Goal: Information Seeking & Learning: Learn about a topic

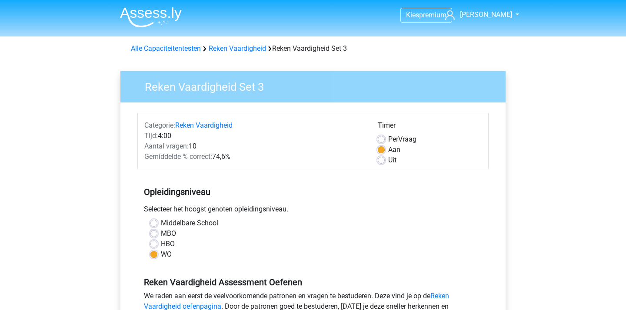
click at [159, 15] on img at bounding box center [151, 17] width 62 height 20
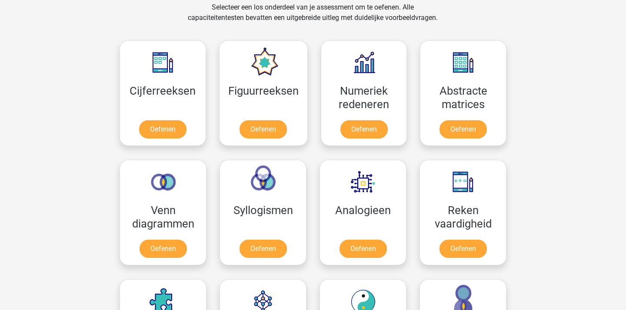
scroll to position [400, 0]
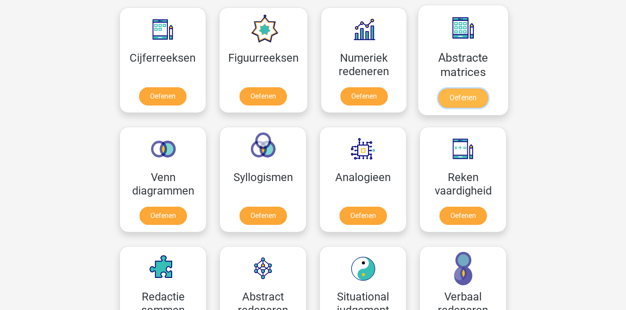
click at [481, 89] on link "Oefenen" at bounding box center [463, 98] width 50 height 19
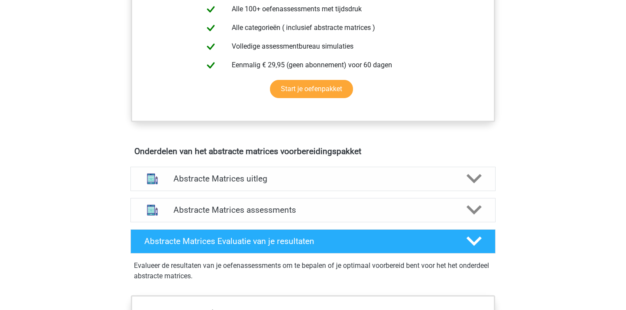
scroll to position [400, 0]
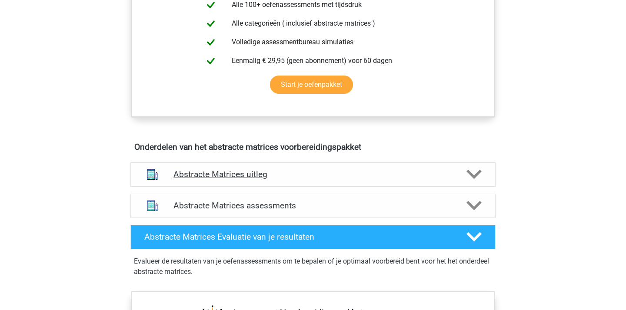
click at [318, 182] on div "Abstracte Matrices uitleg" at bounding box center [312, 174] width 365 height 24
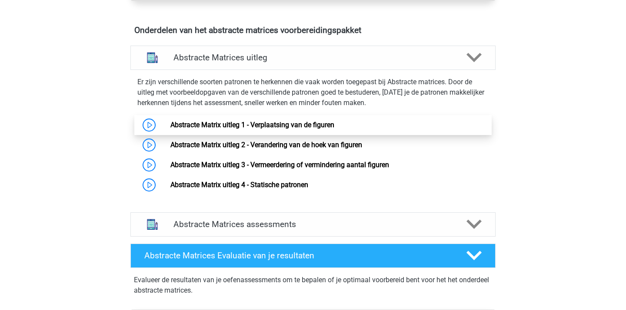
scroll to position [524, 0]
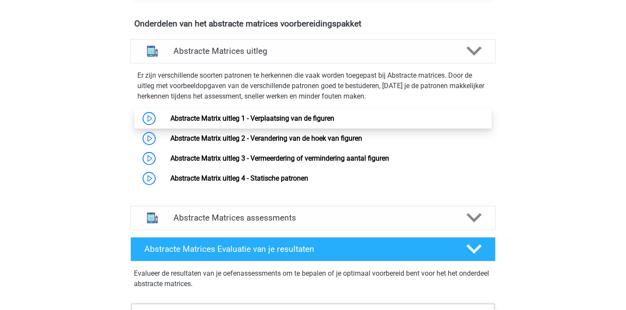
click at [283, 120] on link "Abstracte Matrix uitleg 1 - Verplaatsing van de figuren" at bounding box center [252, 118] width 164 height 8
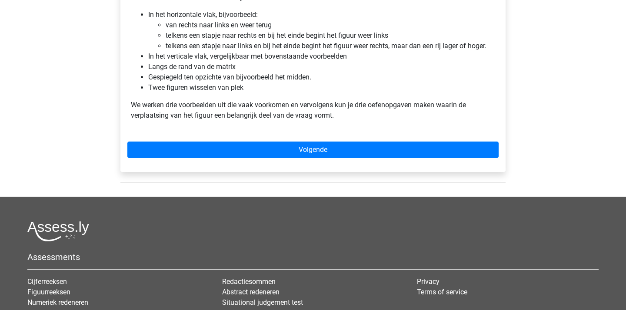
scroll to position [582, 0]
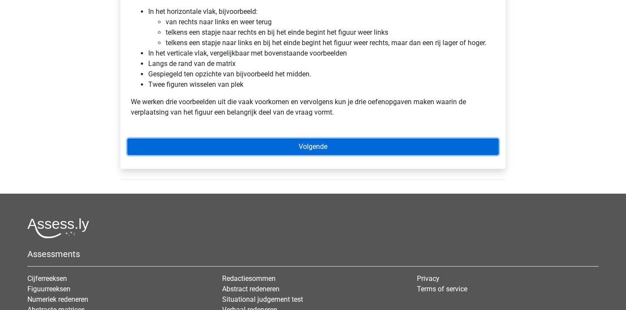
click at [284, 140] on link "Volgende" at bounding box center [312, 147] width 371 height 17
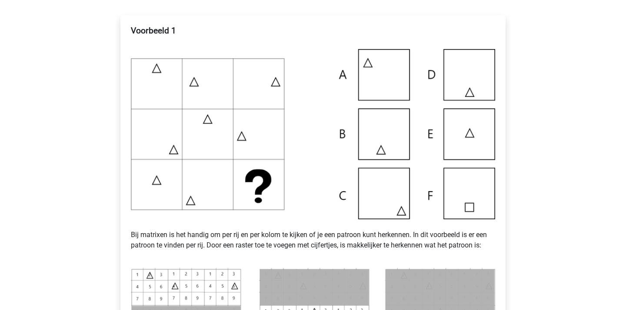
scroll to position [437, 0]
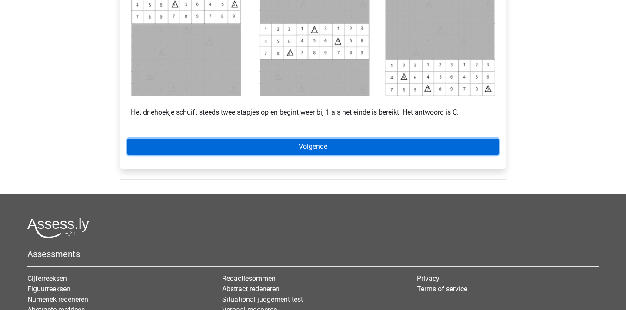
click at [272, 147] on link "Volgende" at bounding box center [312, 147] width 371 height 17
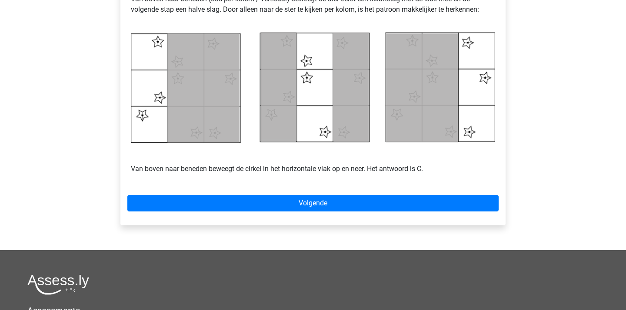
scroll to position [420, 0]
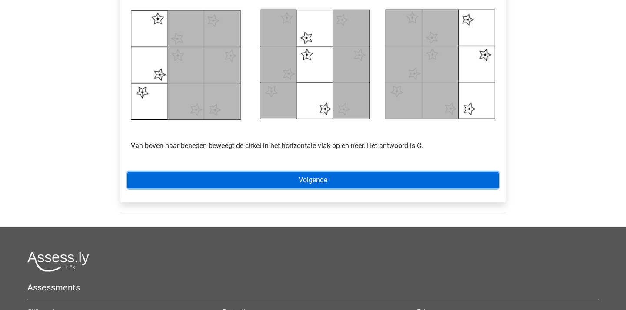
click at [278, 173] on link "Volgende" at bounding box center [312, 180] width 371 height 17
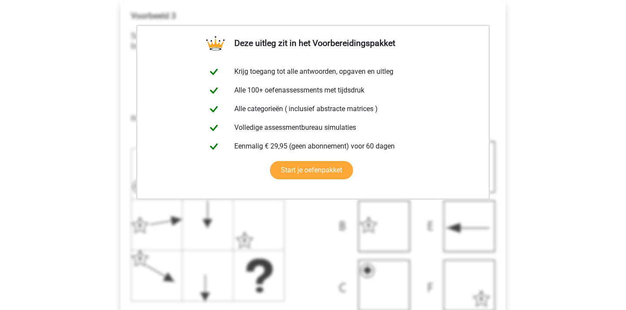
scroll to position [42, 0]
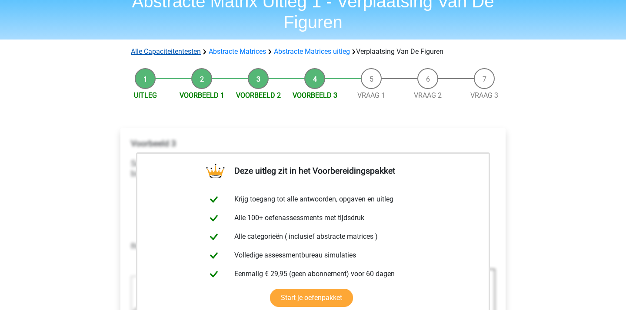
click at [181, 55] on link "Alle Capaciteitentesten" at bounding box center [166, 51] width 70 height 8
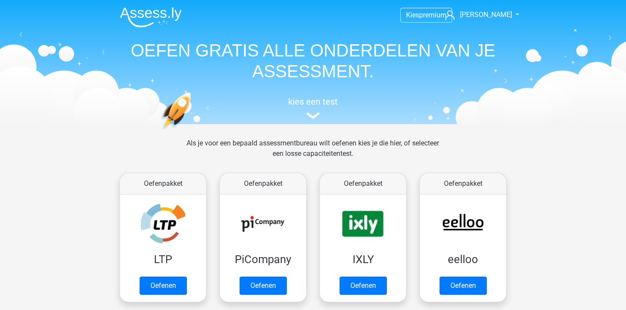
scroll to position [369, 0]
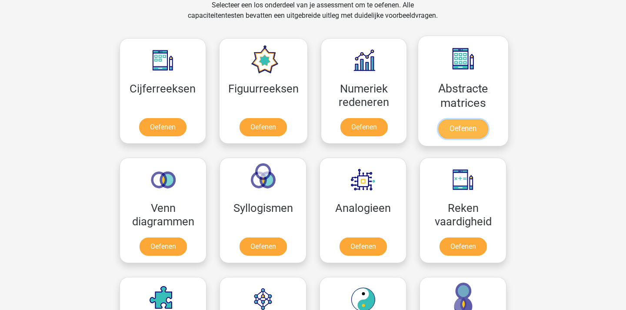
click at [479, 119] on link "Oefenen" at bounding box center [463, 128] width 50 height 19
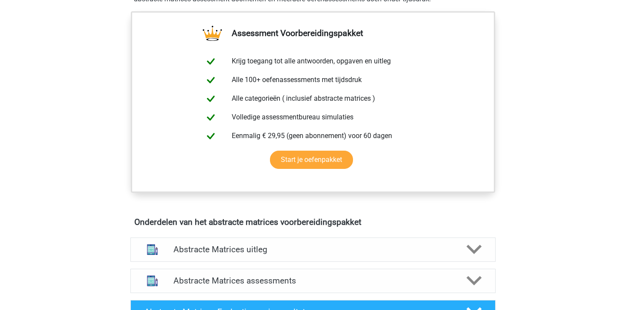
scroll to position [523, 0]
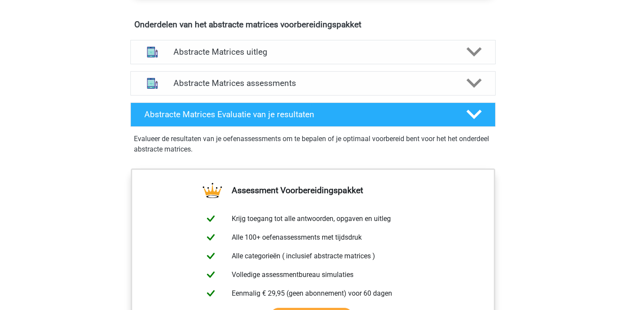
click at [306, 97] on div "Abstracte Matrices assessments We raden aan om minimaal 3 oefensets te doen met…" at bounding box center [312, 83] width 399 height 31
click at [305, 95] on div "Abstracte Matrices assessments" at bounding box center [312, 83] width 365 height 24
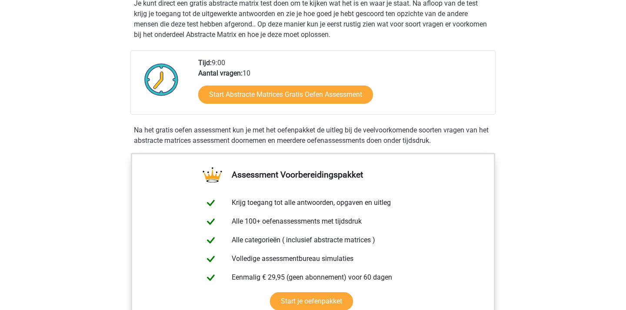
scroll to position [0, 0]
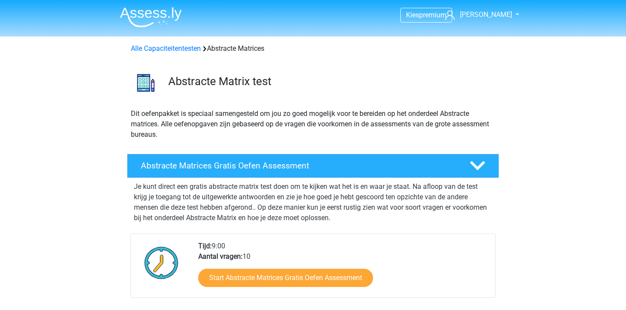
click at [151, 30] on header "Kies premium Ruben ruben.naterop@live.nl" at bounding box center [313, 18] width 626 height 36
click at [143, 17] on img at bounding box center [151, 17] width 62 height 20
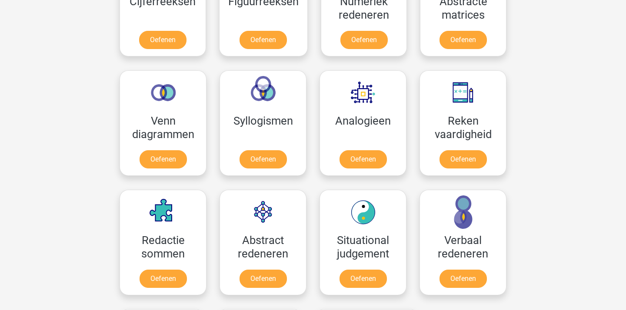
scroll to position [412, 0]
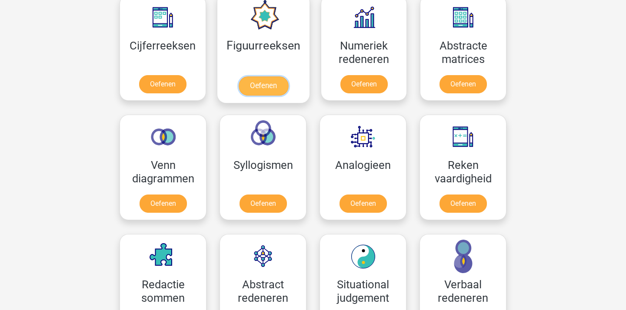
click at [258, 76] on link "Oefenen" at bounding box center [263, 85] width 50 height 19
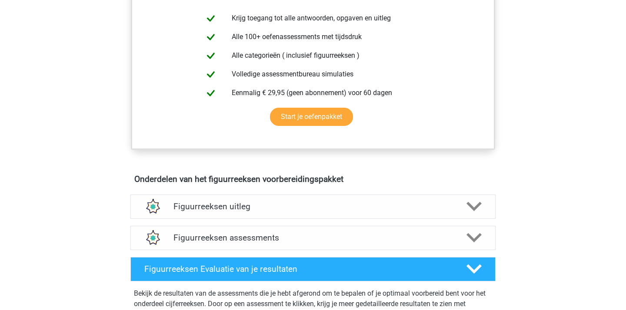
scroll to position [361, 0]
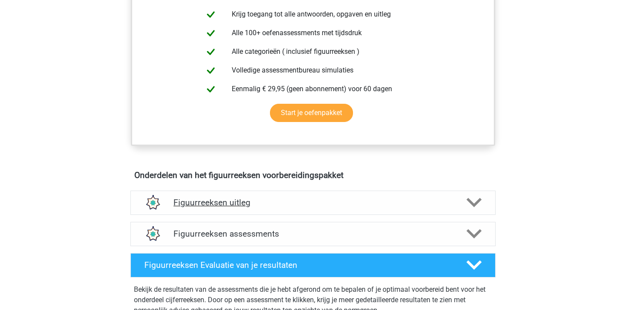
click at [285, 204] on h4 "Figuurreeksen uitleg" at bounding box center [312, 203] width 279 height 10
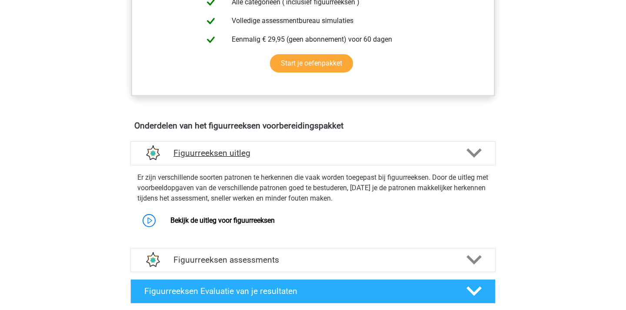
scroll to position [414, 0]
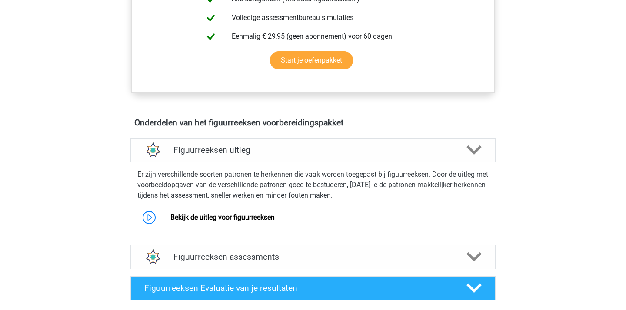
click at [277, 232] on div "Er zijn verschillende soorten patronen te herkennen die vaak worden toegepast b…" at bounding box center [313, 198] width 372 height 72
click at [247, 219] on link "Bekijk de uitleg voor figuurreeksen" at bounding box center [222, 217] width 104 height 8
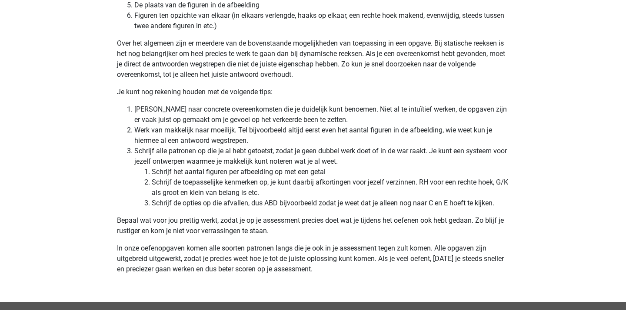
scroll to position [2551, 0]
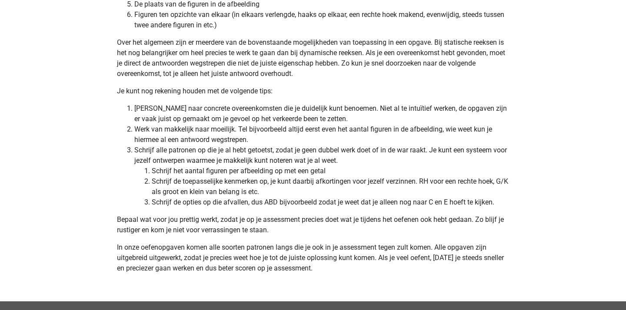
click at [298, 155] on li "Schrijf alle patronen op die je al hebt getoetst, zodat je geen dubbel werk doe…" at bounding box center [321, 176] width 375 height 63
click at [286, 163] on li "Schrijf alle patronen op die je al hebt getoetst, zodat je geen dubbel werk doe…" at bounding box center [321, 176] width 375 height 63
click at [328, 152] on li "Schrijf alle patronen op die je al hebt getoetst, zodat je geen dubbel werk doe…" at bounding box center [321, 176] width 375 height 63
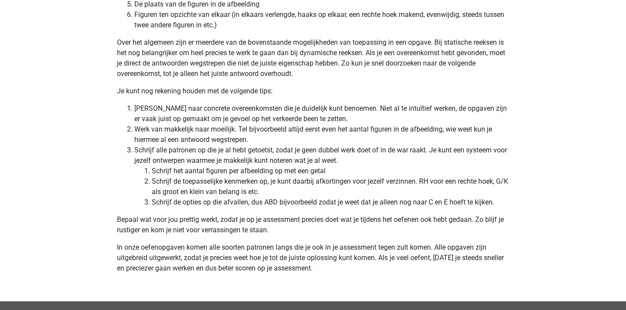
click at [328, 152] on li "Schrijf alle patronen op die je al hebt getoetst, zodat je geen dubbel werk doe…" at bounding box center [321, 176] width 375 height 63
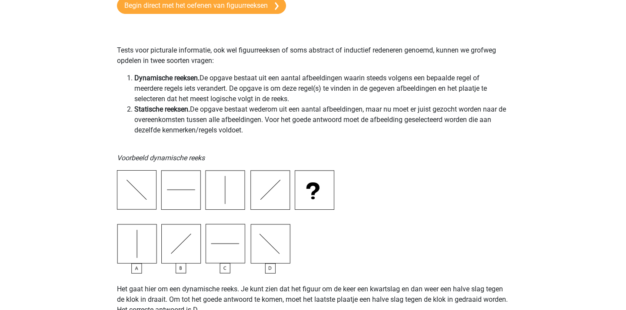
scroll to position [0, 0]
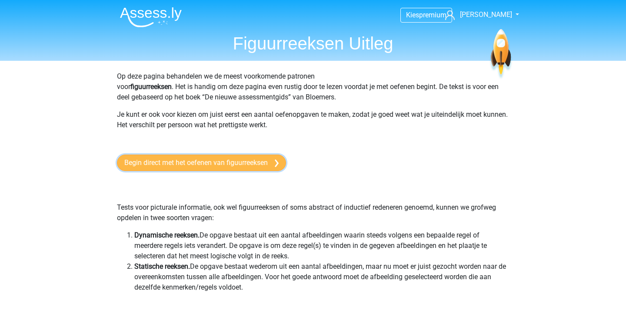
click at [222, 166] on link "Begin direct met het oefenen van figuurreeksen" at bounding box center [201, 163] width 169 height 17
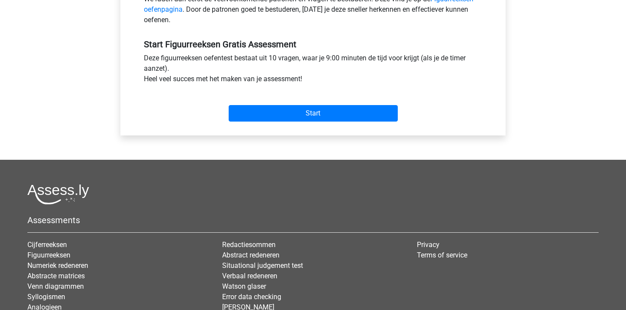
scroll to position [27, 0]
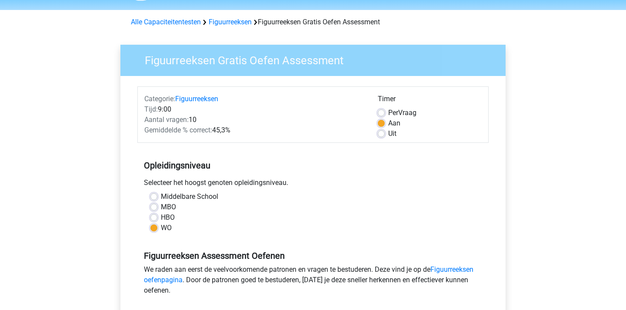
click at [230, 15] on div "Alle Capaciteitentesten Figuurreeksen Figuurreeksen Gratis Oefen Assessment" at bounding box center [312, 20] width 413 height 14
click at [233, 20] on link "Figuurreeksen" at bounding box center [230, 22] width 43 height 8
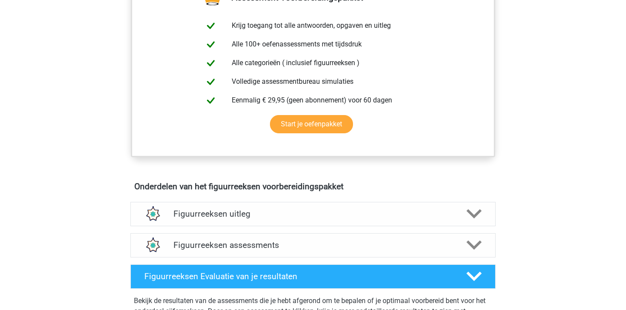
scroll to position [416, 0]
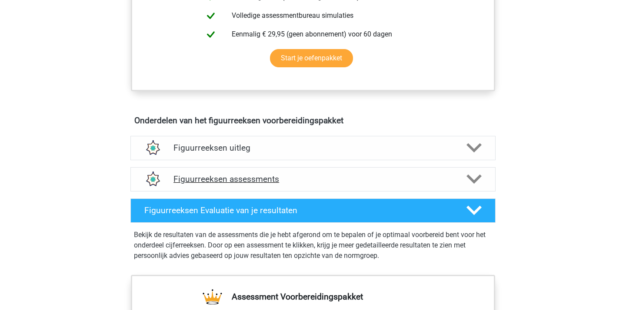
click at [252, 186] on div "Figuurreeksen assessments" at bounding box center [312, 179] width 365 height 24
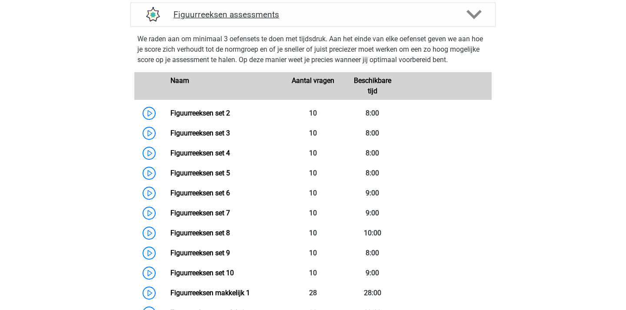
scroll to position [771, 0]
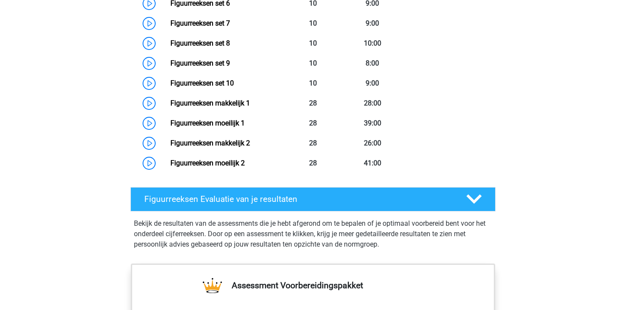
click at [232, 202] on h4 "Figuurreeksen Evaluatie van je resultaten" at bounding box center [298, 199] width 308 height 10
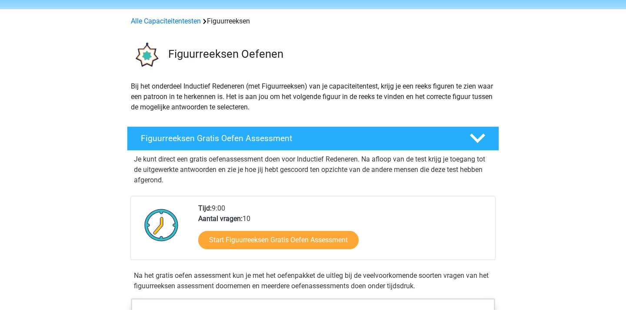
scroll to position [0, 0]
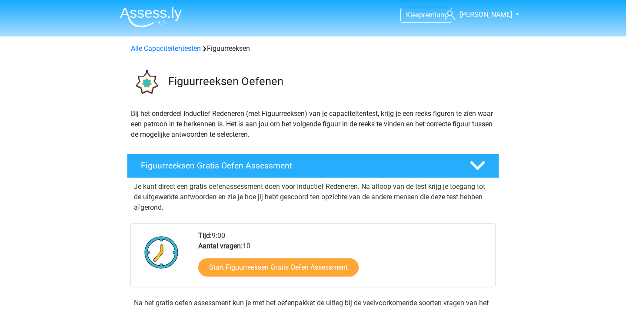
click at [172, 23] on img at bounding box center [151, 17] width 62 height 20
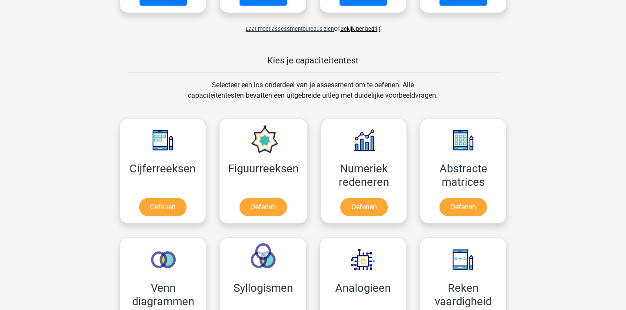
scroll to position [288, 0]
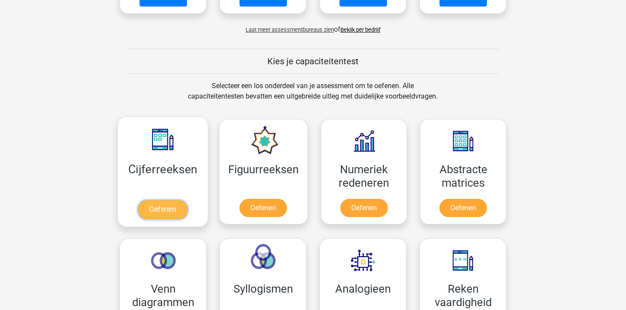
click at [179, 200] on link "Oefenen" at bounding box center [163, 209] width 50 height 19
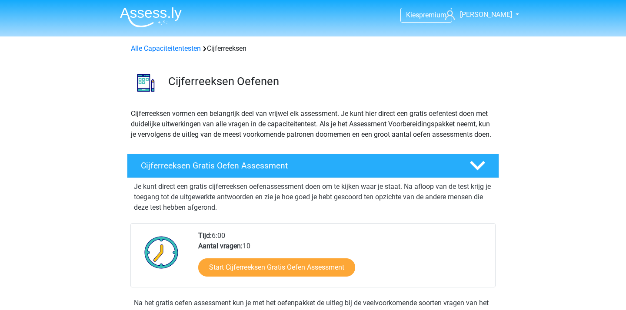
click at [147, 4] on li at bounding box center [147, 15] width 69 height 24
click at [150, 11] on img at bounding box center [151, 17] width 62 height 20
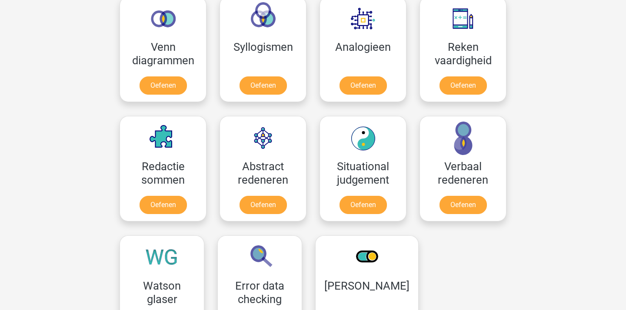
scroll to position [598, 0]
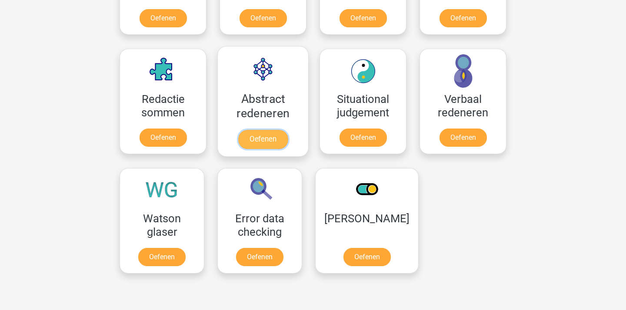
click at [279, 130] on link "Oefenen" at bounding box center [263, 139] width 50 height 19
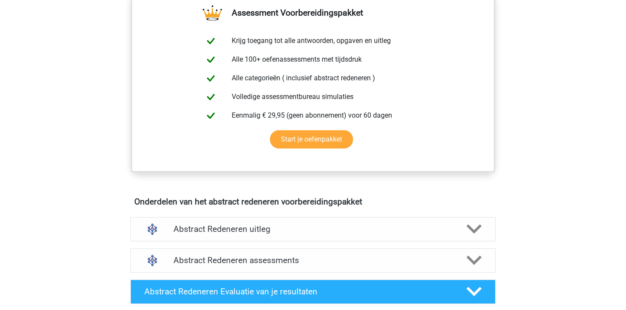
scroll to position [324, 0]
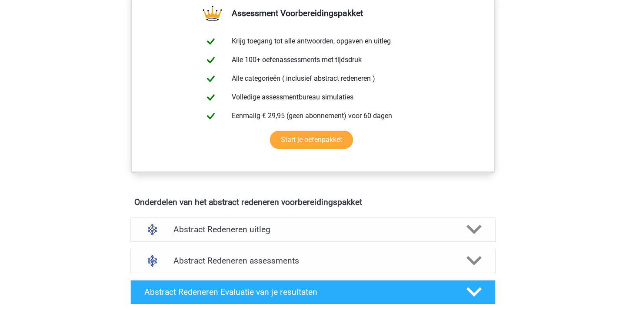
click at [282, 236] on div "Abstract Redeneren uitleg" at bounding box center [312, 230] width 365 height 24
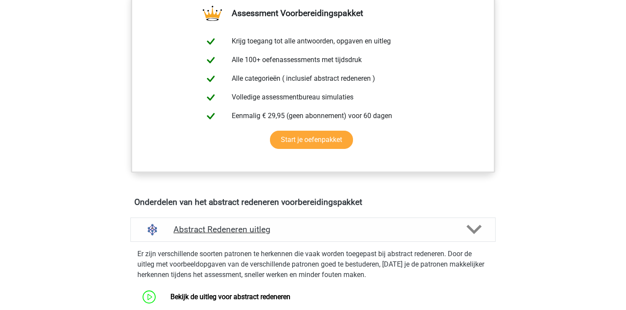
scroll to position [435, 0]
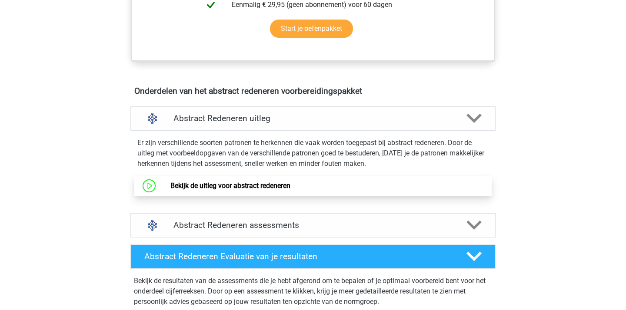
click at [290, 190] on link "Bekijk de uitleg voor abstract redeneren" at bounding box center [230, 186] width 120 height 8
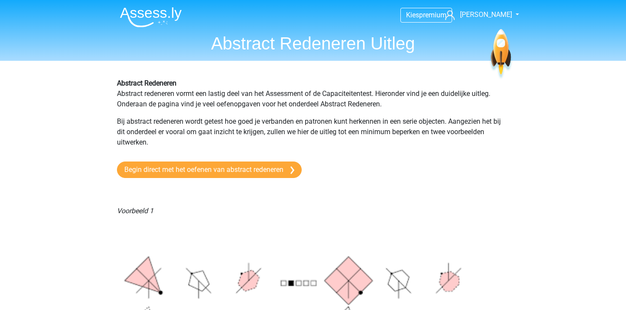
click at [148, 21] on img at bounding box center [151, 17] width 62 height 20
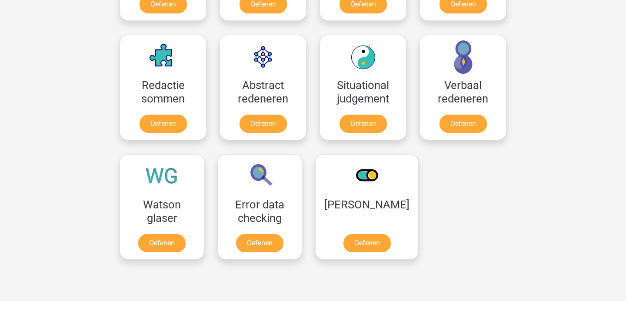
scroll to position [615, 0]
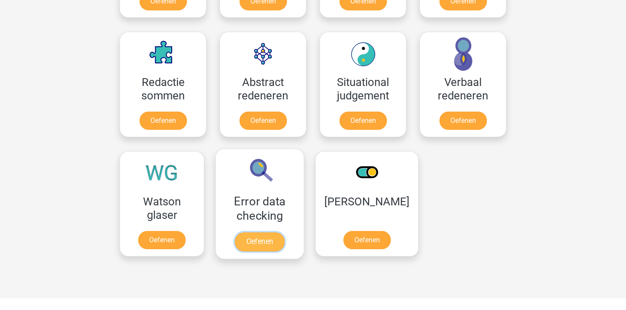
click at [262, 232] on link "Oefenen" at bounding box center [260, 241] width 50 height 19
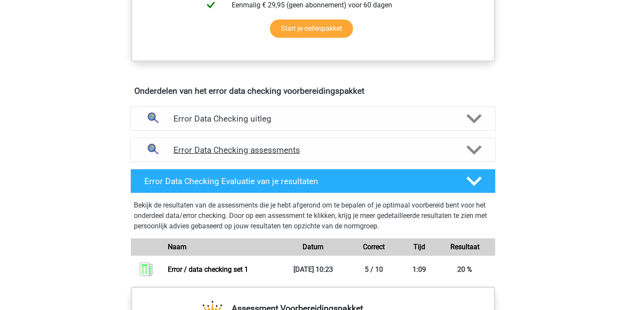
scroll to position [483, 0]
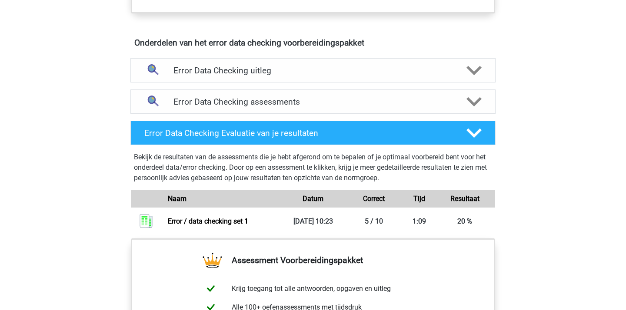
click at [273, 80] on div "Error Data Checking uitleg" at bounding box center [312, 70] width 365 height 24
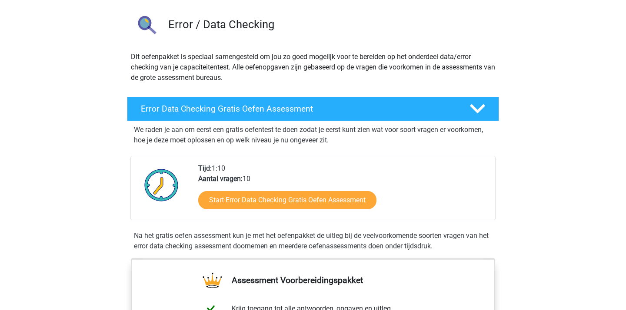
scroll to position [0, 0]
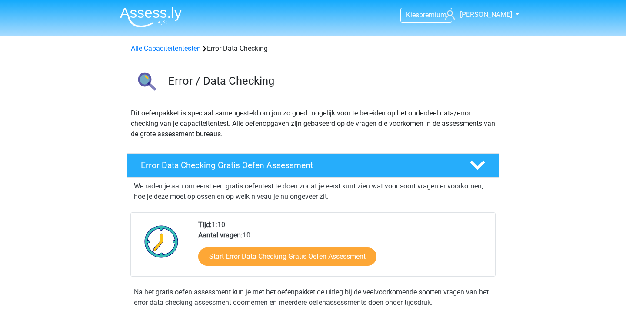
click at [150, 8] on img at bounding box center [151, 17] width 62 height 20
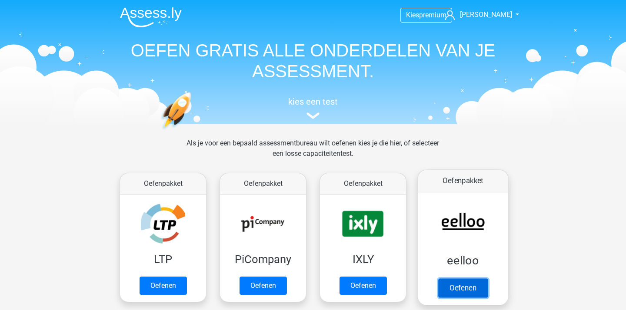
click at [458, 278] on link "Oefenen" at bounding box center [463, 287] width 50 height 19
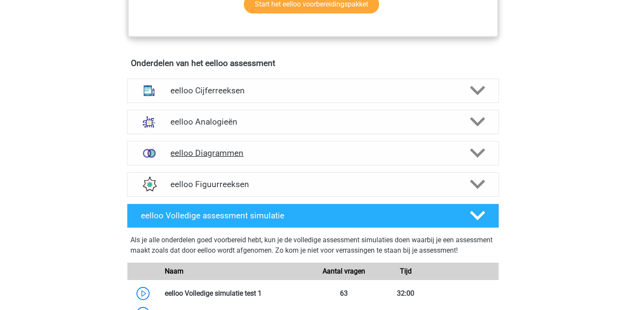
scroll to position [542, 0]
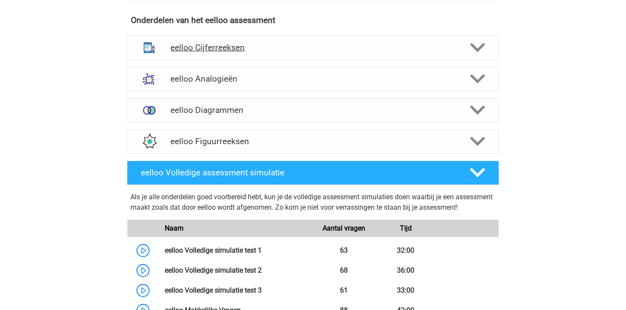
click at [275, 53] on h4 "eelloo Cijferreeksen" at bounding box center [312, 48] width 285 height 10
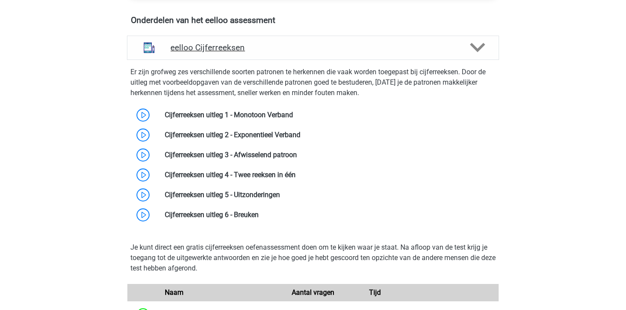
click at [275, 53] on h4 "eelloo Cijferreeksen" at bounding box center [312, 48] width 285 height 10
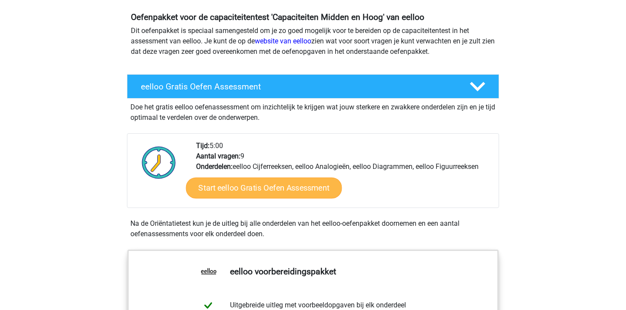
scroll to position [0, 0]
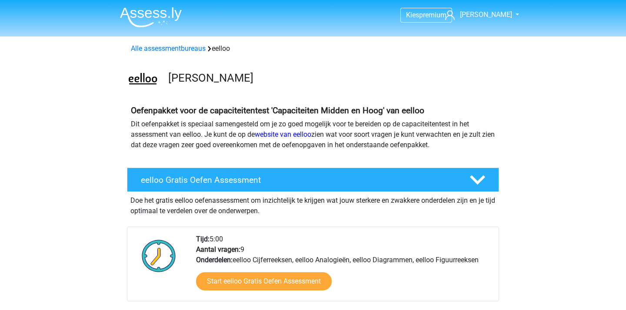
click at [154, 21] on img at bounding box center [151, 17] width 62 height 20
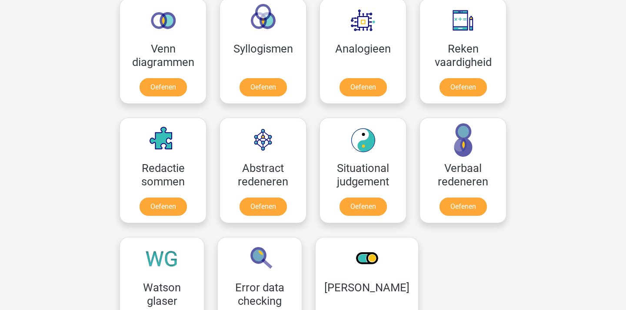
scroll to position [572, 0]
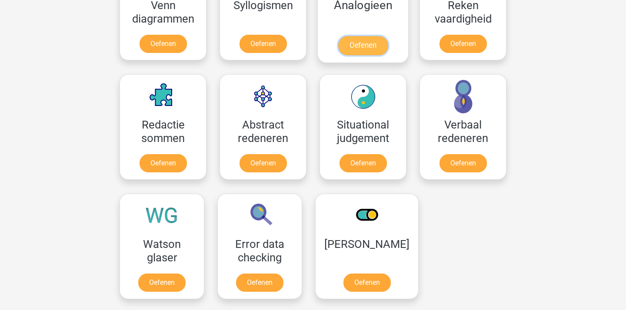
click at [388, 36] on link "Oefenen" at bounding box center [363, 45] width 50 height 19
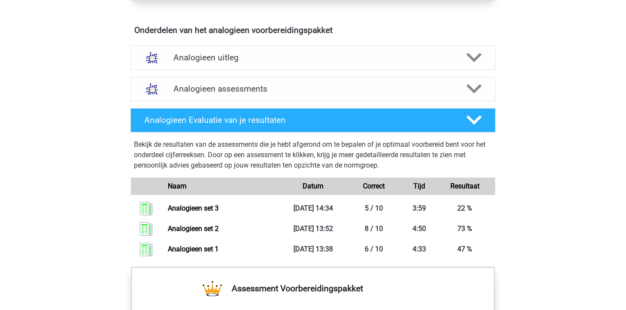
scroll to position [497, 0]
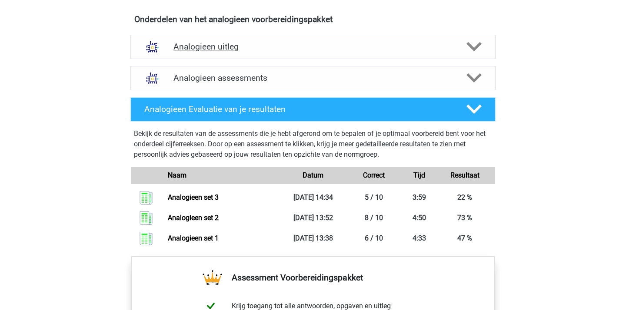
click at [245, 54] on div "Analogieen uitleg" at bounding box center [312, 47] width 365 height 24
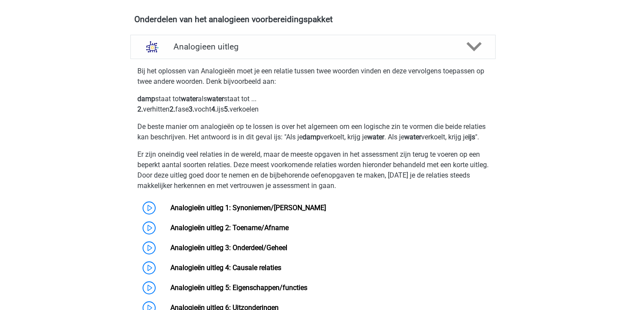
scroll to position [474, 0]
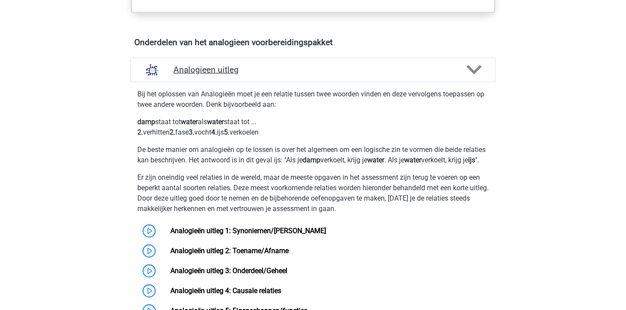
click at [281, 70] on h4 "Analogieen uitleg" at bounding box center [312, 70] width 279 height 10
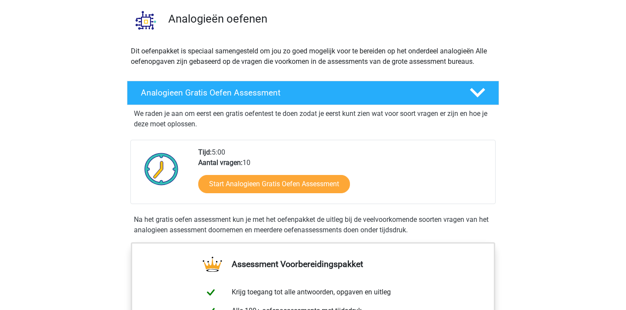
scroll to position [0, 0]
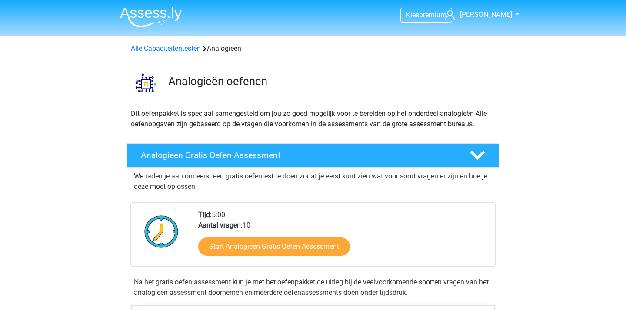
click at [146, 9] on img at bounding box center [151, 17] width 62 height 20
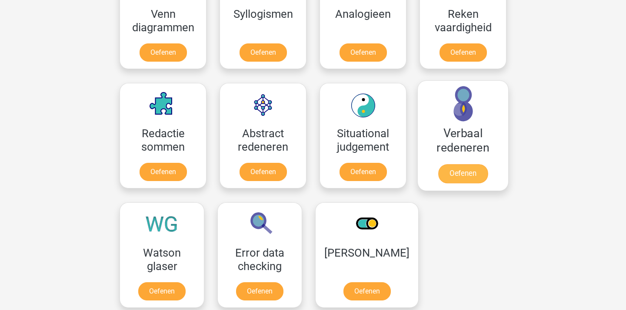
scroll to position [613, 0]
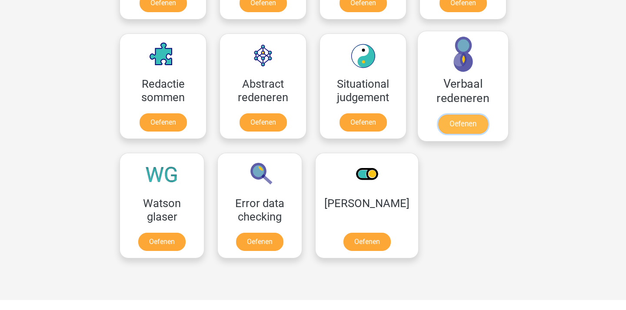
click at [465, 115] on link "Oefenen" at bounding box center [463, 124] width 50 height 19
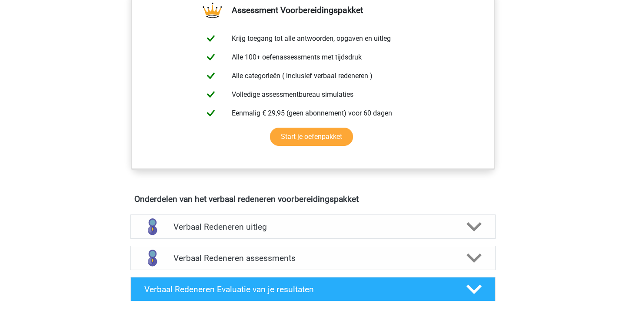
scroll to position [349, 0]
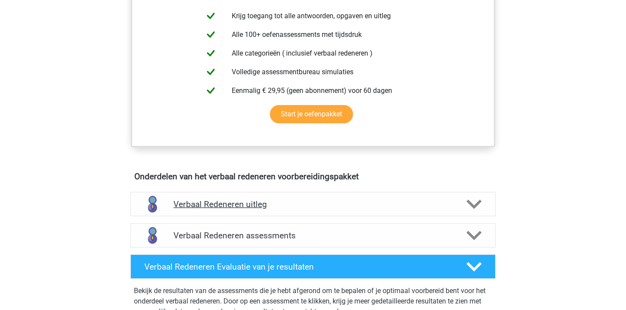
click at [292, 201] on h4 "Verbaal Redeneren uitleg" at bounding box center [312, 204] width 279 height 10
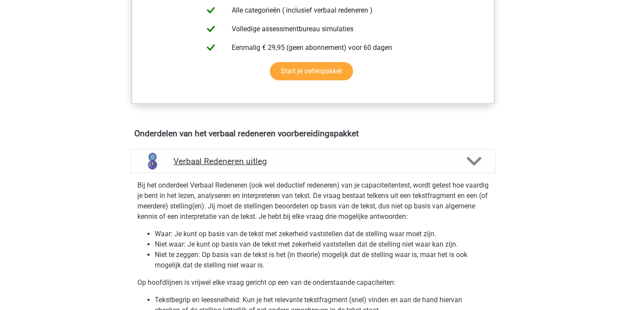
scroll to position [393, 0]
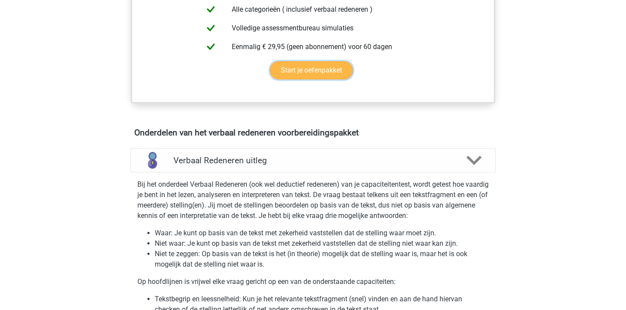
click at [270, 61] on link "Start je oefenpakket" at bounding box center [311, 70] width 83 height 18
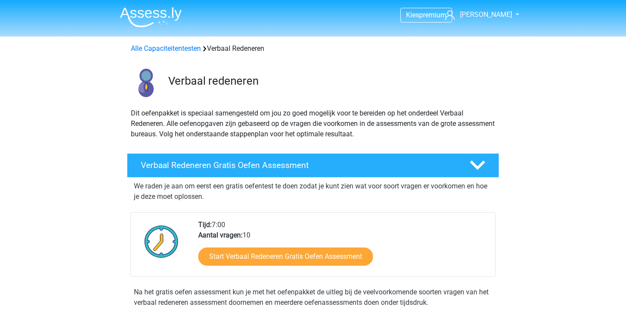
click at [160, 21] on img at bounding box center [151, 17] width 62 height 20
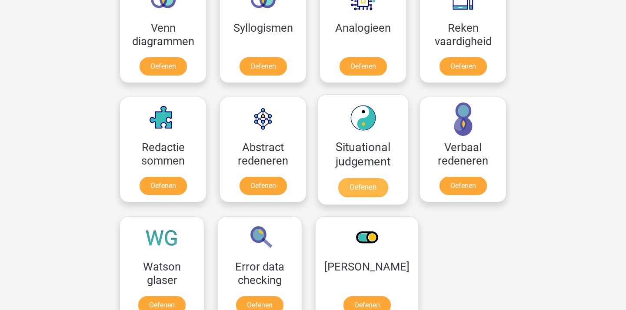
scroll to position [549, 0]
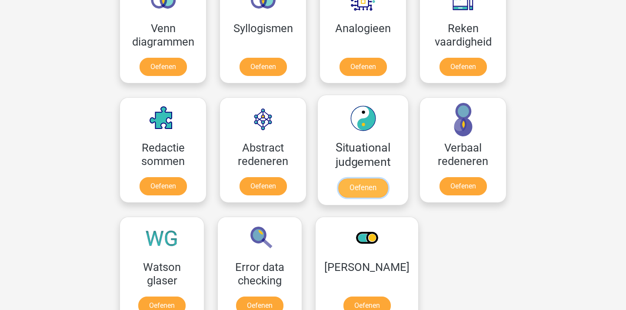
click at [359, 179] on link "Oefenen" at bounding box center [363, 188] width 50 height 19
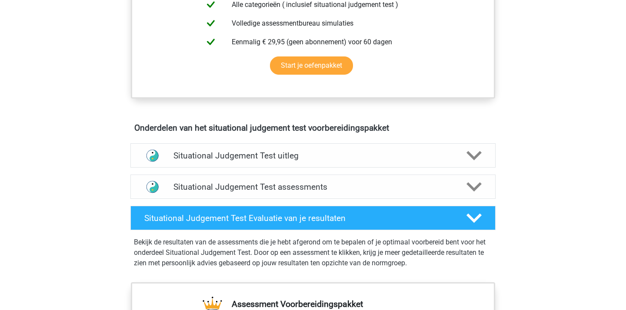
scroll to position [415, 0]
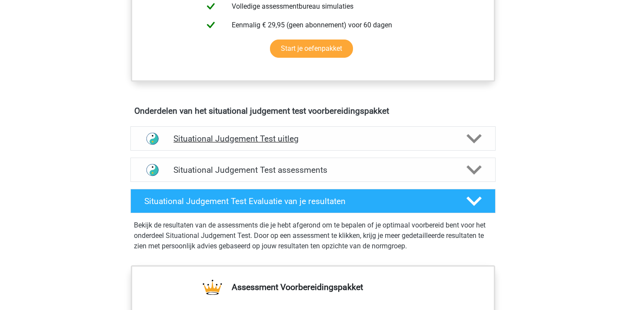
click at [310, 136] on h4 "Situational Judgement Test uitleg" at bounding box center [312, 139] width 279 height 10
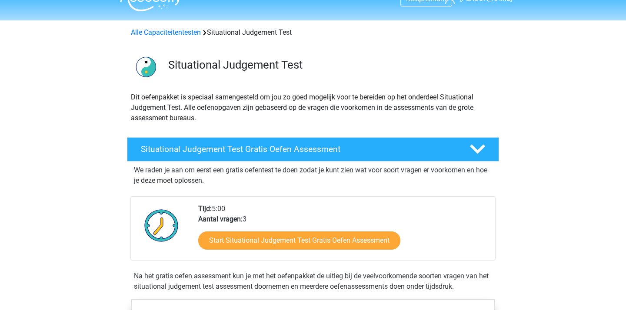
scroll to position [0, 0]
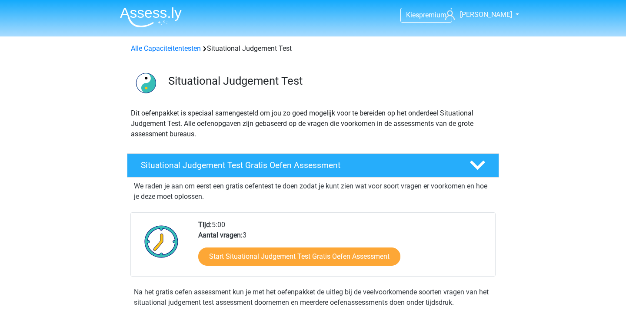
click at [140, 21] on img at bounding box center [151, 17] width 62 height 20
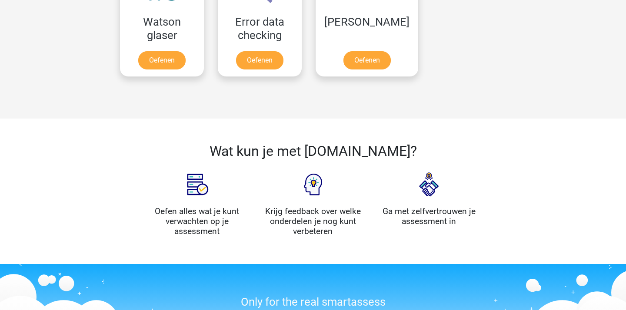
scroll to position [724, 0]
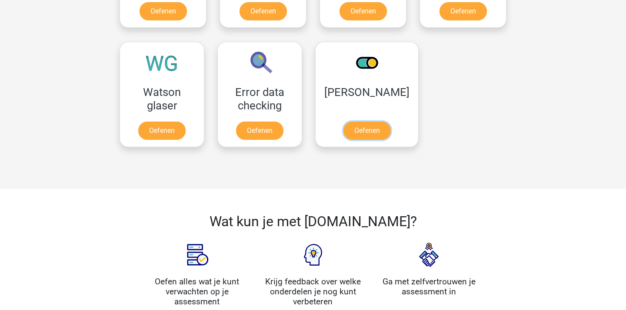
click at [353, 128] on link "Oefenen" at bounding box center [366, 131] width 47 height 18
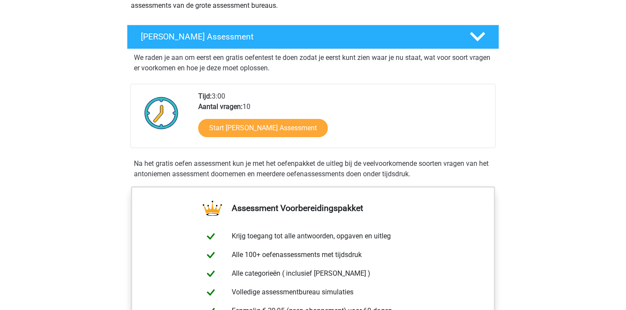
scroll to position [345, 0]
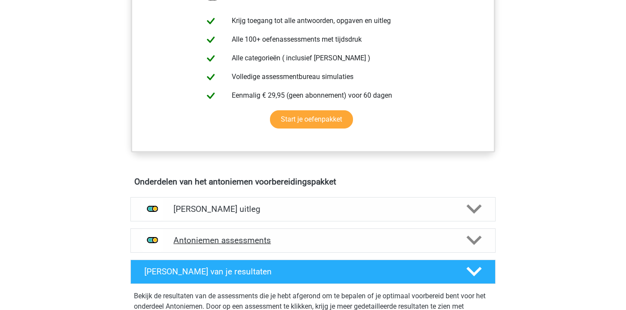
click at [325, 236] on h4 "Antoniemen assessments" at bounding box center [312, 240] width 279 height 10
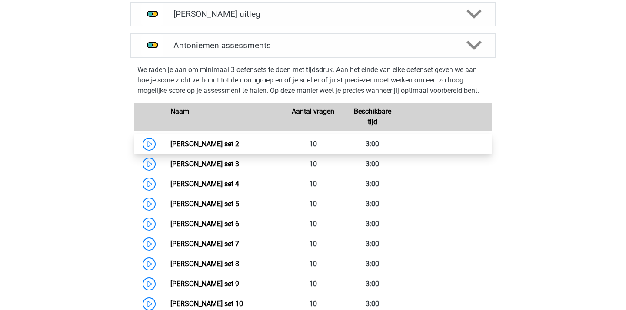
scroll to position [526, 0]
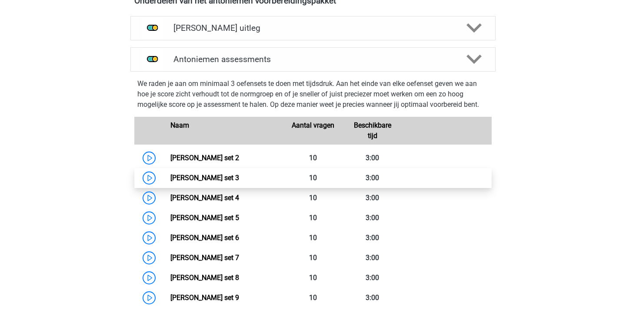
click at [170, 180] on link "Antoniemen set 3" at bounding box center [204, 178] width 69 height 8
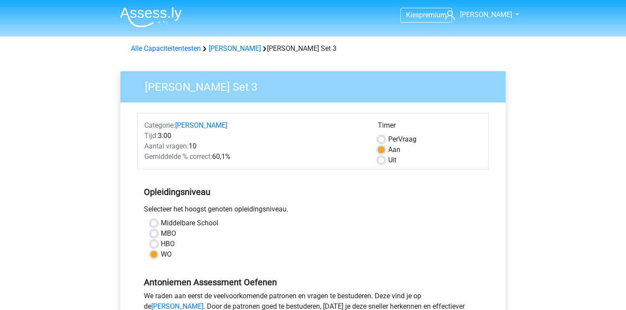
scroll to position [191, 0]
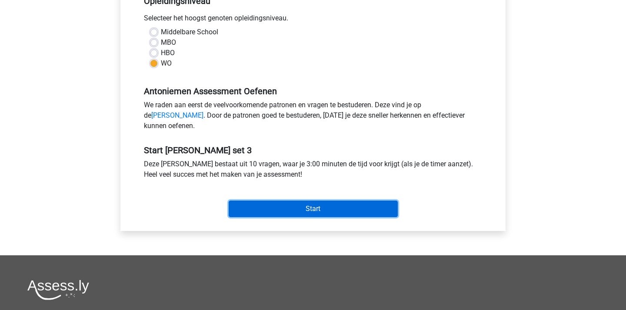
click at [302, 214] on input "Start" at bounding box center [313, 209] width 169 height 17
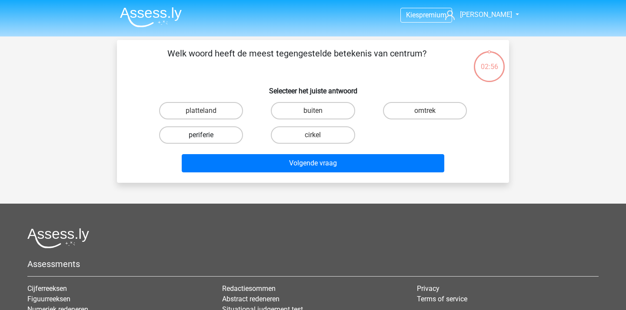
click at [212, 133] on label "periferie" at bounding box center [201, 134] width 84 height 17
click at [207, 135] on input "periferie" at bounding box center [204, 138] width 6 height 6
radio input "true"
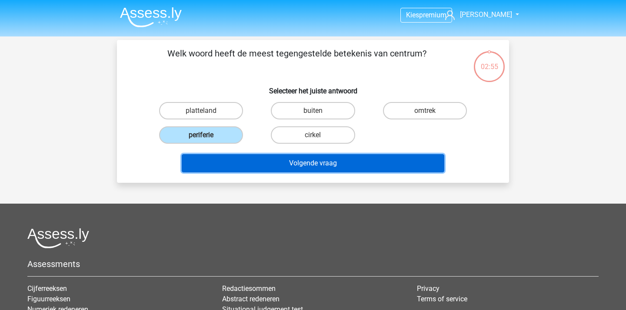
click at [252, 166] on button "Volgende vraag" at bounding box center [313, 163] width 263 height 18
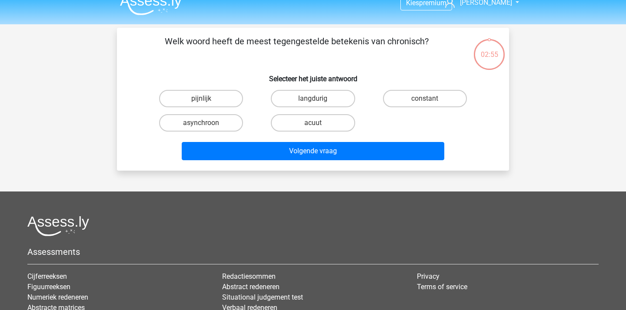
scroll to position [5, 0]
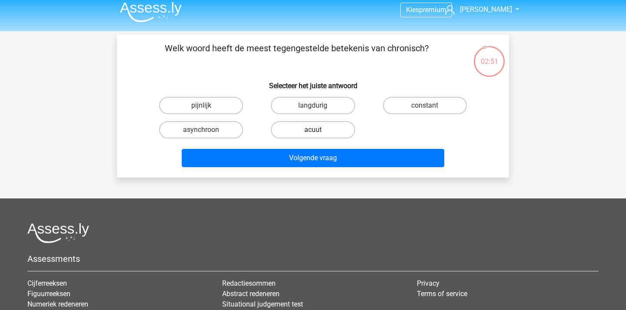
click at [307, 131] on label "acuut" at bounding box center [313, 129] width 84 height 17
click at [313, 131] on input "acuut" at bounding box center [316, 133] width 6 height 6
radio input "true"
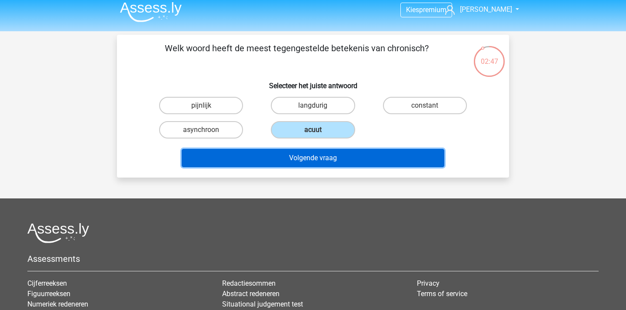
click at [313, 163] on button "Volgende vraag" at bounding box center [313, 158] width 263 height 18
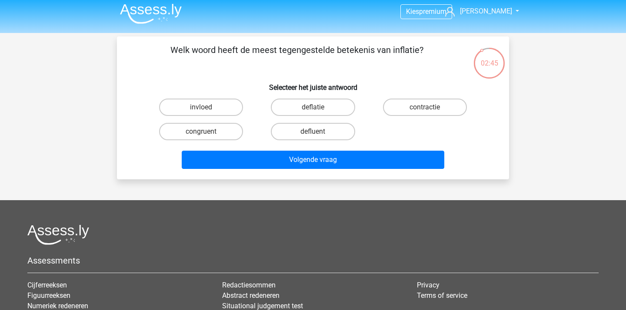
scroll to position [0, 0]
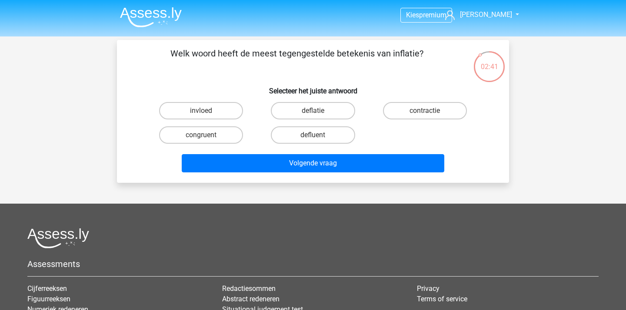
click at [314, 111] on input "deflatie" at bounding box center [316, 114] width 6 height 6
radio input "true"
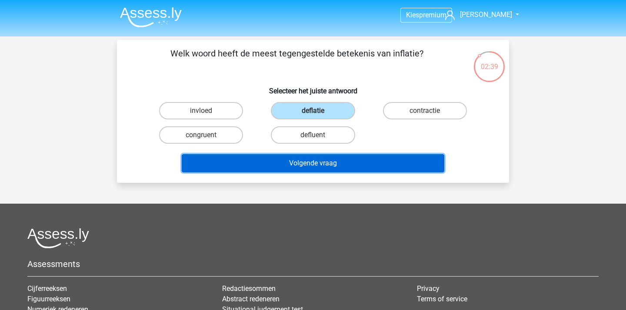
click at [303, 166] on button "Volgende vraag" at bounding box center [313, 163] width 263 height 18
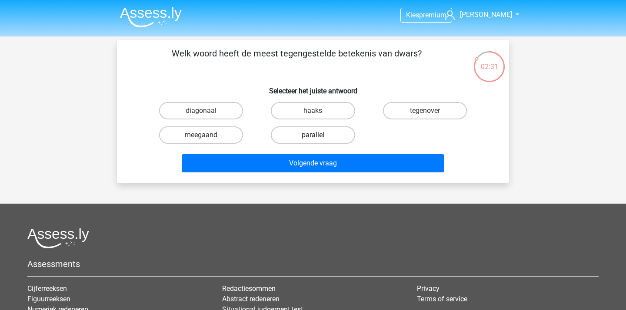
click at [305, 133] on label "parallel" at bounding box center [313, 134] width 84 height 17
click at [313, 135] on input "parallel" at bounding box center [316, 138] width 6 height 6
radio input "true"
click at [213, 133] on label "meegaand" at bounding box center [201, 134] width 84 height 17
click at [207, 135] on input "meegaand" at bounding box center [204, 138] width 6 height 6
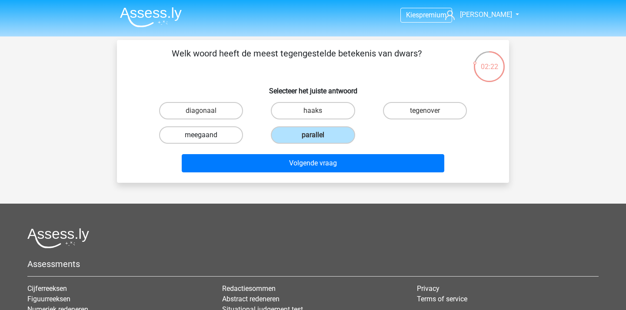
radio input "true"
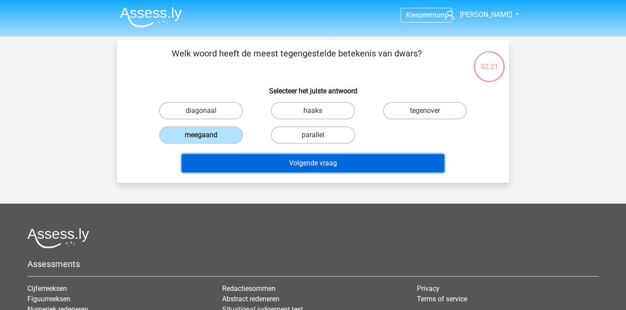
click at [291, 168] on button "Volgende vraag" at bounding box center [313, 163] width 263 height 18
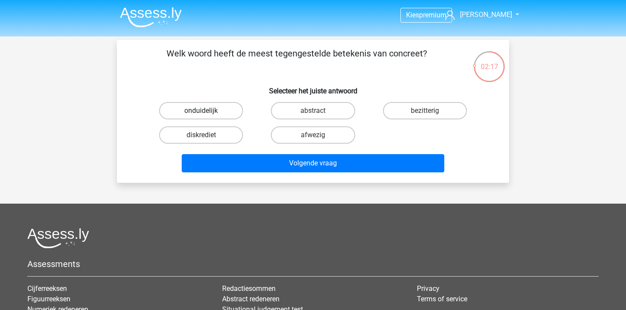
click at [210, 113] on label "onduidelijk" at bounding box center [201, 110] width 84 height 17
click at [207, 113] on input "onduidelijk" at bounding box center [204, 114] width 6 height 6
radio input "true"
click at [323, 111] on label "abstract" at bounding box center [313, 110] width 84 height 17
click at [318, 111] on input "abstract" at bounding box center [316, 114] width 6 height 6
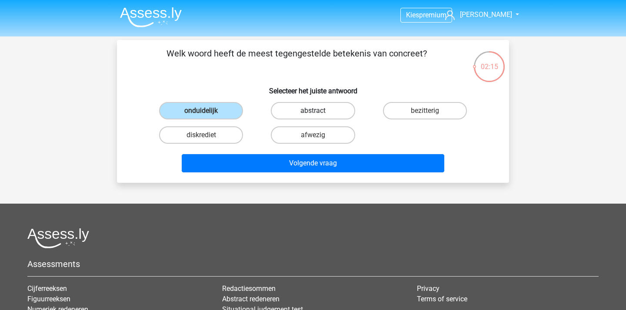
radio input "true"
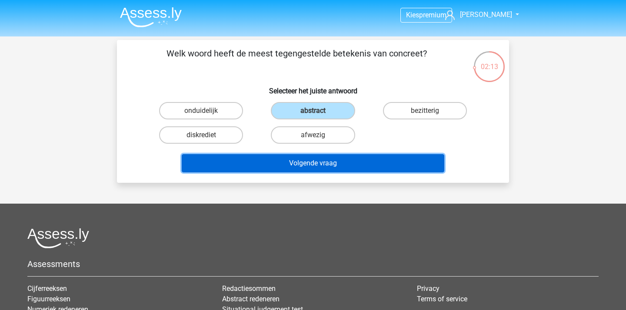
click at [319, 164] on button "Volgende vraag" at bounding box center [313, 163] width 263 height 18
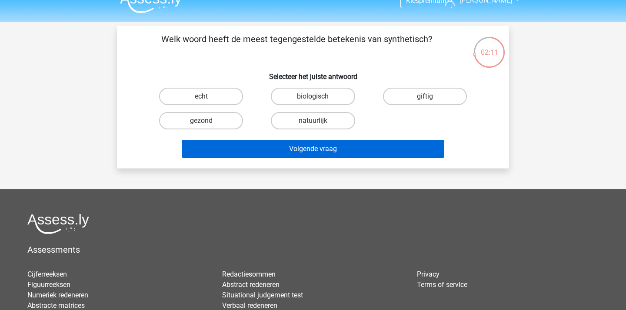
scroll to position [15, 0]
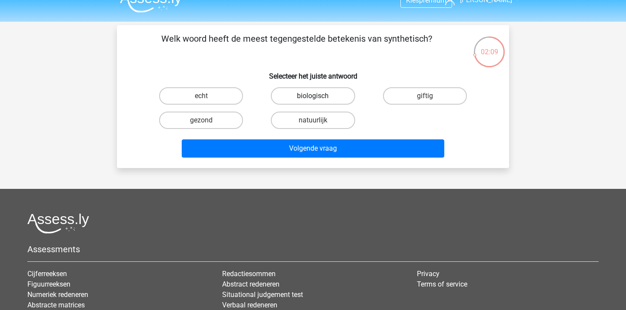
click at [316, 93] on label "biologisch" at bounding box center [313, 95] width 84 height 17
click at [316, 96] on input "biologisch" at bounding box center [316, 99] width 6 height 6
radio input "true"
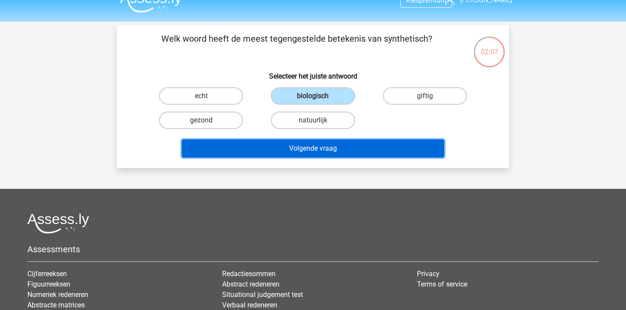
click at [302, 150] on button "Volgende vraag" at bounding box center [313, 148] width 263 height 18
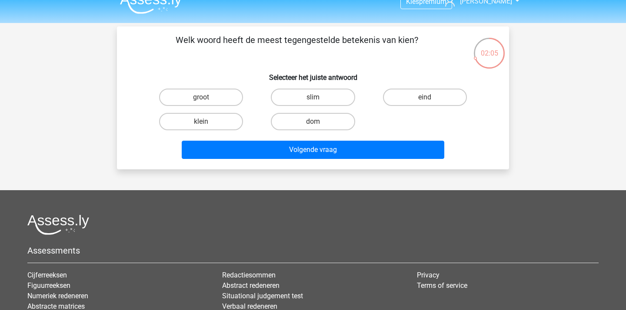
scroll to position [0, 0]
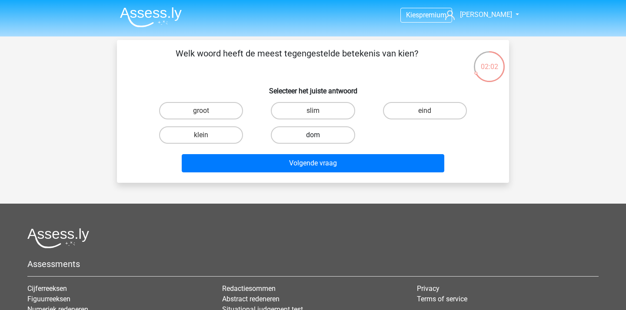
click at [300, 138] on label "dom" at bounding box center [313, 134] width 84 height 17
click at [313, 138] on input "dom" at bounding box center [316, 138] width 6 height 6
radio input "true"
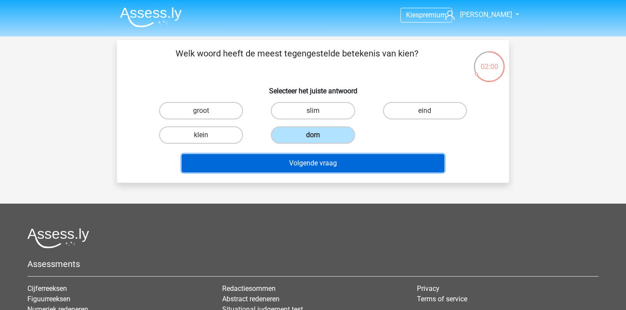
click at [306, 159] on button "Volgende vraag" at bounding box center [313, 163] width 263 height 18
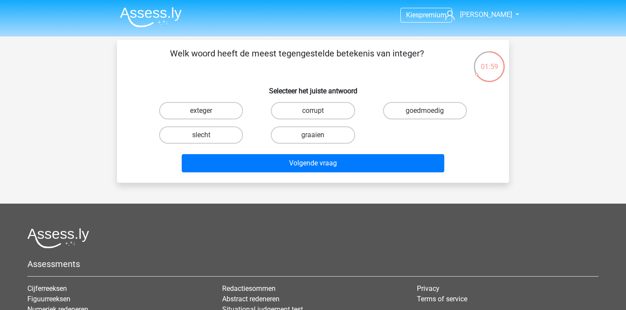
scroll to position [0, 0]
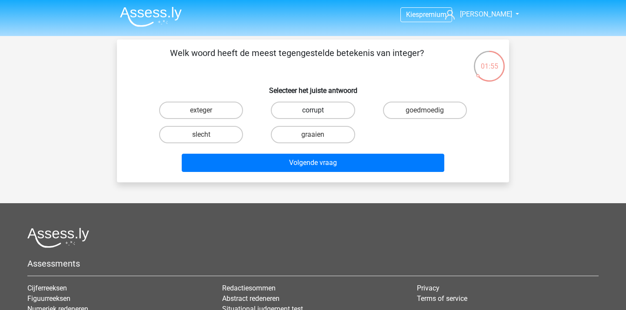
click at [321, 109] on label "corrupt" at bounding box center [313, 110] width 84 height 17
click at [318, 110] on input "corrupt" at bounding box center [316, 113] width 6 height 6
radio input "true"
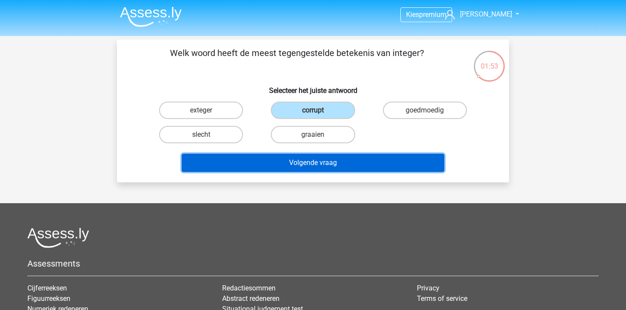
click at [317, 164] on button "Volgende vraag" at bounding box center [313, 163] width 263 height 18
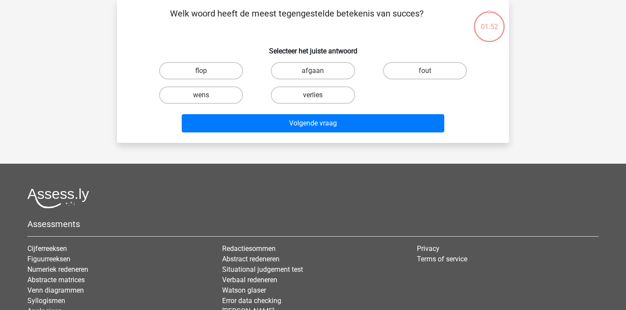
scroll to position [0, 0]
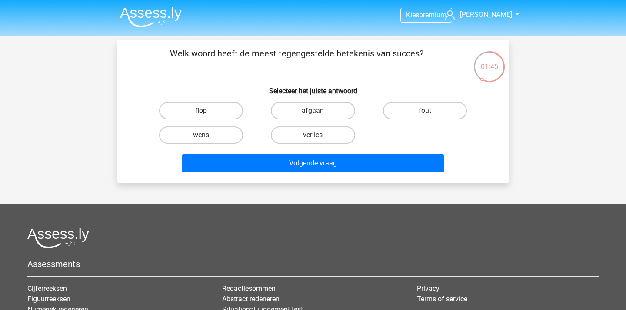
click at [199, 116] on label "flop" at bounding box center [201, 110] width 84 height 17
click at [201, 116] on input "flop" at bounding box center [204, 114] width 6 height 6
radio input "true"
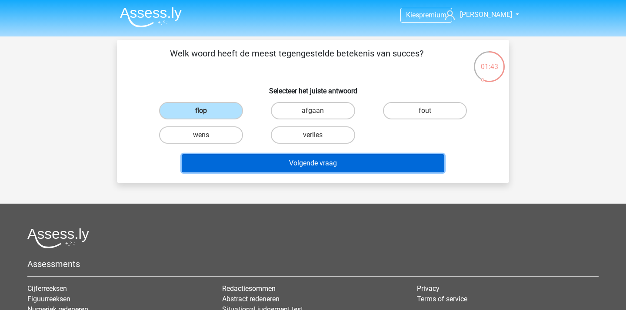
click at [306, 160] on button "Volgende vraag" at bounding box center [313, 163] width 263 height 18
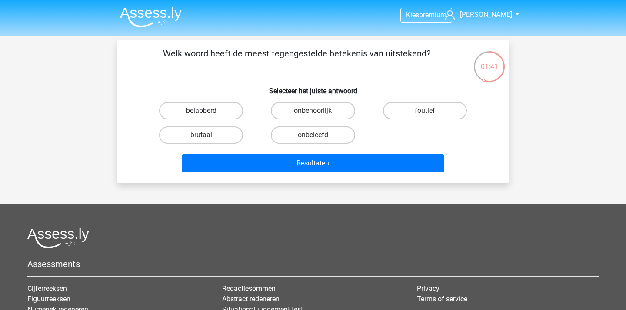
click at [217, 114] on label "belabberd" at bounding box center [201, 110] width 84 height 17
click at [207, 114] on input "belabberd" at bounding box center [204, 114] width 6 height 6
radio input "true"
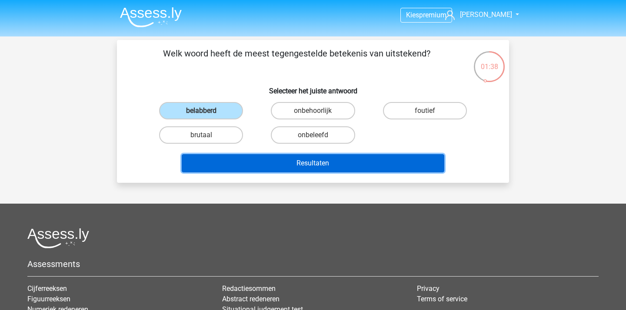
click at [331, 164] on button "Resultaten" at bounding box center [313, 163] width 263 height 18
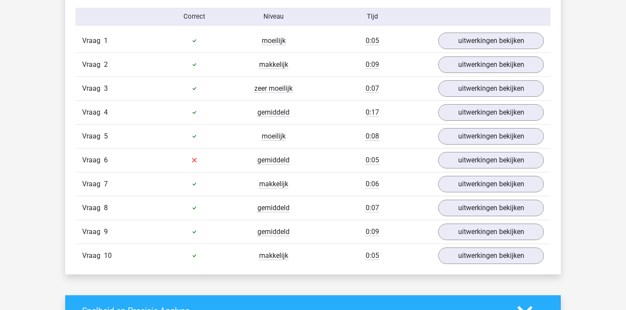
scroll to position [723, 0]
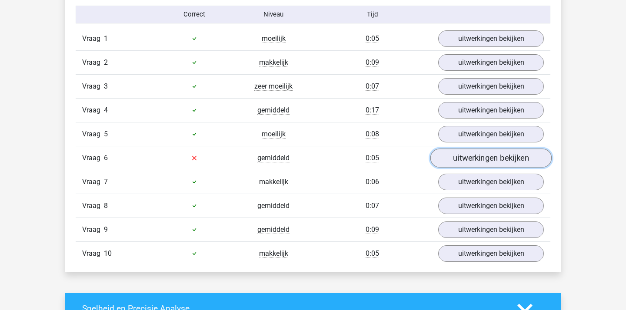
click at [477, 154] on link "uitwerkingen bekijken" at bounding box center [490, 158] width 121 height 19
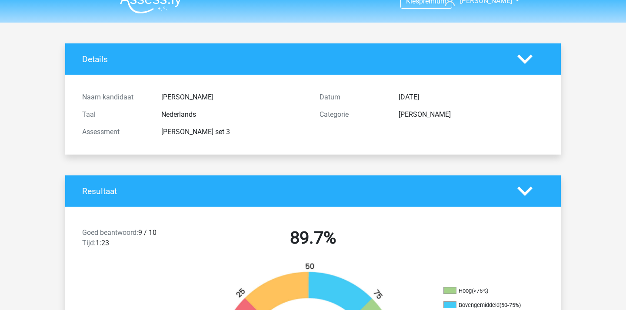
scroll to position [0, 0]
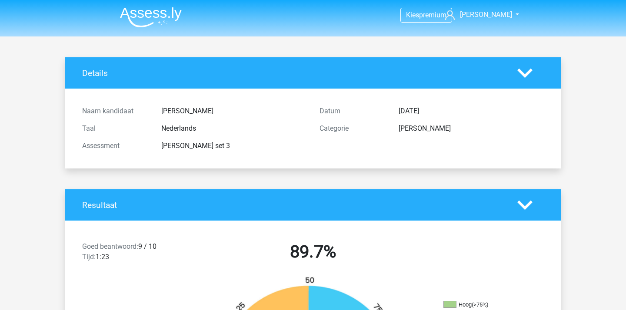
click at [151, 18] on img at bounding box center [151, 17] width 62 height 20
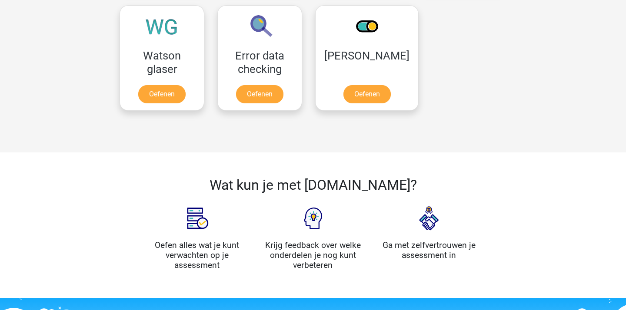
scroll to position [763, 0]
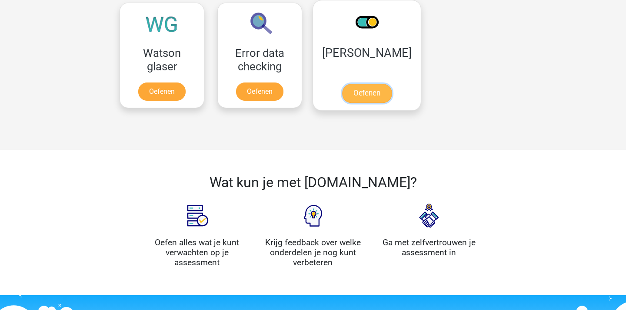
click at [351, 95] on link "Oefenen" at bounding box center [367, 93] width 50 height 19
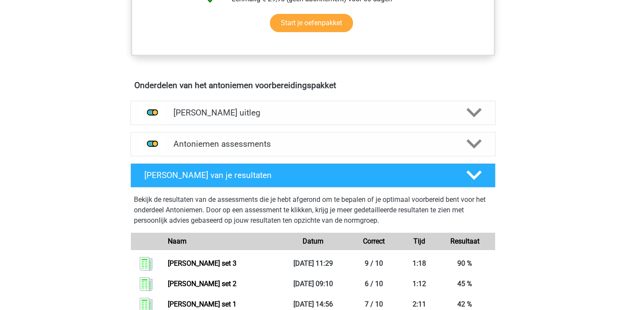
scroll to position [504, 0]
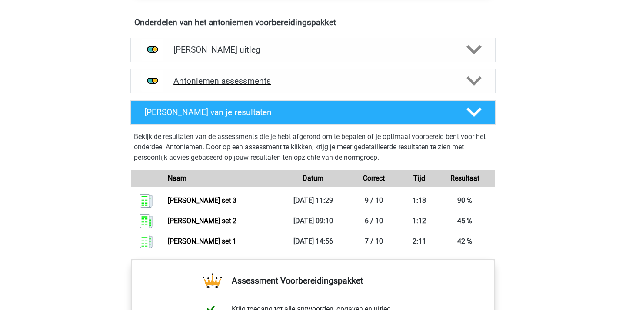
click at [329, 84] on h4 "Antoniemen assessments" at bounding box center [312, 81] width 279 height 10
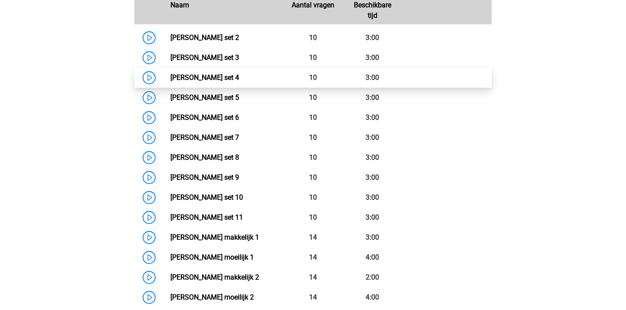
scroll to position [651, 0]
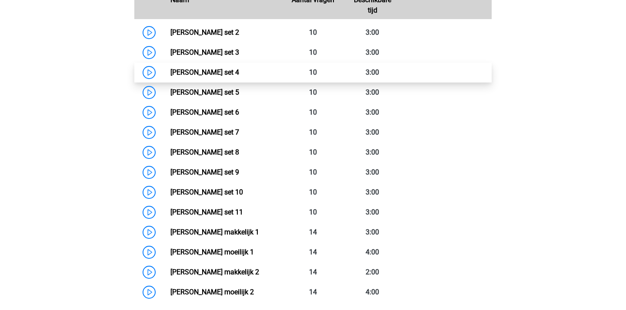
click at [239, 75] on link "Antoniemen set 4" at bounding box center [204, 72] width 69 height 8
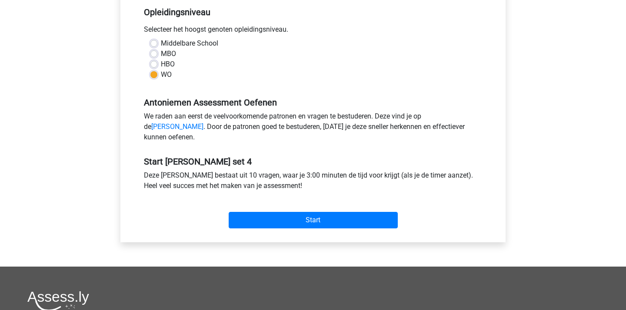
scroll to position [177, 0]
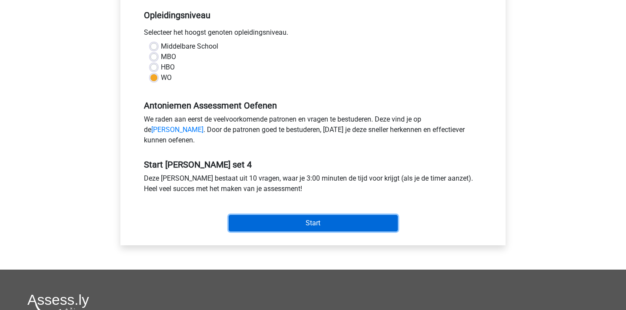
click at [312, 228] on input "Start" at bounding box center [313, 223] width 169 height 17
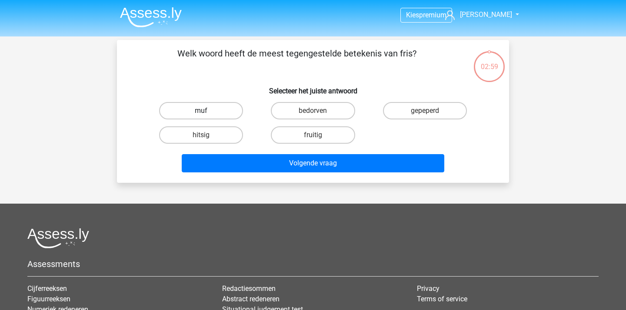
click at [219, 103] on label "muf" at bounding box center [201, 110] width 84 height 17
click at [207, 111] on input "muf" at bounding box center [204, 114] width 6 height 6
radio input "true"
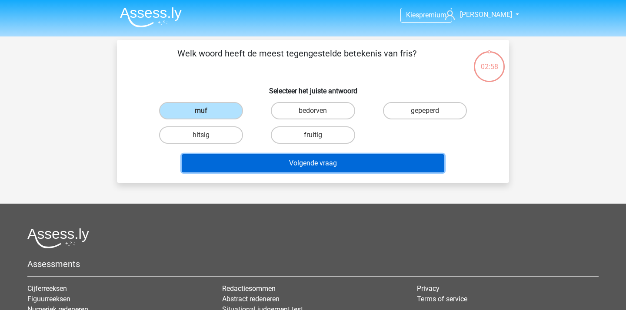
click at [298, 165] on button "Volgende vraag" at bounding box center [313, 163] width 263 height 18
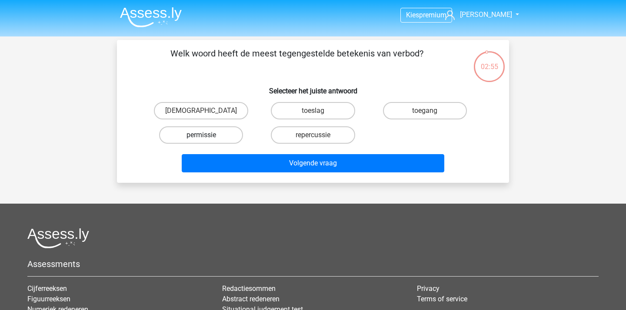
click at [219, 135] on label "permissie" at bounding box center [201, 134] width 84 height 17
click at [207, 135] on input "permissie" at bounding box center [204, 138] width 6 height 6
radio input "true"
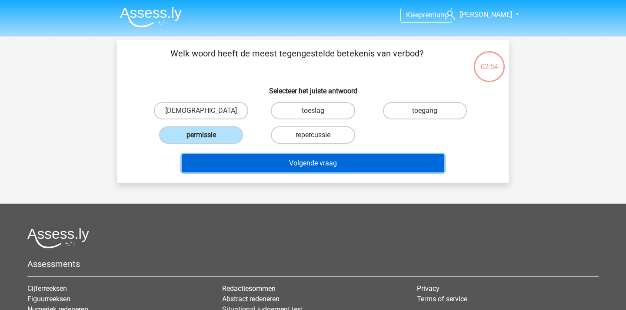
click at [341, 158] on button "Volgende vraag" at bounding box center [313, 163] width 263 height 18
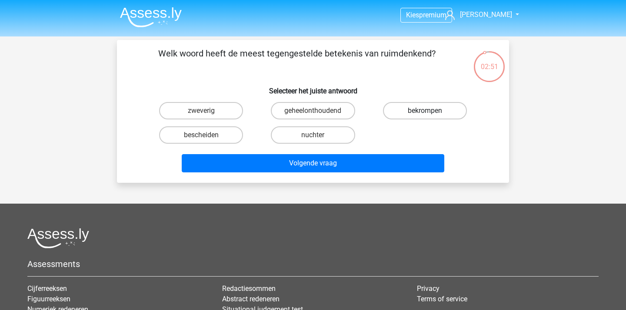
click at [419, 113] on label "bekrompen" at bounding box center [425, 110] width 84 height 17
click at [424, 113] on input "bekrompen" at bounding box center [427, 114] width 6 height 6
radio input "true"
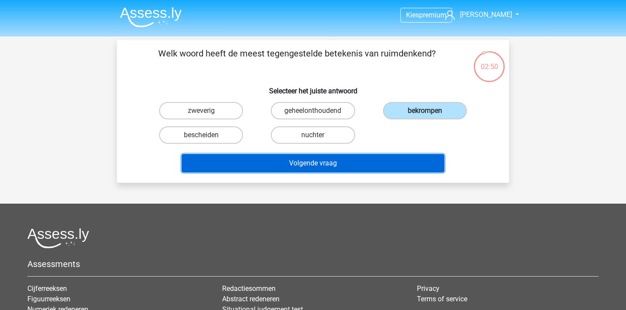
click at [377, 170] on button "Volgende vraag" at bounding box center [313, 163] width 263 height 18
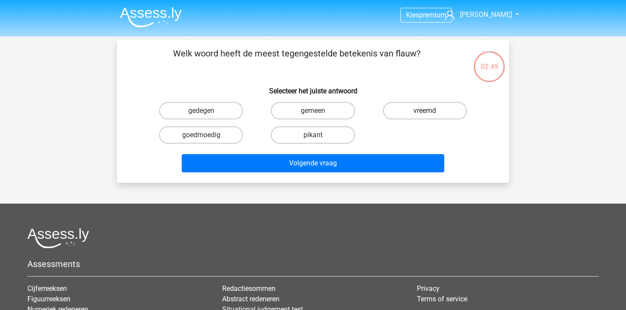
scroll to position [0, 0]
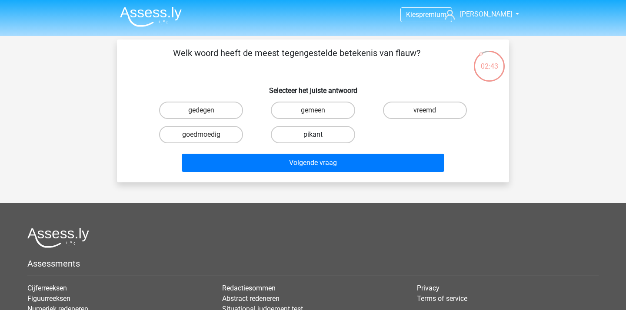
click at [303, 134] on label "pikant" at bounding box center [313, 134] width 84 height 17
click at [313, 135] on input "pikant" at bounding box center [316, 138] width 6 height 6
radio input "true"
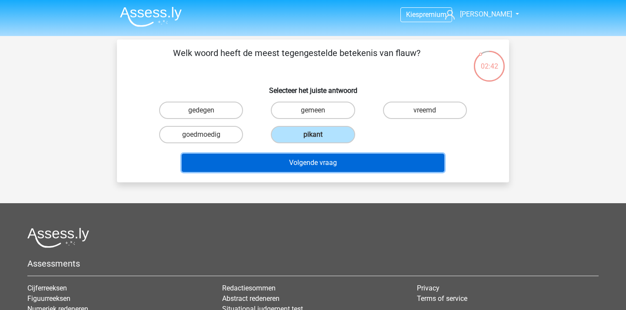
click at [303, 171] on button "Volgende vraag" at bounding box center [313, 163] width 263 height 18
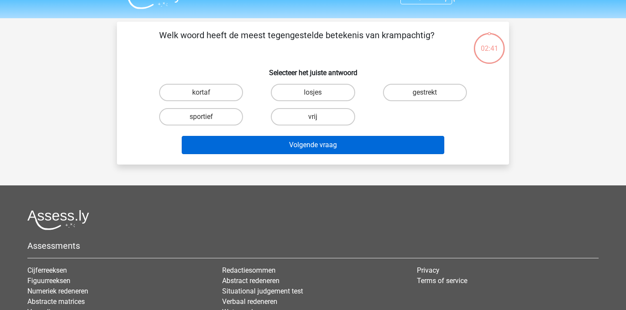
scroll to position [0, 0]
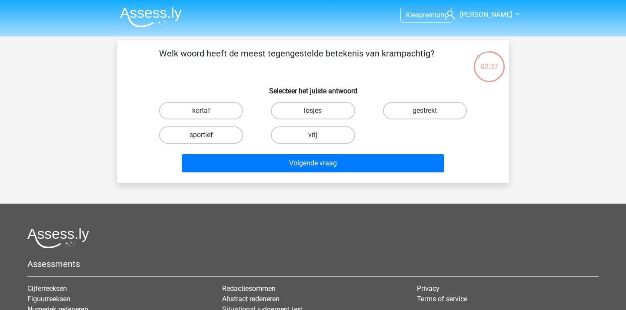
click at [301, 113] on label "losjes" at bounding box center [313, 110] width 84 height 17
click at [313, 113] on input "losjes" at bounding box center [316, 114] width 6 height 6
radio input "true"
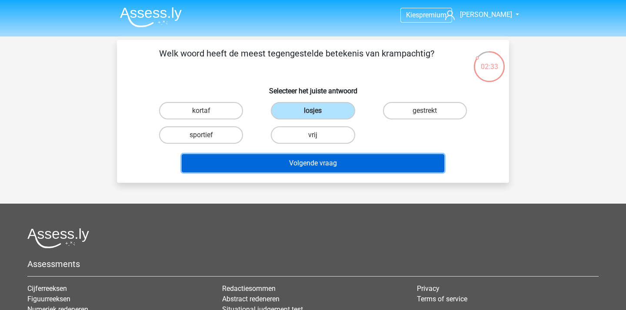
click at [329, 167] on button "Volgende vraag" at bounding box center [313, 163] width 263 height 18
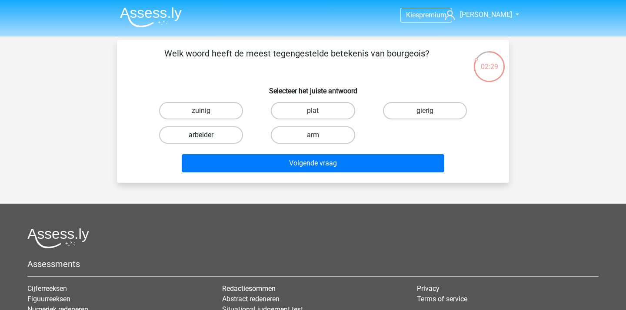
click at [221, 131] on label "arbeider" at bounding box center [201, 134] width 84 height 17
click at [207, 135] on input "arbeider" at bounding box center [204, 138] width 6 height 6
radio input "true"
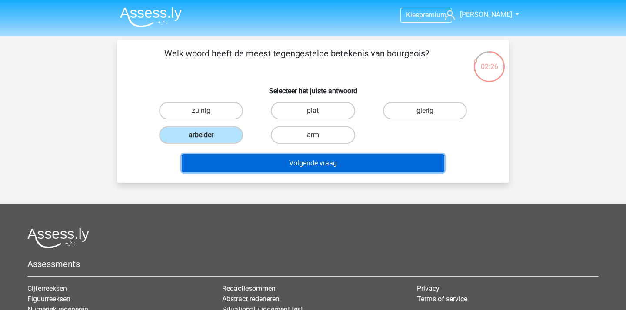
click at [318, 159] on button "Volgende vraag" at bounding box center [313, 163] width 263 height 18
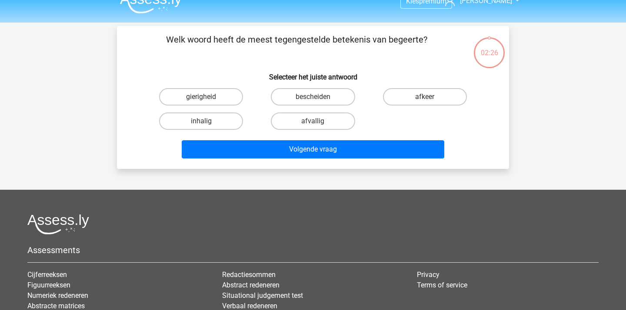
scroll to position [12, 0]
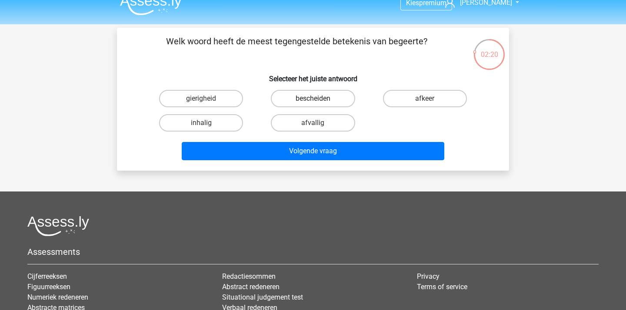
click at [328, 100] on label "bescheiden" at bounding box center [313, 98] width 84 height 17
click at [318, 100] on input "bescheiden" at bounding box center [316, 102] width 6 height 6
radio input "true"
click at [318, 126] on input "afvallig" at bounding box center [316, 126] width 6 height 6
radio input "true"
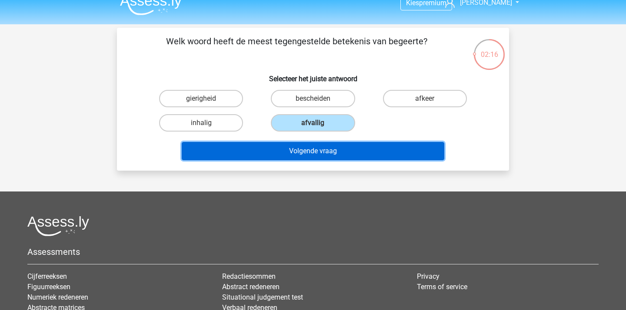
click at [328, 149] on button "Volgende vraag" at bounding box center [313, 151] width 263 height 18
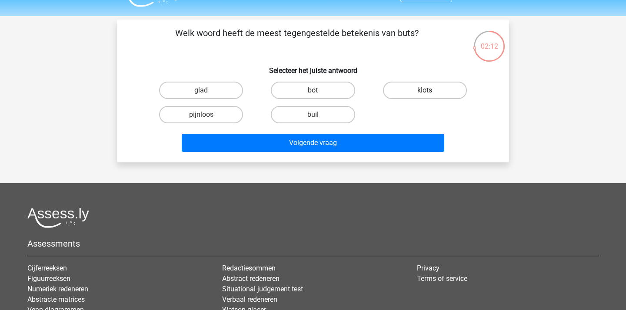
scroll to position [21, 0]
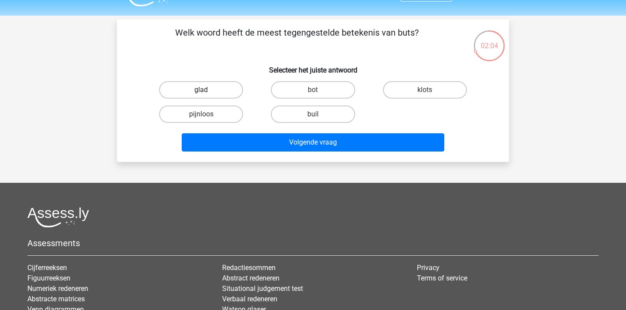
click at [205, 85] on label "glad" at bounding box center [201, 89] width 84 height 17
click at [205, 90] on input "glad" at bounding box center [204, 93] width 6 height 6
radio input "true"
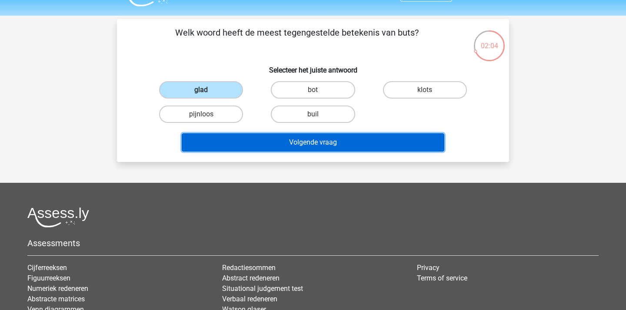
click at [289, 149] on button "Volgende vraag" at bounding box center [313, 142] width 263 height 18
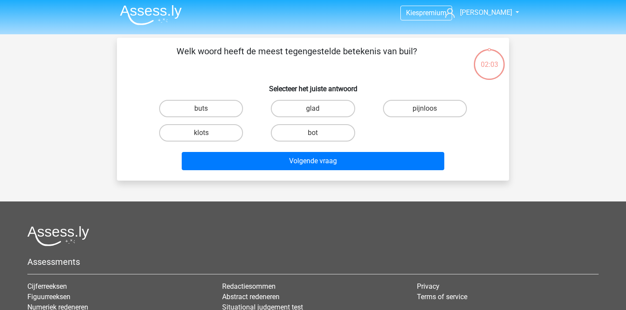
scroll to position [2, 0]
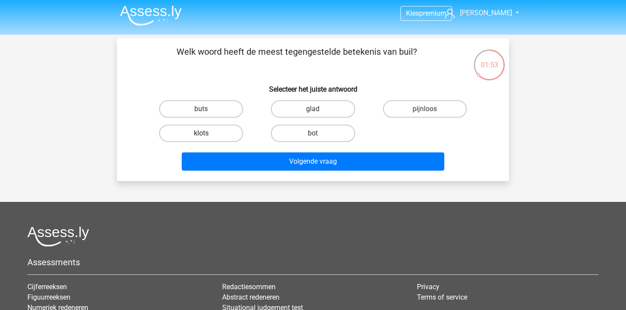
click at [207, 136] on label "klots" at bounding box center [201, 133] width 84 height 17
click at [207, 136] on input "klots" at bounding box center [204, 136] width 6 height 6
radio input "true"
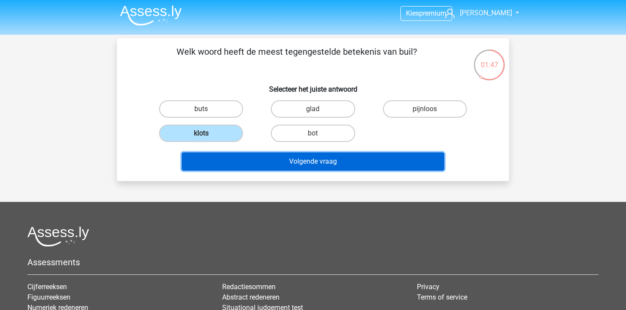
click at [337, 166] on button "Volgende vraag" at bounding box center [313, 161] width 263 height 18
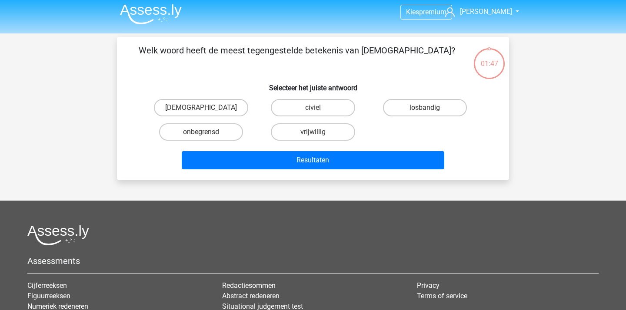
scroll to position [0, 0]
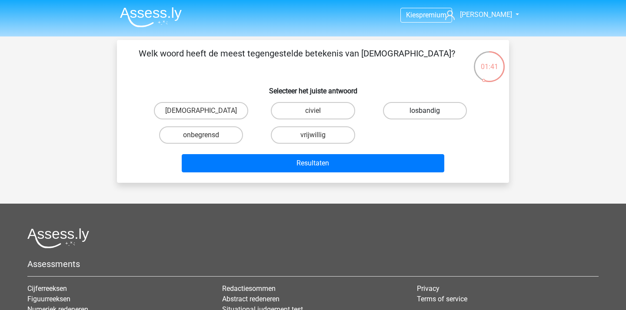
click at [419, 115] on label "losbandig" at bounding box center [425, 110] width 84 height 17
click at [424, 115] on input "losbandig" at bounding box center [427, 114] width 6 height 6
radio input "true"
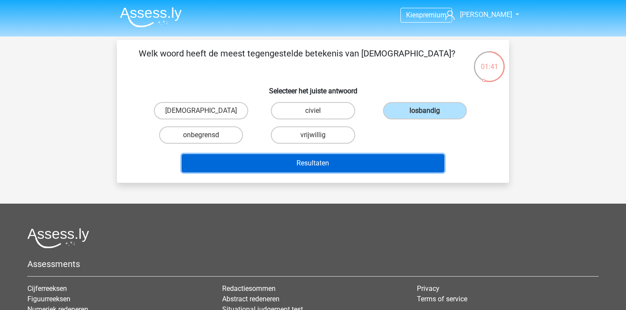
click at [391, 163] on button "Resultaten" at bounding box center [313, 163] width 263 height 18
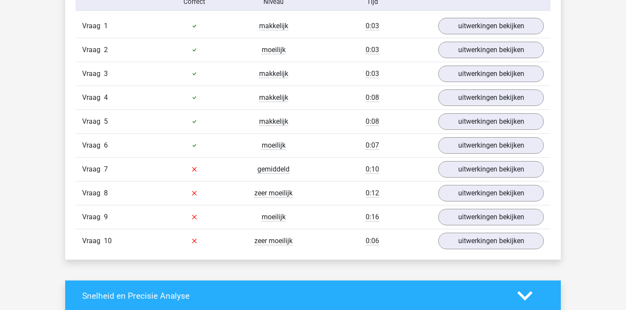
scroll to position [733, 0]
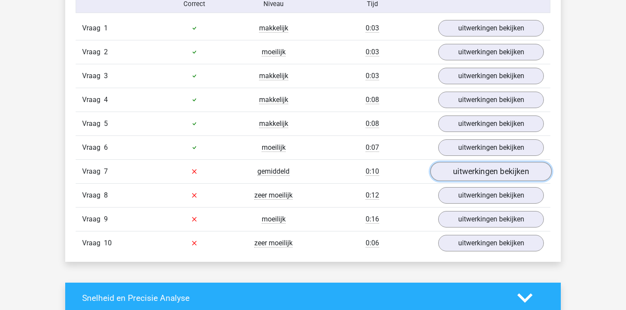
click at [482, 172] on link "uitwerkingen bekijken" at bounding box center [490, 171] width 121 height 19
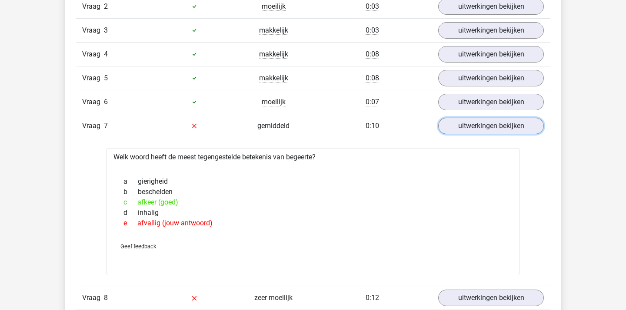
scroll to position [781, 0]
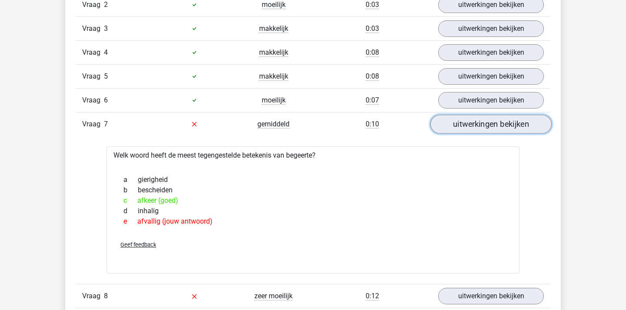
click at [459, 129] on link "uitwerkingen bekijken" at bounding box center [490, 124] width 121 height 19
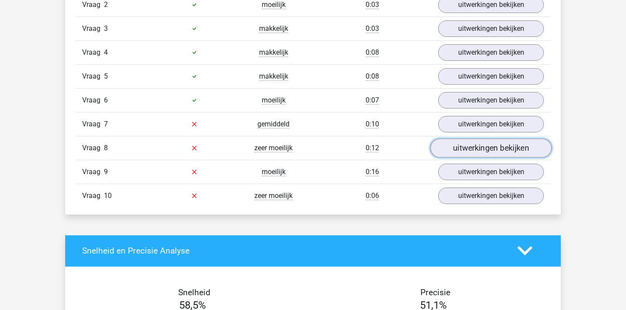
click at [467, 152] on link "uitwerkingen bekijken" at bounding box center [490, 148] width 121 height 19
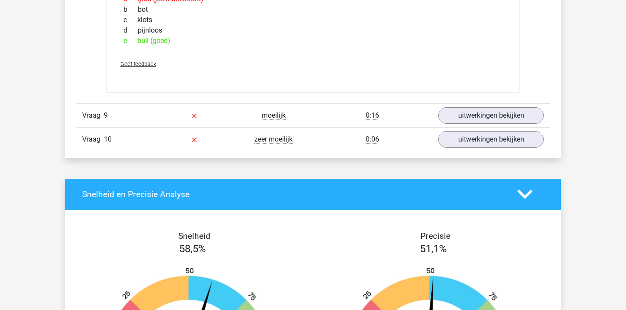
scroll to position [985, 0]
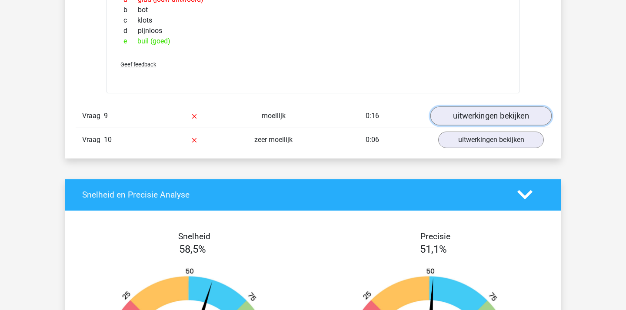
click at [463, 122] on link "uitwerkingen bekijken" at bounding box center [490, 115] width 121 height 19
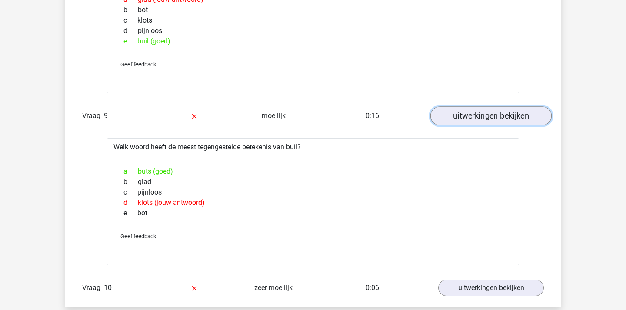
click at [457, 119] on link "uitwerkingen bekijken" at bounding box center [490, 115] width 121 height 19
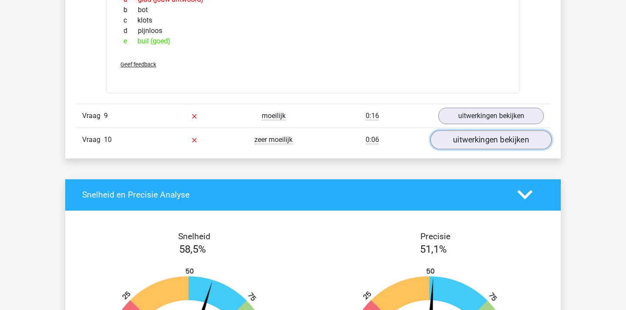
click at [481, 140] on link "uitwerkingen bekijken" at bounding box center [490, 139] width 121 height 19
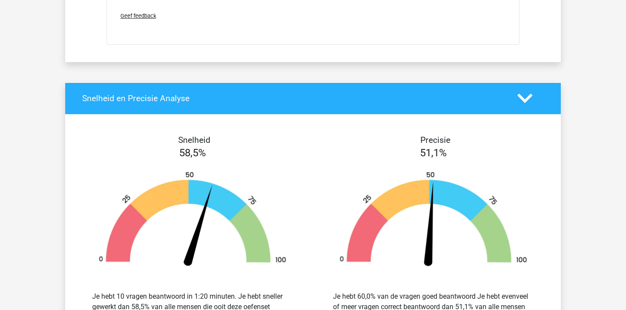
scroll to position [1279, 0]
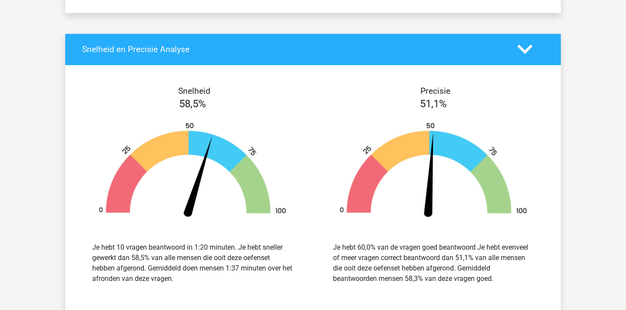
click at [265, 122] on img at bounding box center [192, 171] width 215 height 99
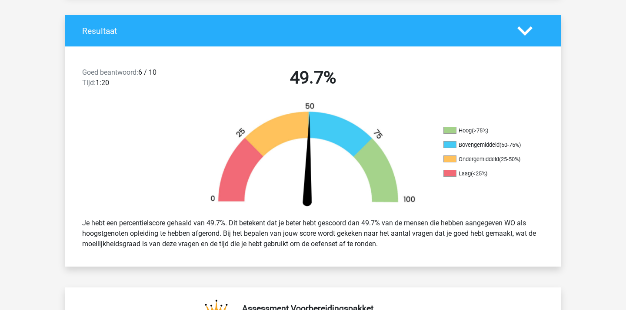
scroll to position [0, 0]
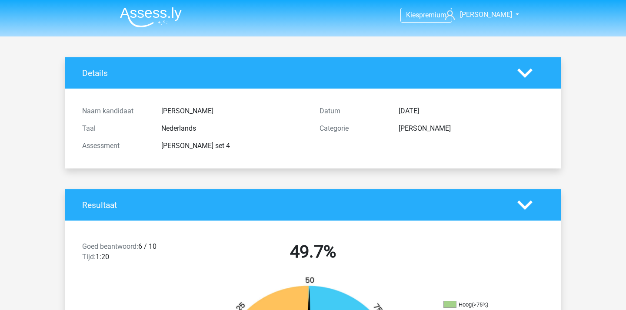
click at [140, 15] on img at bounding box center [151, 17] width 62 height 20
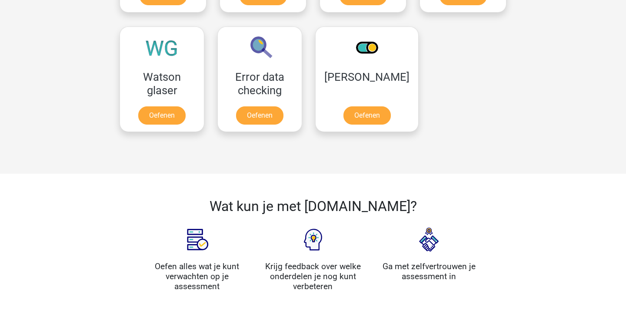
scroll to position [795, 0]
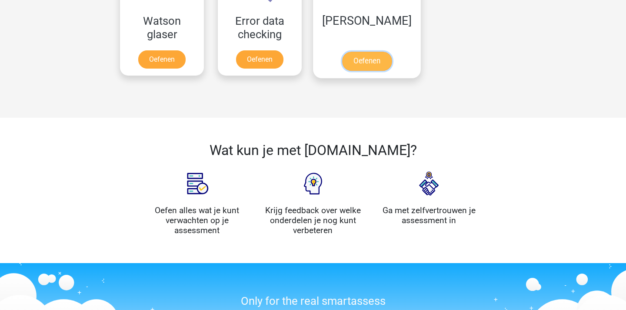
click at [361, 57] on link "Oefenen" at bounding box center [367, 61] width 50 height 19
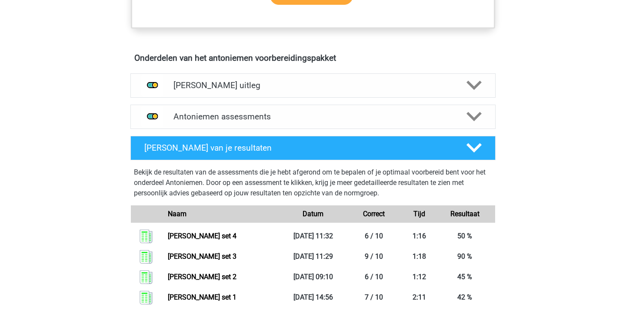
scroll to position [557, 0]
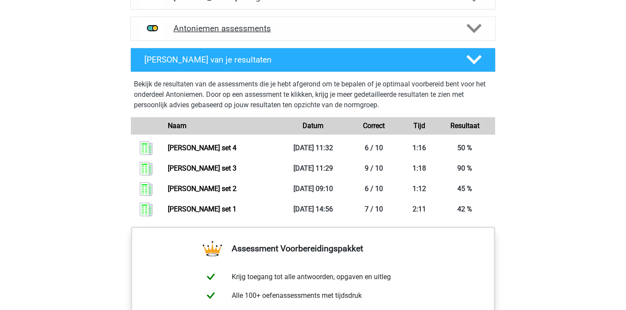
click at [374, 34] on div "Antoniemen assessments" at bounding box center [312, 29] width 365 height 24
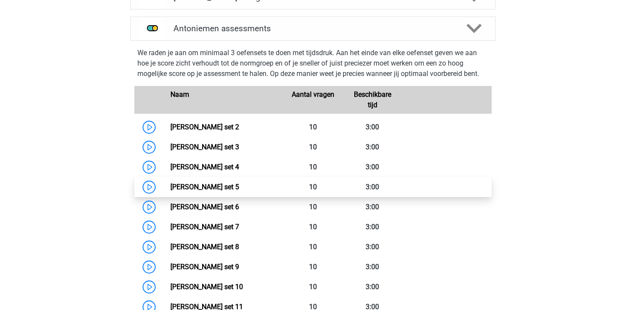
click at [239, 188] on link "[PERSON_NAME] set 5" at bounding box center [204, 187] width 69 height 8
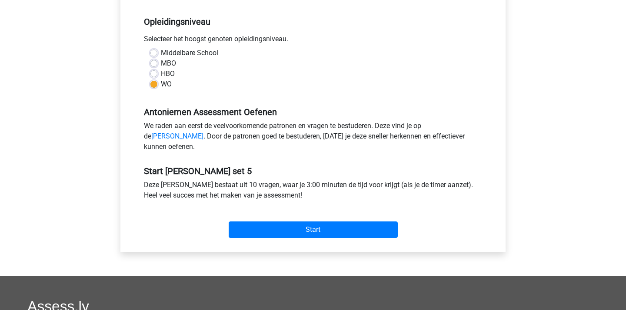
scroll to position [117, 0]
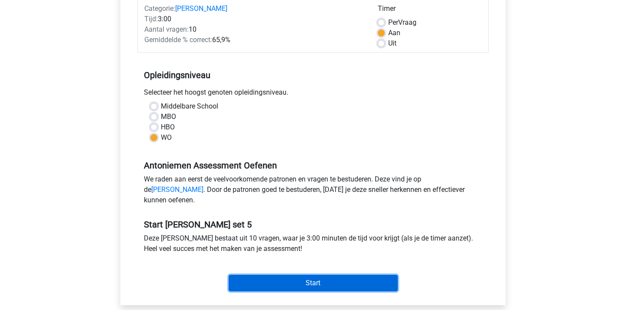
click at [317, 286] on input "Start" at bounding box center [313, 283] width 169 height 17
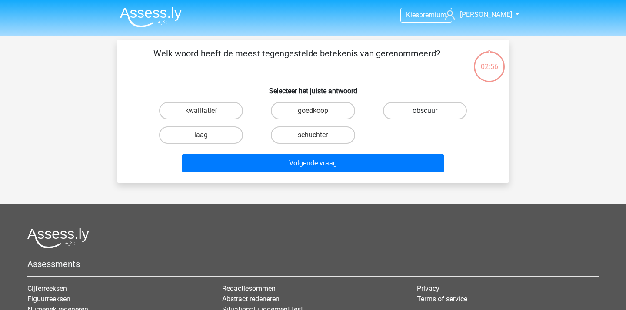
click at [411, 112] on label "obscuur" at bounding box center [425, 110] width 84 height 17
click at [424, 112] on input "obscuur" at bounding box center [427, 114] width 6 height 6
radio input "true"
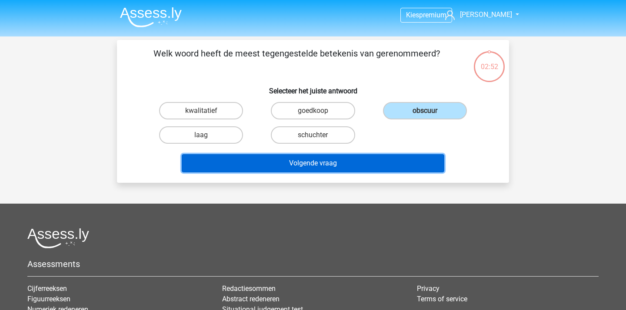
click at [308, 166] on button "Volgende vraag" at bounding box center [313, 163] width 263 height 18
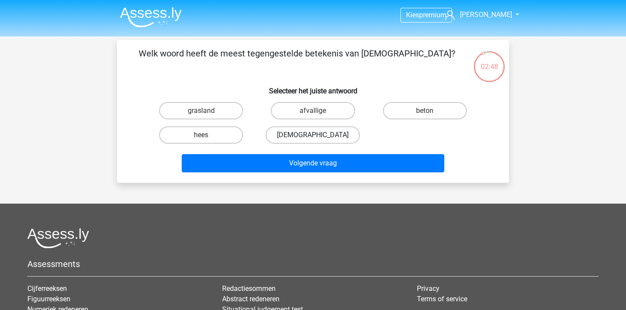
click at [306, 143] on label "gelovige" at bounding box center [312, 134] width 94 height 17
click at [313, 141] on input "gelovige" at bounding box center [316, 138] width 6 height 6
radio input "true"
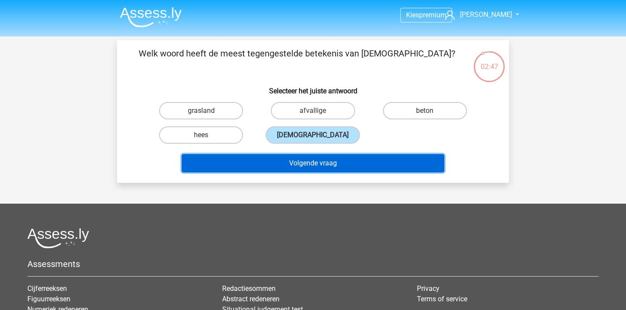
click at [314, 160] on button "Volgende vraag" at bounding box center [313, 163] width 263 height 18
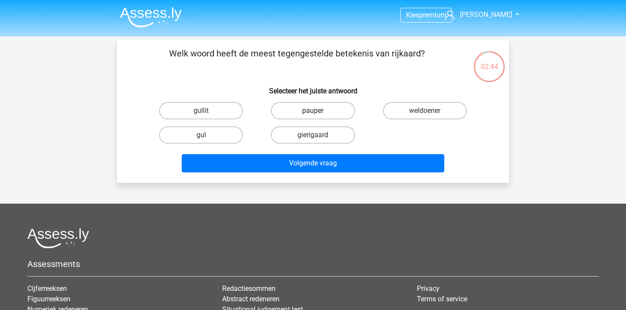
click at [324, 109] on label "pauper" at bounding box center [313, 110] width 84 height 17
click at [318, 111] on input "pauper" at bounding box center [316, 114] width 6 height 6
radio input "true"
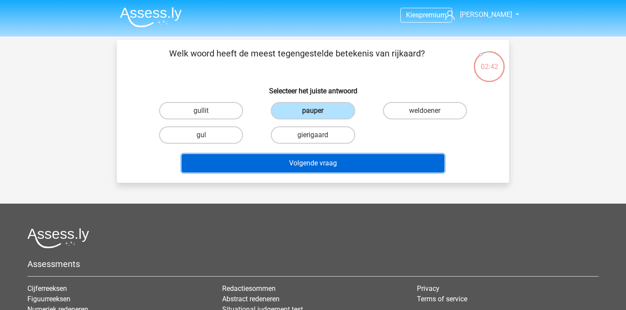
click at [298, 165] on button "Volgende vraag" at bounding box center [313, 163] width 263 height 18
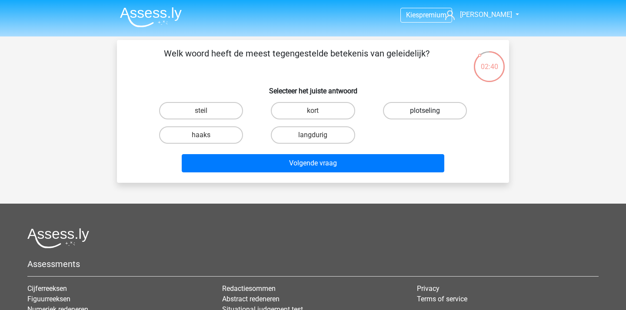
click at [431, 116] on label "plotseling" at bounding box center [425, 110] width 84 height 17
click at [430, 116] on input "plotseling" at bounding box center [427, 114] width 6 height 6
radio input "true"
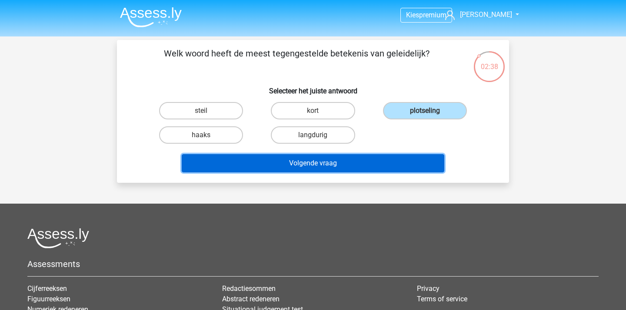
click at [309, 161] on button "Volgende vraag" at bounding box center [313, 163] width 263 height 18
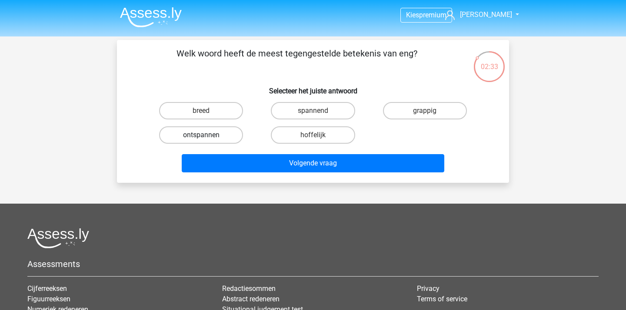
click at [213, 136] on label "ontspannen" at bounding box center [201, 134] width 84 height 17
click at [207, 136] on input "ontspannen" at bounding box center [204, 138] width 6 height 6
radio input "true"
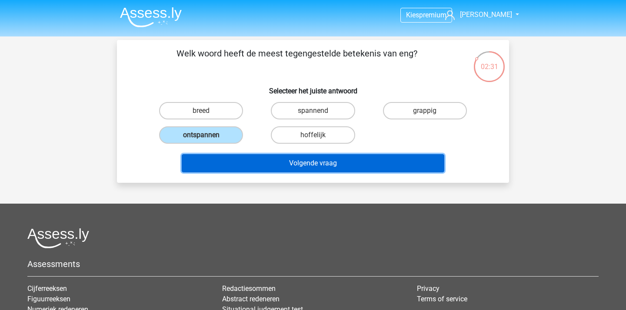
click at [306, 160] on button "Volgende vraag" at bounding box center [313, 163] width 263 height 18
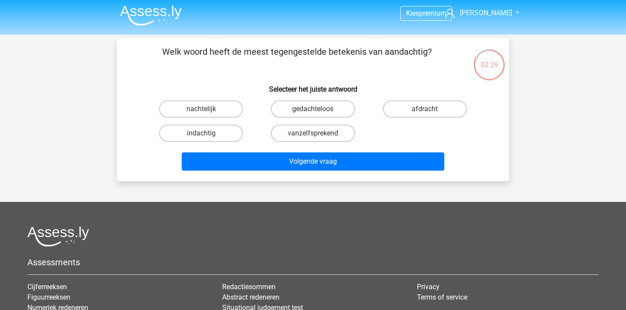
scroll to position [4, 0]
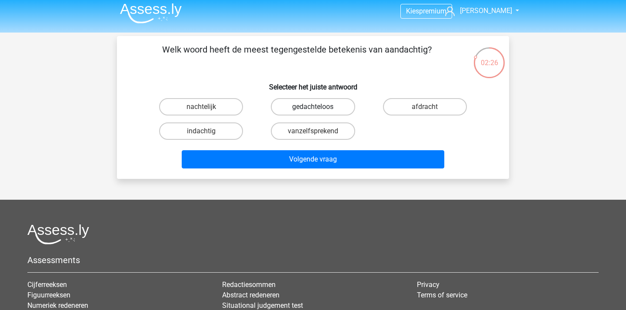
click at [323, 104] on label "gedachteloos" at bounding box center [313, 106] width 84 height 17
click at [318, 107] on input "gedachteloos" at bounding box center [316, 110] width 6 height 6
radio input "true"
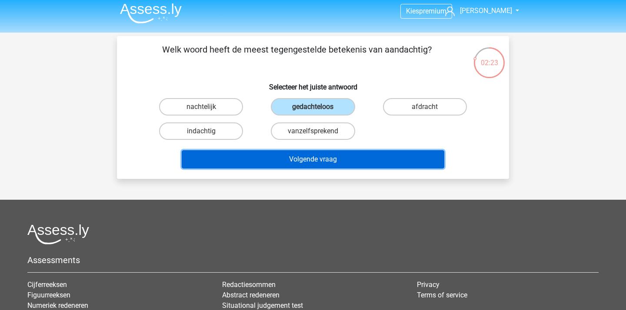
click at [307, 160] on button "Volgende vraag" at bounding box center [313, 159] width 263 height 18
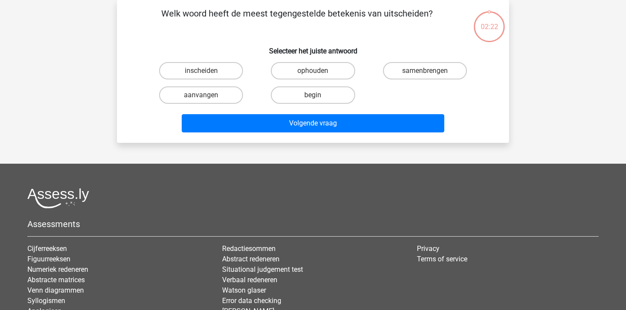
scroll to position [0, 0]
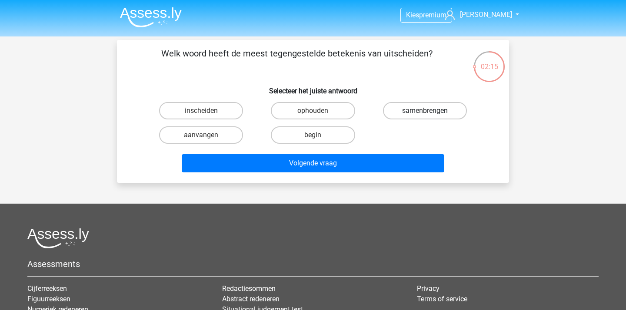
click at [406, 110] on label "samenbrengen" at bounding box center [425, 110] width 84 height 17
click at [424, 111] on input "samenbrengen" at bounding box center [427, 114] width 6 height 6
radio input "true"
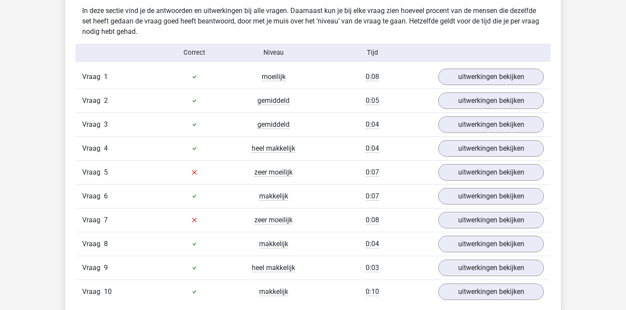
scroll to position [692, 0]
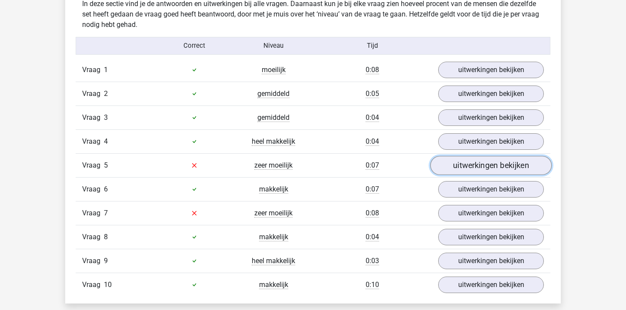
click at [460, 165] on link "uitwerkingen bekijken" at bounding box center [490, 165] width 121 height 19
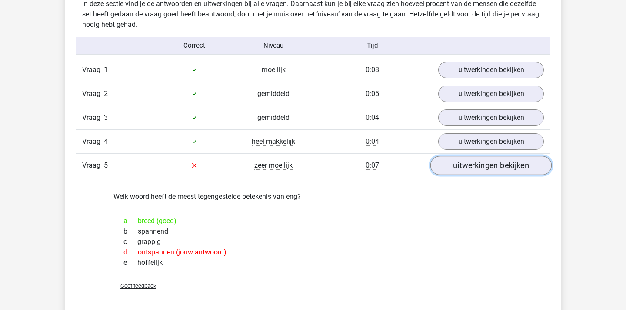
click at [457, 165] on link "uitwerkingen bekijken" at bounding box center [490, 165] width 121 height 19
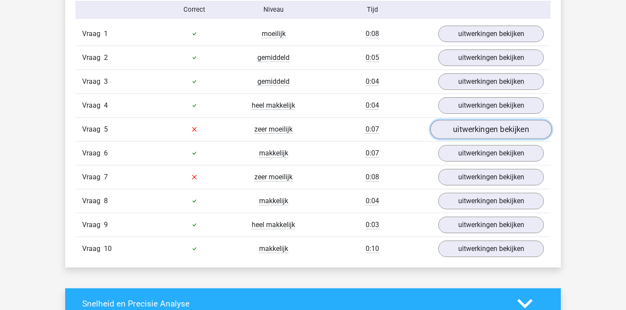
scroll to position [729, 0]
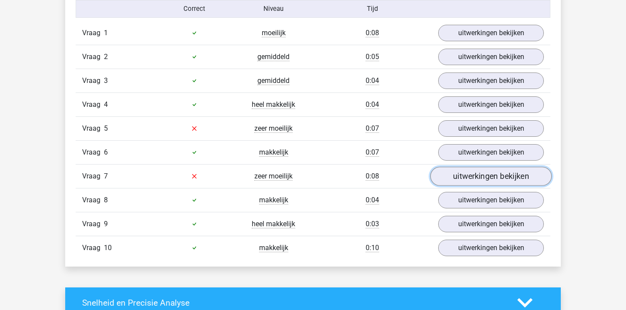
click at [456, 175] on link "uitwerkingen bekijken" at bounding box center [490, 176] width 121 height 19
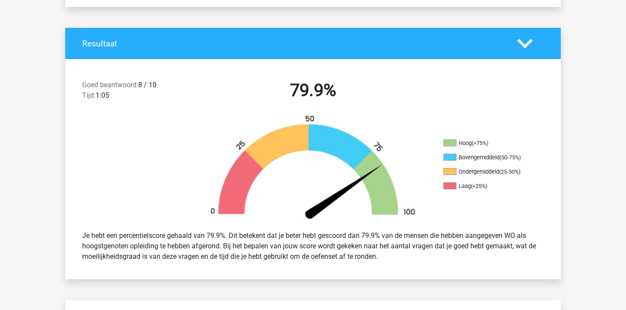
scroll to position [0, 0]
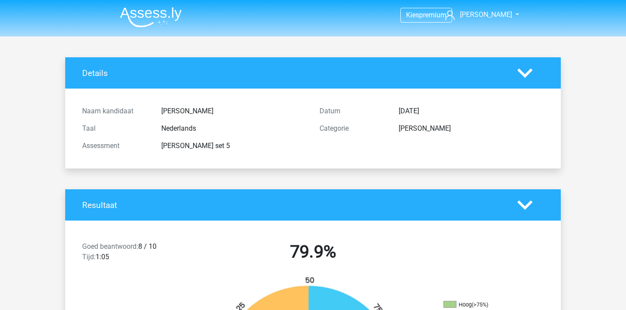
click at [154, 20] on img at bounding box center [151, 17] width 62 height 20
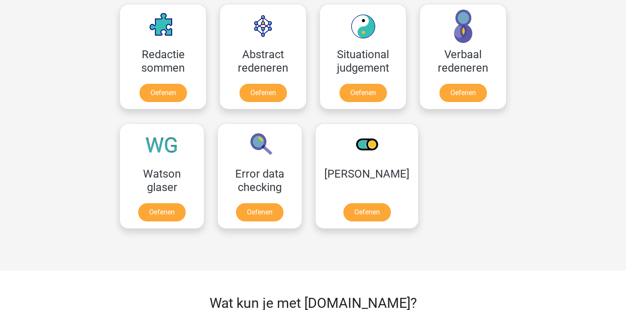
scroll to position [661, 0]
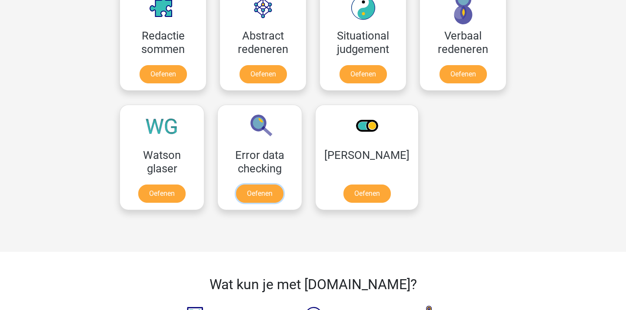
click at [238, 185] on link "Oefenen" at bounding box center [259, 194] width 47 height 18
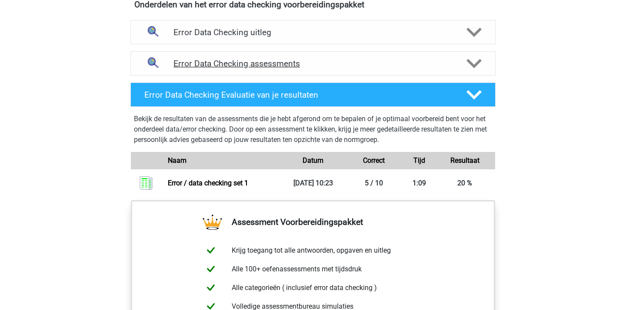
scroll to position [457, 0]
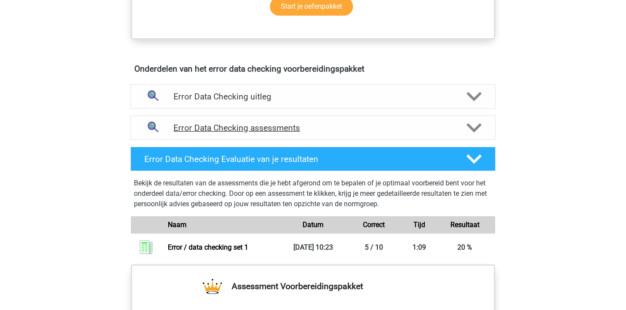
click at [431, 136] on div "Error Data Checking assessments" at bounding box center [312, 128] width 365 height 24
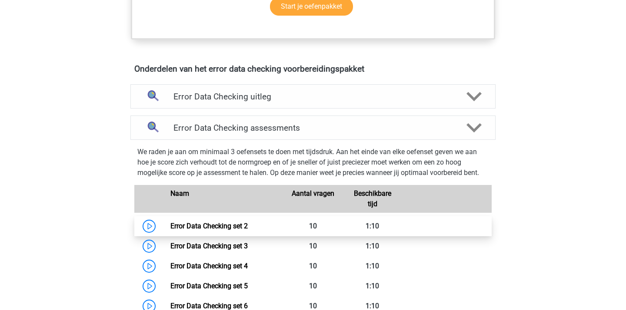
click at [248, 230] on link "Error Data Checking set 2" at bounding box center [208, 226] width 77 height 8
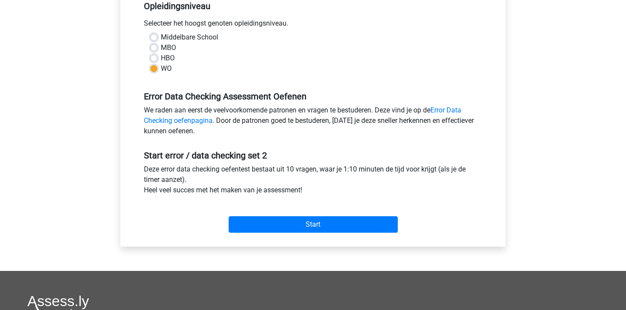
scroll to position [202, 0]
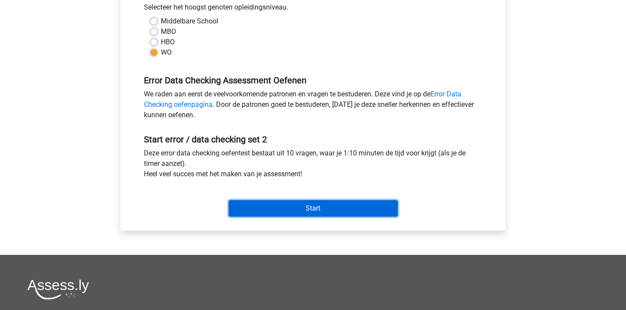
click at [299, 209] on input "Start" at bounding box center [313, 208] width 169 height 17
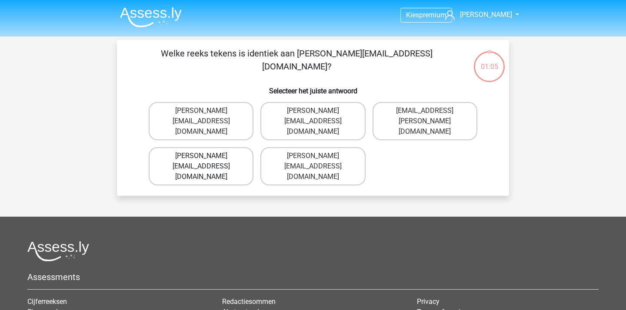
click at [237, 147] on label "[PERSON_NAME][EMAIL_ADDRESS][DOMAIN_NAME]" at bounding box center [201, 166] width 105 height 38
click at [207, 156] on input "[PERSON_NAME][EMAIL_ADDRESS][DOMAIN_NAME]" at bounding box center [204, 159] width 6 height 6
radio input "true"
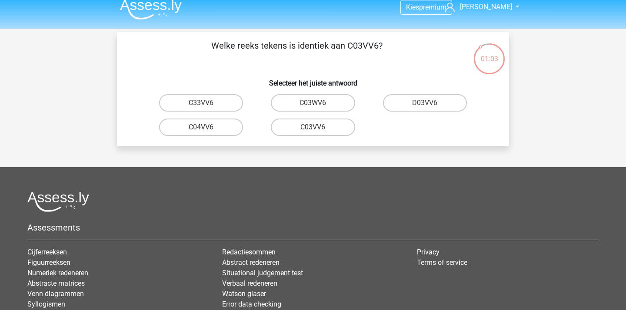
scroll to position [2, 0]
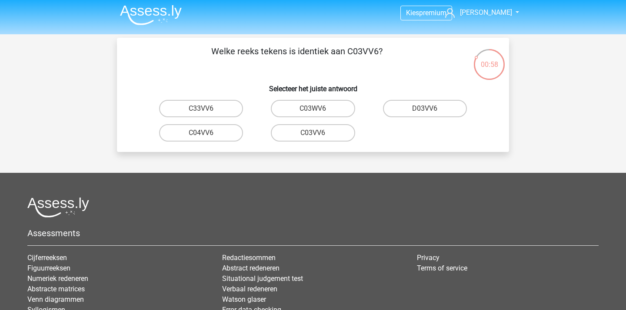
click at [313, 136] on input "C03VV6" at bounding box center [316, 136] width 6 height 6
radio input "true"
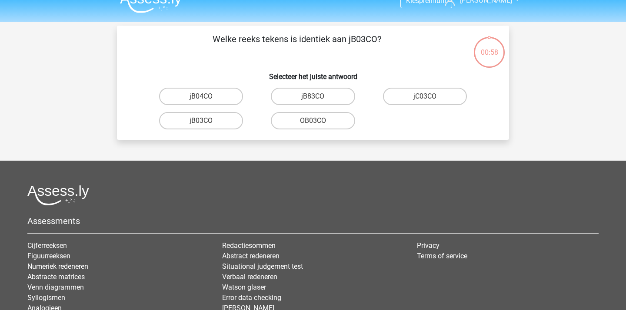
scroll to position [0, 0]
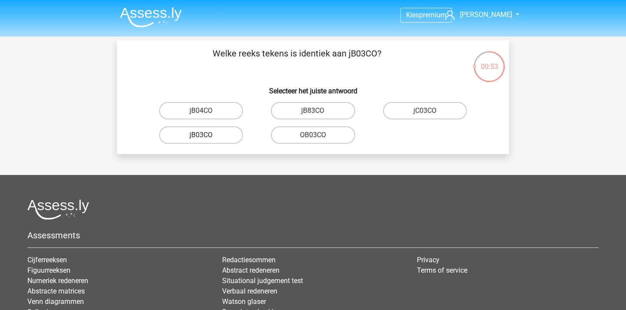
click at [220, 138] on label "jB03CO" at bounding box center [201, 134] width 84 height 17
click at [207, 138] on input "jB03CO" at bounding box center [204, 138] width 6 height 6
radio input "true"
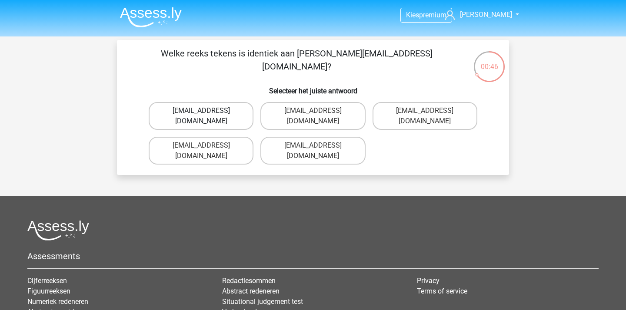
click at [224, 111] on label "[EMAIL_ADDRESS][DOMAIN_NAME]" at bounding box center [201, 116] width 105 height 28
click at [207, 111] on input "[EMAIL_ADDRESS][DOMAIN_NAME]" at bounding box center [204, 114] width 6 height 6
radio input "true"
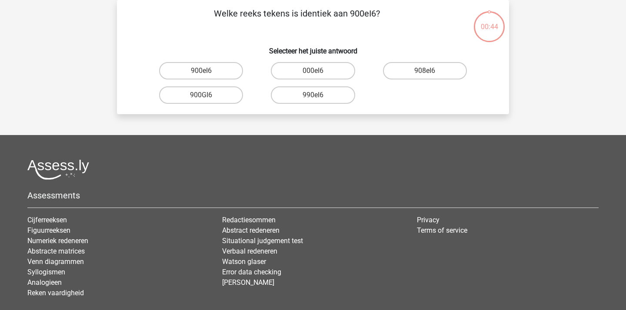
scroll to position [12, 0]
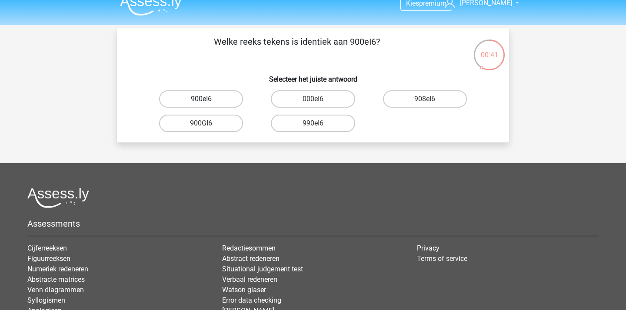
click at [194, 99] on label "900eI6" at bounding box center [201, 98] width 84 height 17
click at [201, 99] on input "900eI6" at bounding box center [204, 102] width 6 height 6
radio input "true"
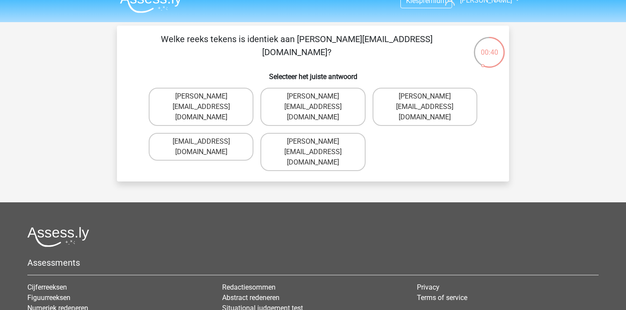
scroll to position [13, 0]
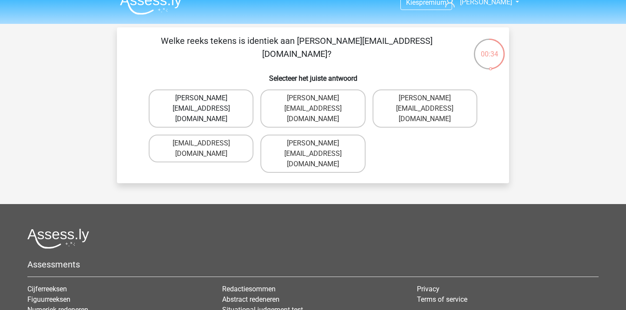
click at [217, 101] on label "[PERSON_NAME][EMAIL_ADDRESS][DOMAIN_NAME]" at bounding box center [201, 108] width 105 height 38
click at [207, 101] on input "[PERSON_NAME][EMAIL_ADDRESS][DOMAIN_NAME]" at bounding box center [204, 101] width 6 height 6
radio input "true"
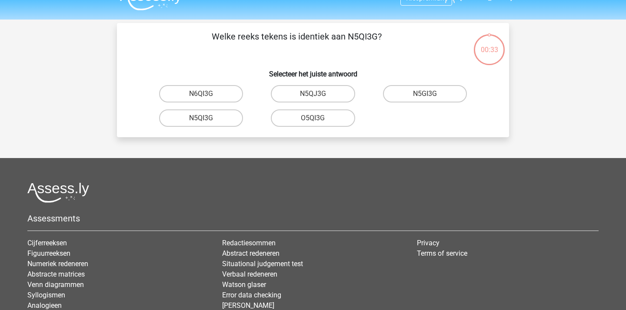
scroll to position [13, 0]
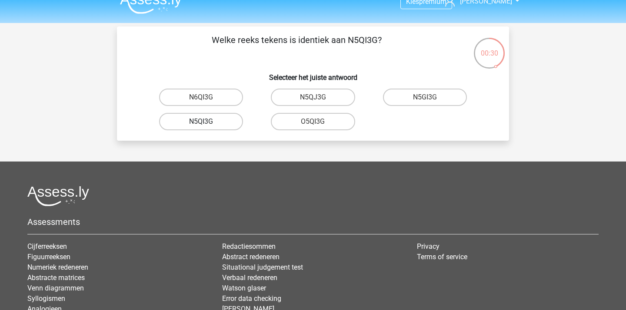
click at [214, 125] on label "N5QI3G" at bounding box center [201, 121] width 84 height 17
click at [207, 125] on input "N5QI3G" at bounding box center [204, 125] width 6 height 6
radio input "true"
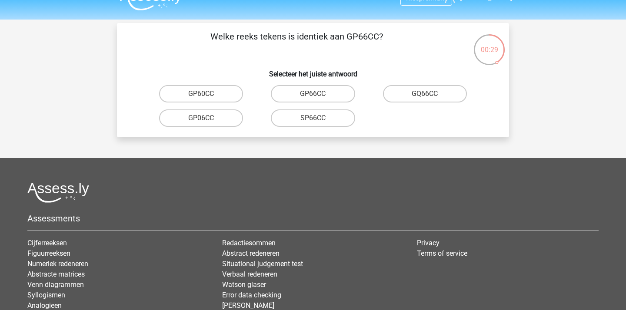
scroll to position [17, 0]
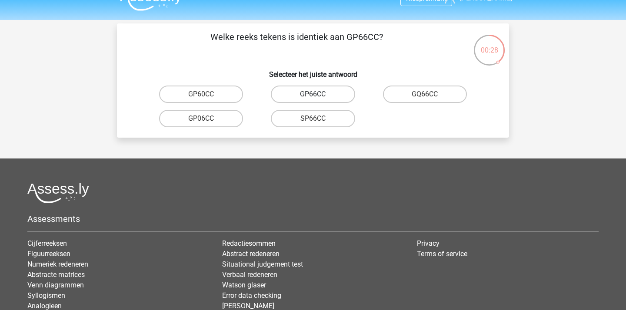
click at [339, 96] on label "GP66CC" at bounding box center [313, 94] width 84 height 17
click at [318, 96] on input "GP66CC" at bounding box center [316, 97] width 6 height 6
radio input "true"
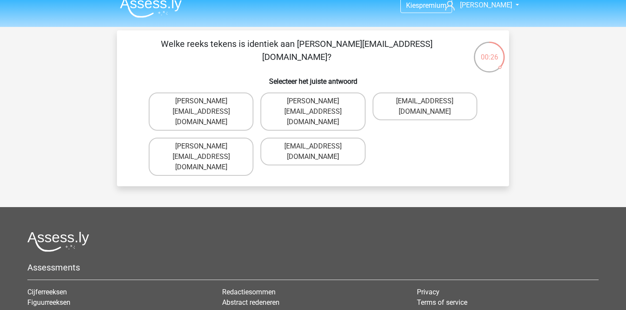
scroll to position [10, 0]
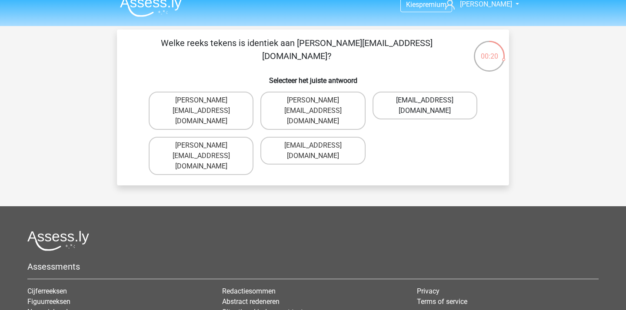
click at [403, 103] on label "[EMAIL_ADDRESS][DOMAIN_NAME]" at bounding box center [424, 106] width 105 height 28
click at [424, 103] on input "[EMAIL_ADDRESS][DOMAIN_NAME]" at bounding box center [427, 103] width 6 height 6
radio input "true"
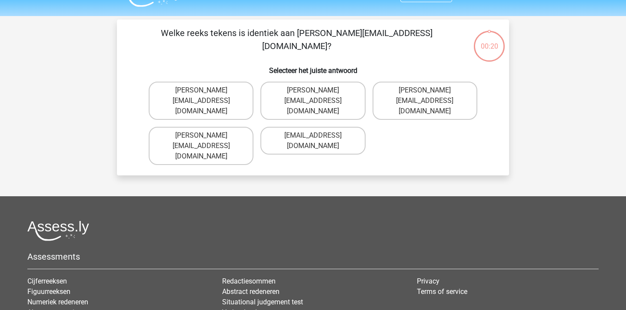
scroll to position [19, 0]
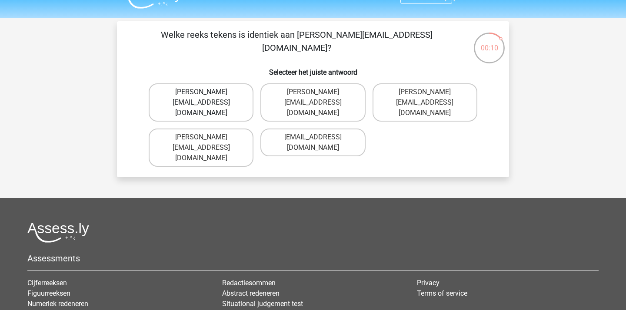
click at [223, 96] on label "[PERSON_NAME][EMAIL_ADDRESS][DOMAIN_NAME]" at bounding box center [201, 102] width 105 height 38
click at [207, 96] on input "[PERSON_NAME][EMAIL_ADDRESS][DOMAIN_NAME]" at bounding box center [204, 95] width 6 height 6
radio input "true"
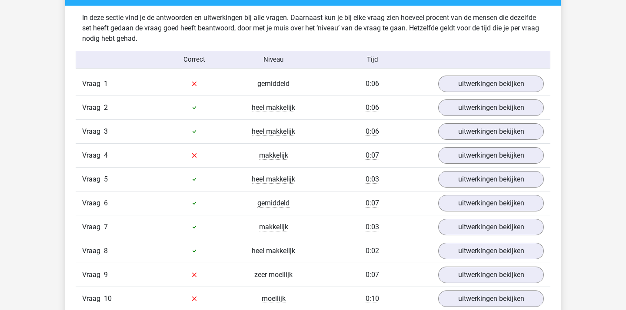
scroll to position [682, 0]
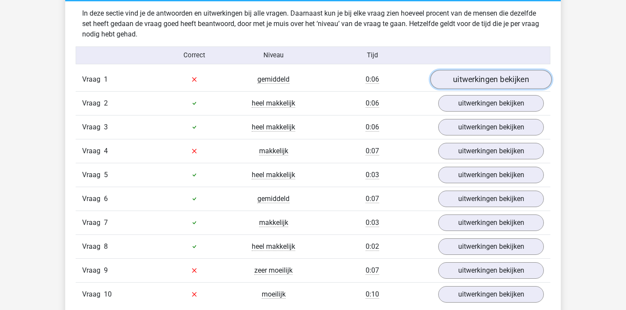
click at [468, 83] on link "uitwerkingen bekijken" at bounding box center [490, 79] width 121 height 19
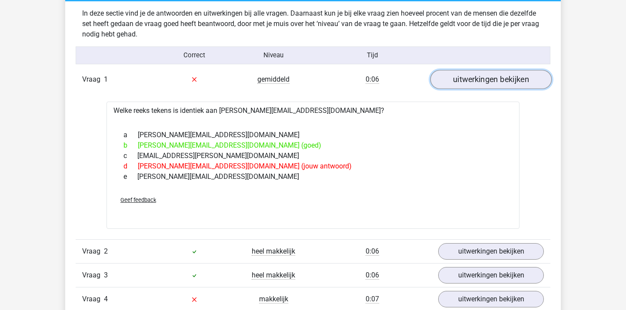
click at [468, 83] on link "uitwerkingen bekijken" at bounding box center [490, 79] width 121 height 19
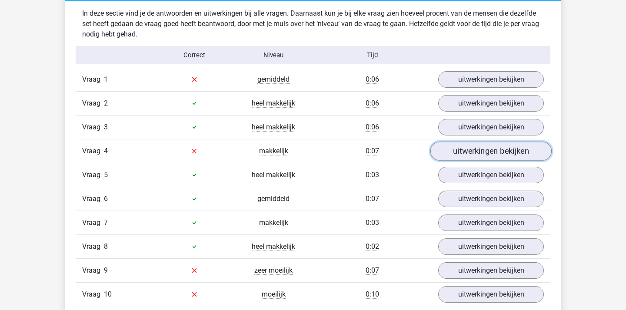
click at [475, 145] on link "uitwerkingen bekijken" at bounding box center [490, 151] width 121 height 19
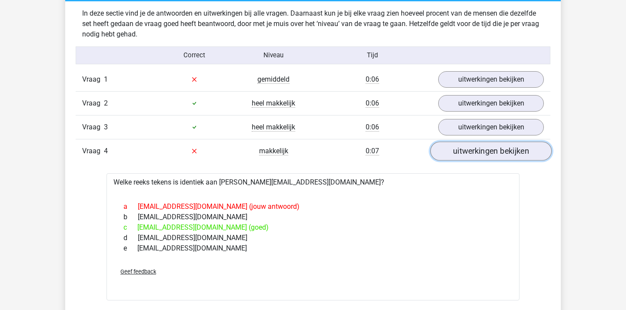
click at [475, 145] on link "uitwerkingen bekijken" at bounding box center [490, 151] width 121 height 19
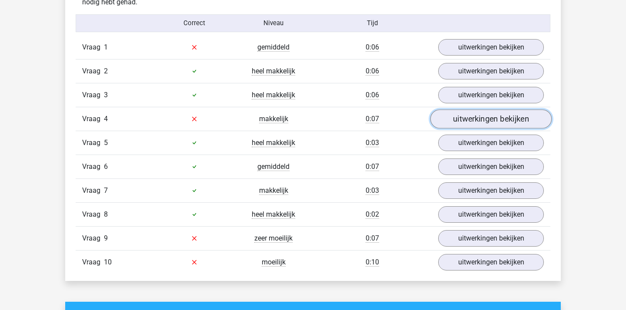
scroll to position [714, 0]
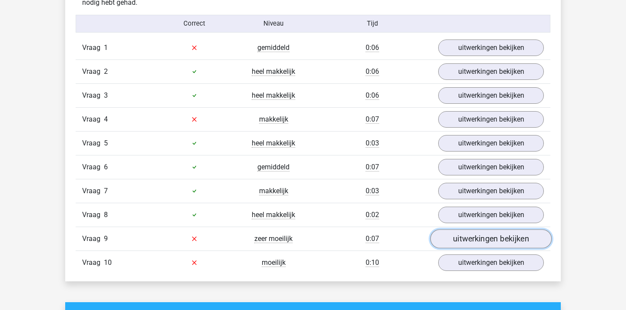
click at [481, 233] on link "uitwerkingen bekijken" at bounding box center [490, 238] width 121 height 19
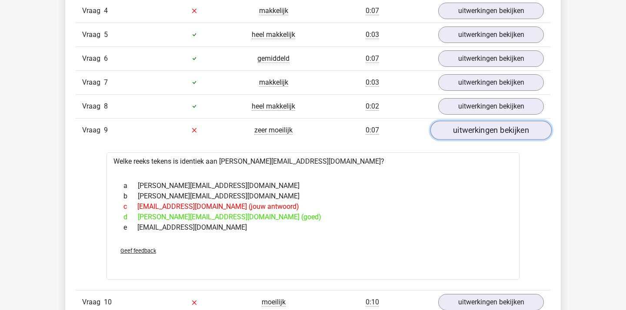
scroll to position [830, 0]
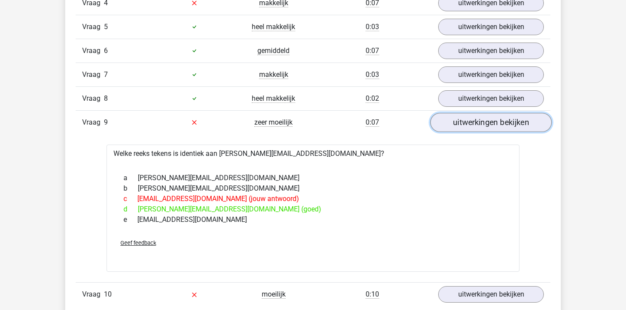
click at [470, 124] on link "uitwerkingen bekijken" at bounding box center [490, 122] width 121 height 19
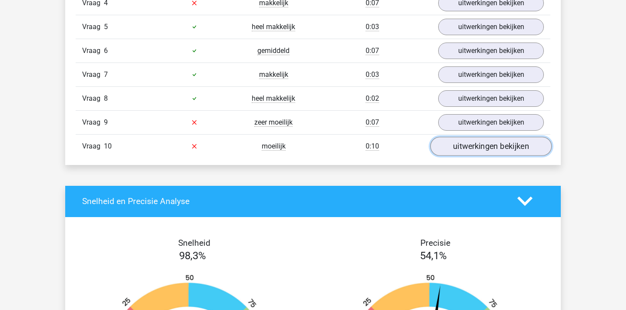
click at [474, 146] on link "uitwerkingen bekijken" at bounding box center [490, 146] width 121 height 19
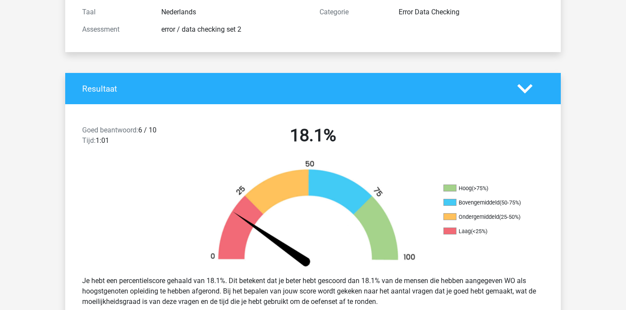
scroll to position [0, 0]
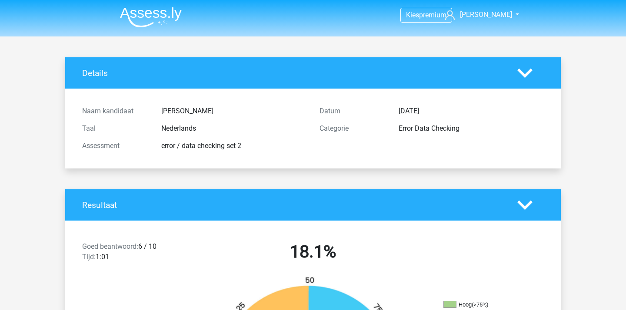
click at [144, 16] on img at bounding box center [151, 17] width 62 height 20
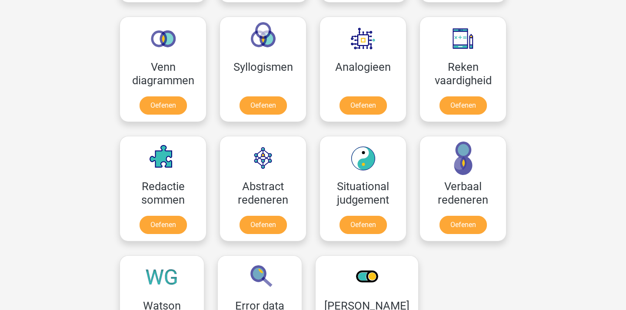
scroll to position [514, 0]
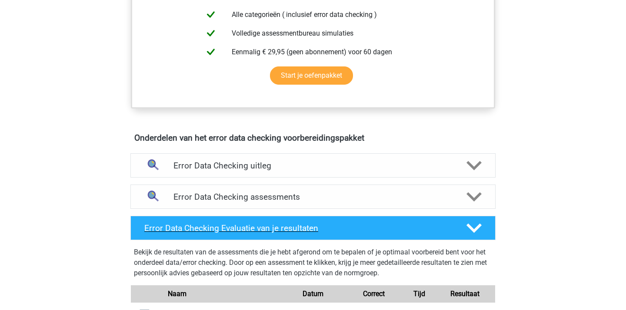
scroll to position [389, 0]
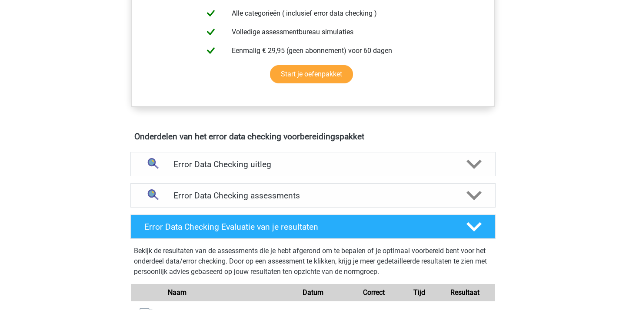
click at [295, 198] on h4 "Error Data Checking assessments" at bounding box center [312, 196] width 279 height 10
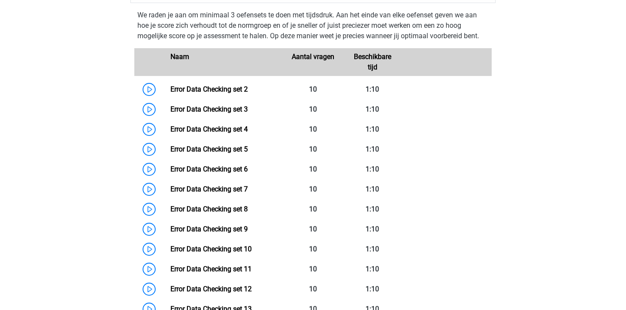
scroll to position [548, 0]
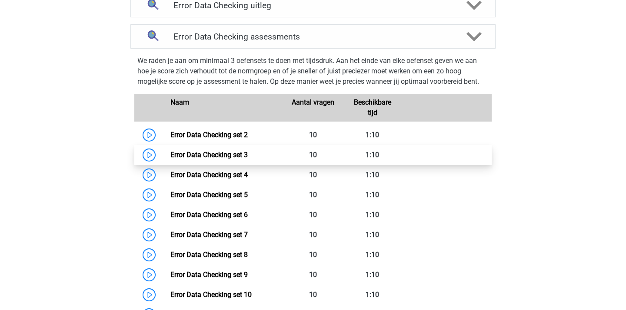
click at [248, 159] on link "Error Data Checking set 3" at bounding box center [208, 155] width 77 height 8
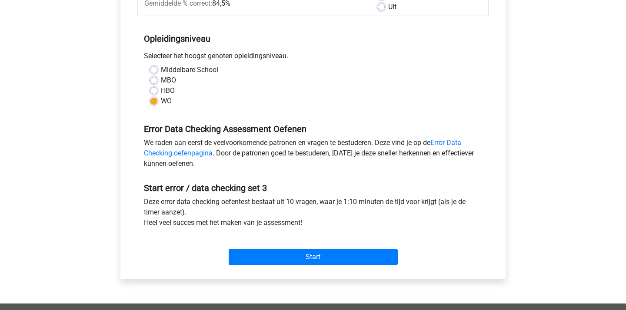
scroll to position [146, 0]
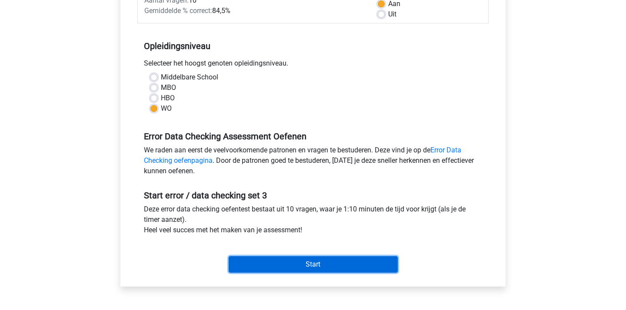
click at [321, 259] on input "Start" at bounding box center [313, 264] width 169 height 17
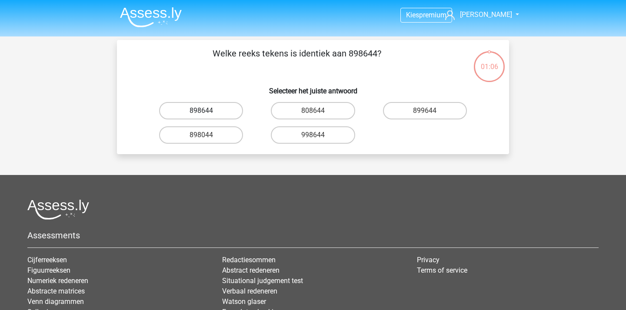
click at [213, 109] on label "898644" at bounding box center [201, 110] width 84 height 17
click at [207, 111] on input "898644" at bounding box center [204, 114] width 6 height 6
radio input "true"
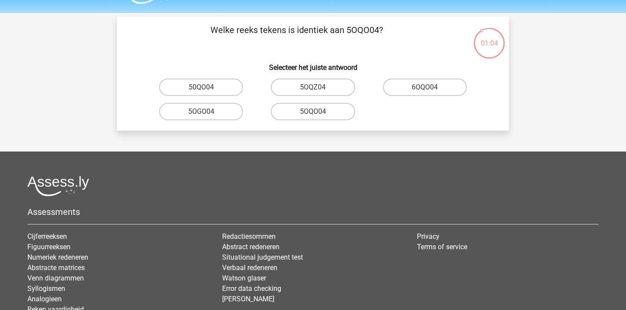
scroll to position [20, 0]
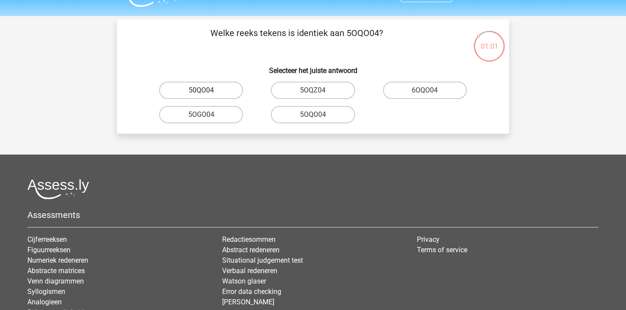
click at [223, 90] on label "50QO04" at bounding box center [201, 90] width 84 height 17
click at [207, 90] on input "50QO04" at bounding box center [204, 93] width 6 height 6
radio input "true"
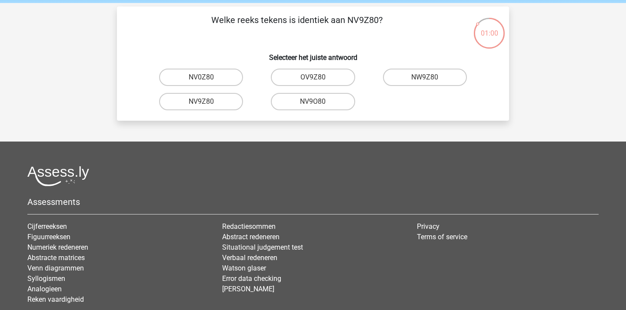
scroll to position [30, 0]
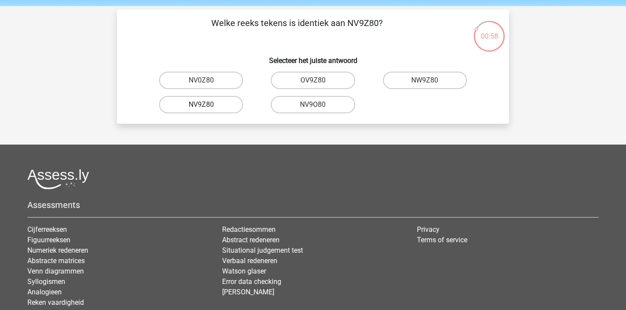
click at [222, 107] on label "NV9Z80" at bounding box center [201, 104] width 84 height 17
click at [207, 107] on input "NV9Z80" at bounding box center [204, 108] width 6 height 6
radio input "true"
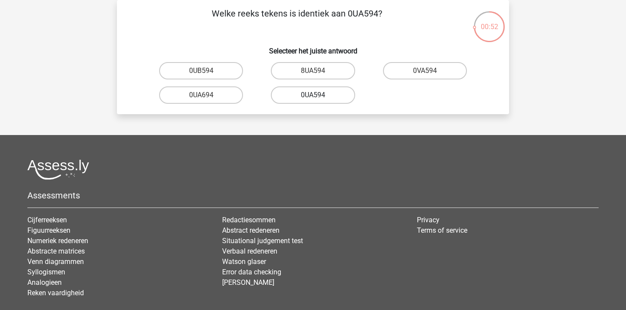
click at [345, 99] on label "0UA594" at bounding box center [313, 94] width 84 height 17
click at [318, 99] on input "0UA594" at bounding box center [316, 98] width 6 height 6
radio input "true"
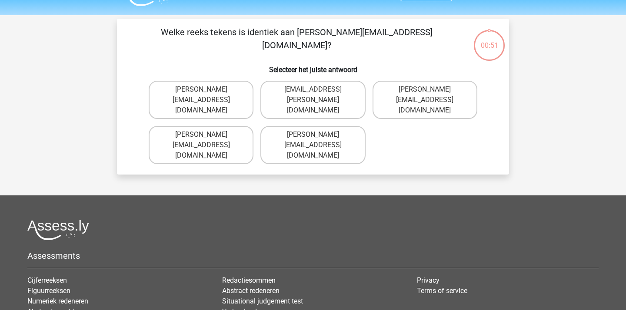
scroll to position [20, 0]
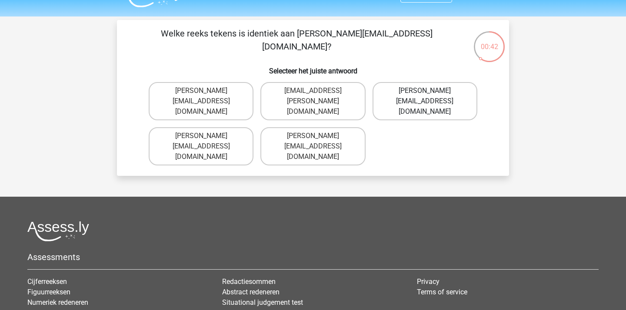
click at [415, 96] on label "[PERSON_NAME][EMAIL_ADDRESS][DOMAIN_NAME]" at bounding box center [424, 101] width 105 height 38
click at [424, 96] on input "[PERSON_NAME][EMAIL_ADDRESS][DOMAIN_NAME]" at bounding box center [427, 94] width 6 height 6
radio input "true"
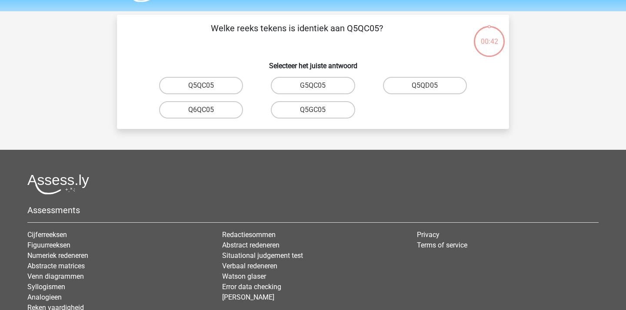
scroll to position [21, 0]
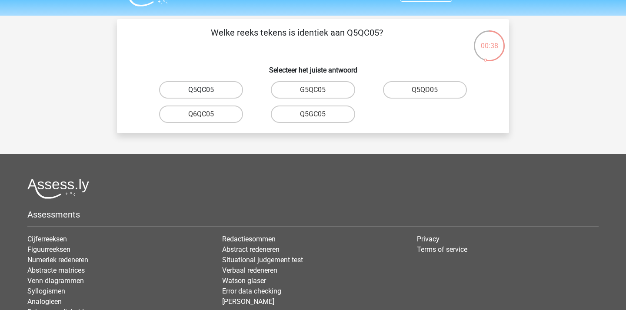
click at [218, 89] on label "Q5QC05" at bounding box center [201, 89] width 84 height 17
click at [207, 90] on input "Q5QC05" at bounding box center [204, 93] width 6 height 6
radio input "true"
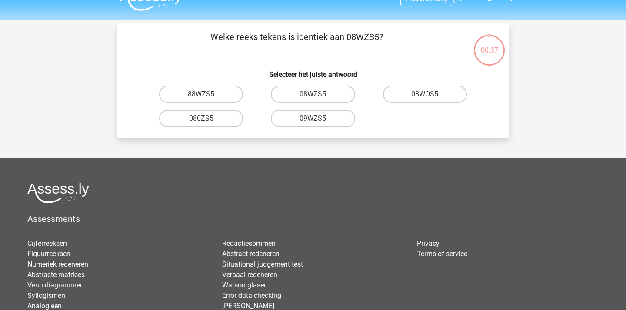
scroll to position [15, 0]
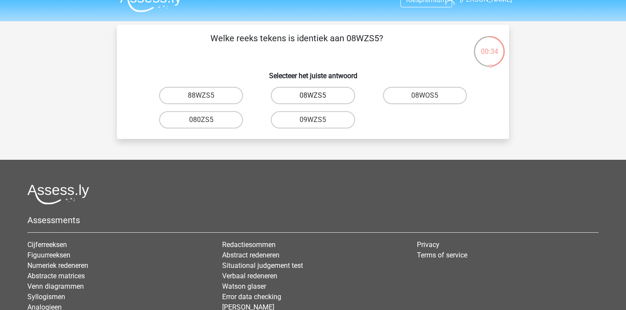
click at [340, 99] on label "08WZS5" at bounding box center [313, 95] width 84 height 17
click at [318, 99] on input "08WZS5" at bounding box center [316, 99] width 6 height 6
radio input "true"
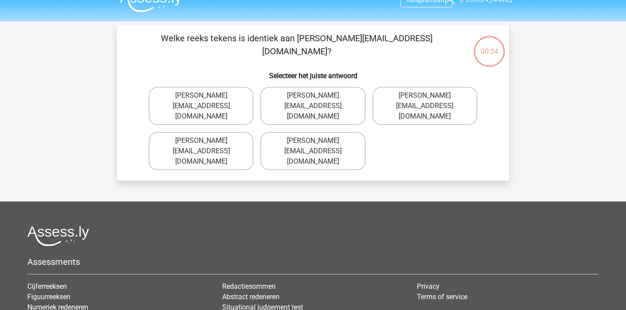
scroll to position [40, 0]
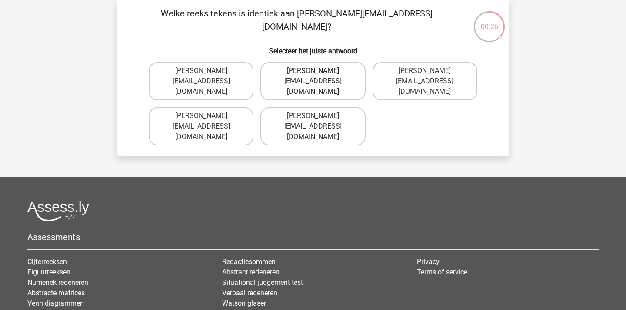
click at [338, 71] on label "[PERSON_NAME][EMAIL_ADDRESS][DOMAIN_NAME]" at bounding box center [312, 81] width 105 height 38
click at [318, 71] on input "[PERSON_NAME][EMAIL_ADDRESS][DOMAIN_NAME]" at bounding box center [316, 74] width 6 height 6
radio input "true"
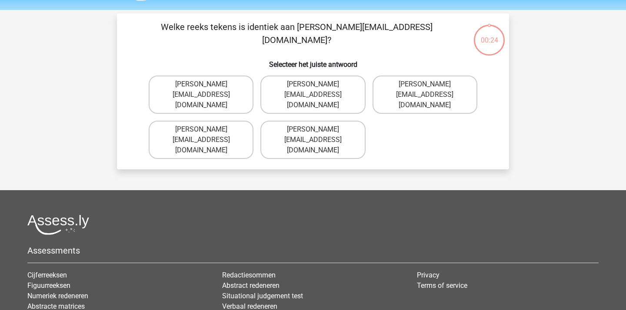
scroll to position [26, 0]
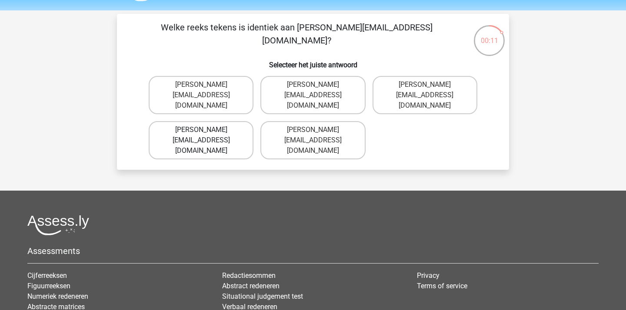
click at [212, 121] on label "[PERSON_NAME][EMAIL_ADDRESS][DOMAIN_NAME]" at bounding box center [201, 140] width 105 height 38
click at [207, 130] on input "[PERSON_NAME][EMAIL_ADDRESS][DOMAIN_NAME]" at bounding box center [204, 133] width 6 height 6
radio input "true"
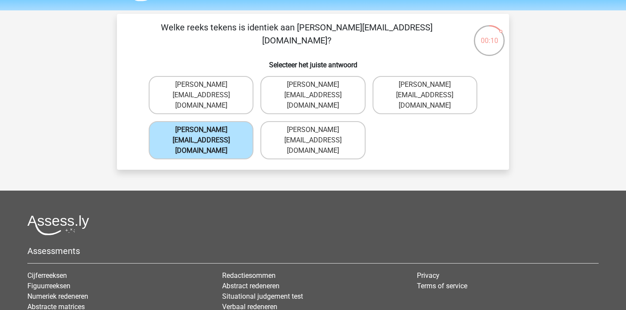
scroll to position [40, 0]
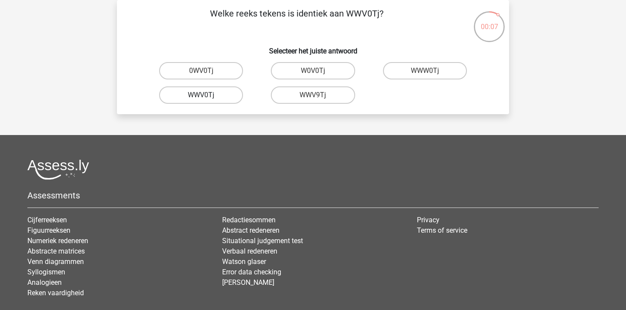
click at [205, 103] on label "WWV0Tj" at bounding box center [201, 94] width 84 height 17
click at [205, 101] on input "WWV0Tj" at bounding box center [204, 98] width 6 height 6
radio input "true"
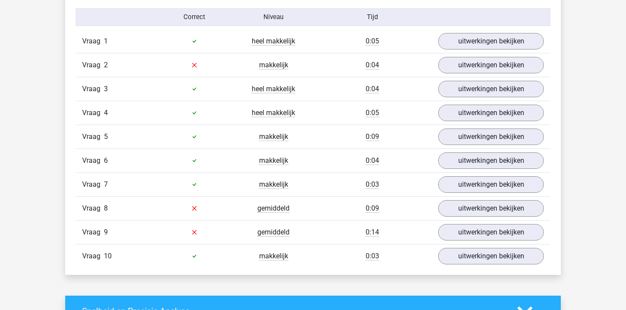
scroll to position [705, 0]
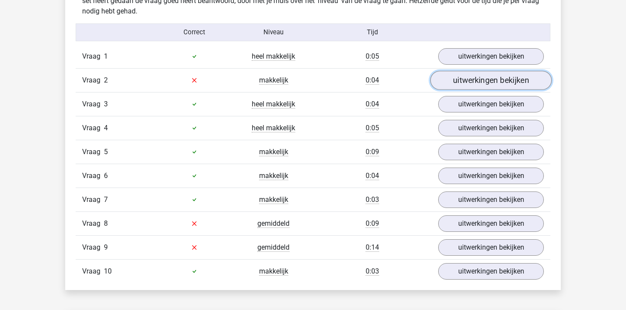
click at [457, 86] on link "uitwerkingen bekijken" at bounding box center [490, 80] width 121 height 19
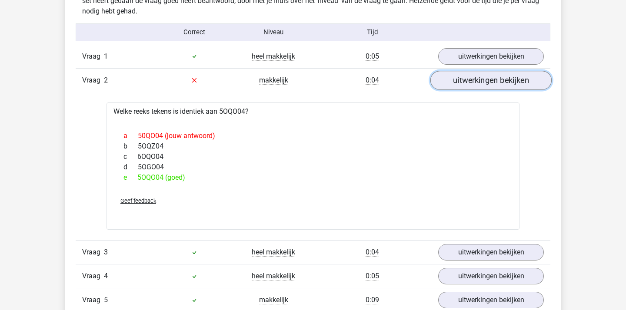
click at [457, 86] on link "uitwerkingen bekijken" at bounding box center [490, 80] width 121 height 19
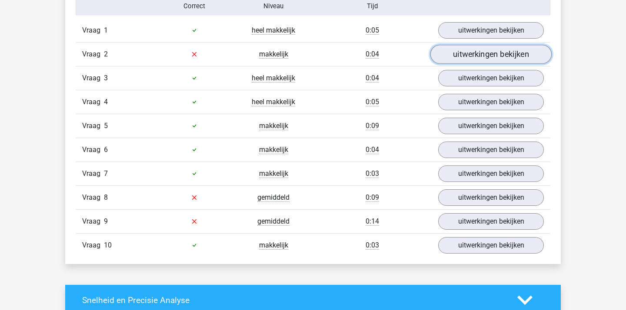
scroll to position [741, 0]
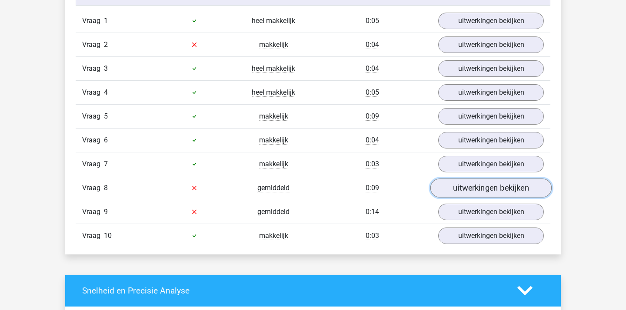
click at [468, 196] on link "uitwerkingen bekijken" at bounding box center [490, 188] width 121 height 19
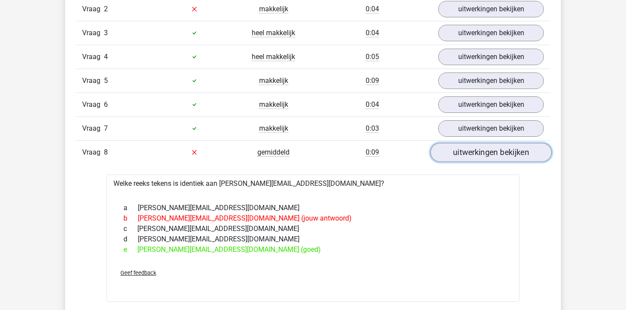
scroll to position [785, 0]
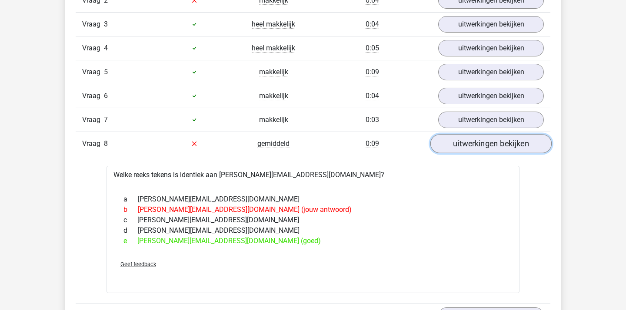
click at [467, 146] on link "uitwerkingen bekijken" at bounding box center [490, 143] width 121 height 19
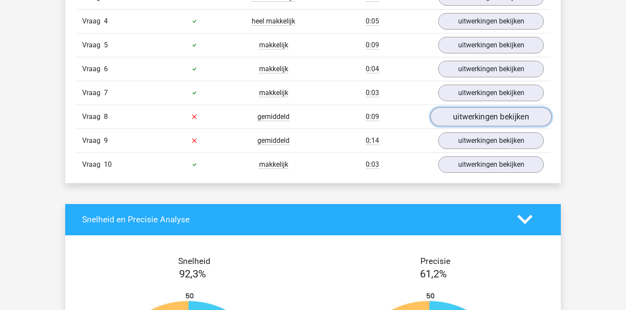
scroll to position [813, 0]
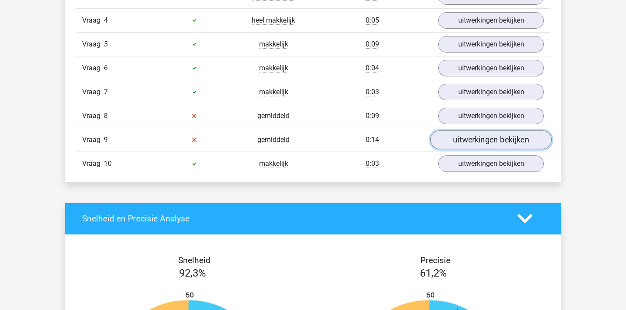
click at [467, 141] on link "uitwerkingen bekijken" at bounding box center [490, 139] width 121 height 19
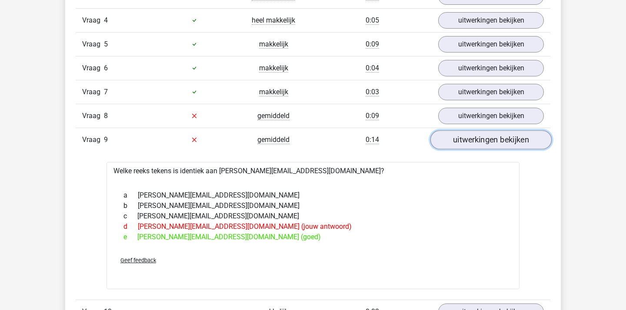
click at [468, 146] on link "uitwerkingen bekijken" at bounding box center [490, 139] width 121 height 19
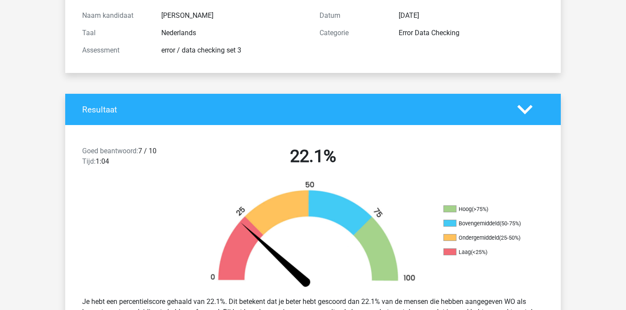
scroll to position [0, 0]
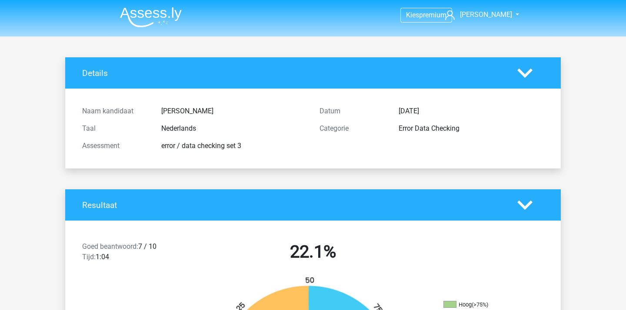
click at [164, 20] on img at bounding box center [151, 17] width 62 height 20
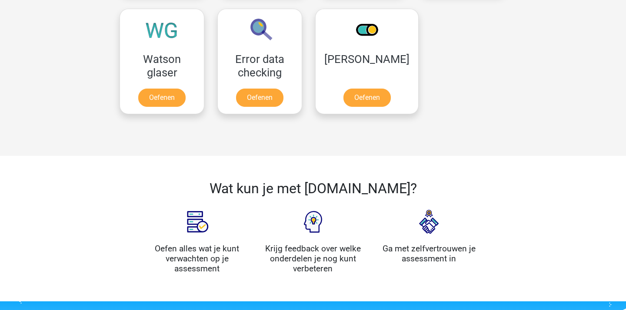
scroll to position [758, 0]
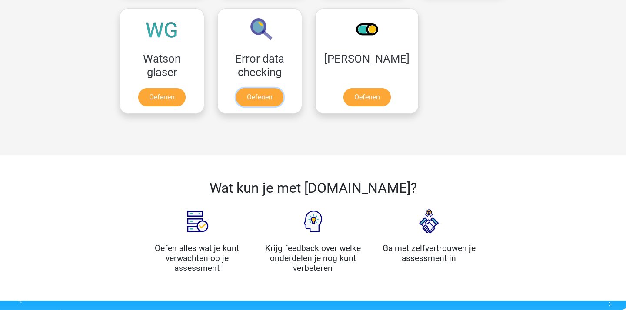
click at [283, 88] on link "Oefenen" at bounding box center [259, 97] width 47 height 18
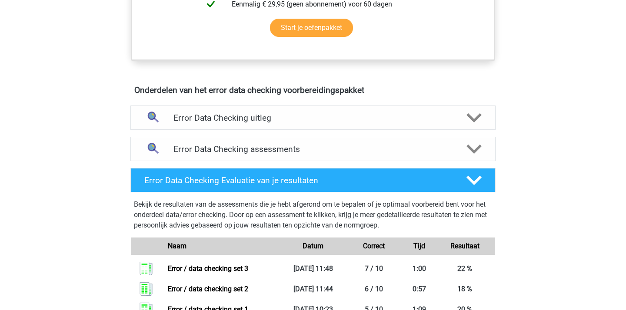
scroll to position [447, 0]
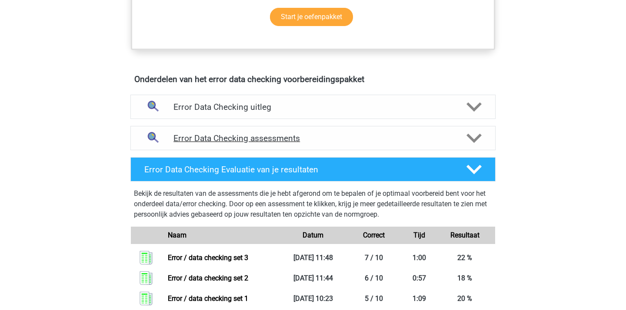
click at [305, 146] on div "Error Data Checking assessments" at bounding box center [312, 138] width 365 height 24
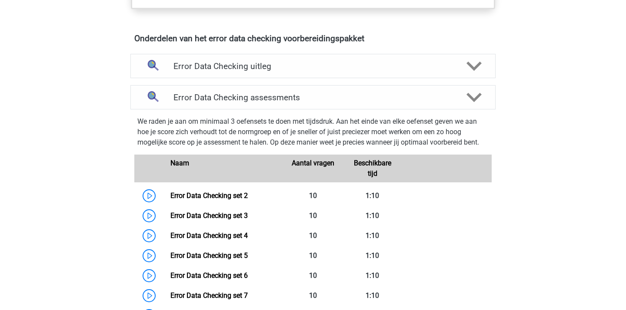
scroll to position [488, 0]
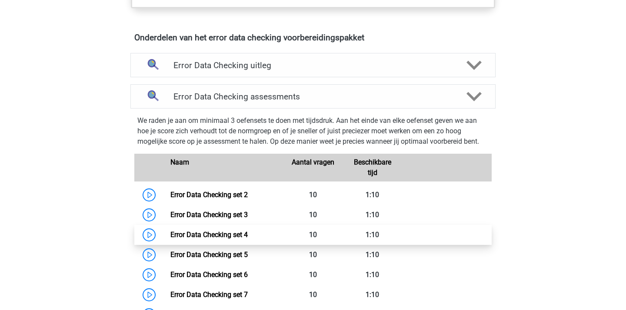
click at [248, 231] on link "Error Data Checking set 4" at bounding box center [208, 235] width 77 height 8
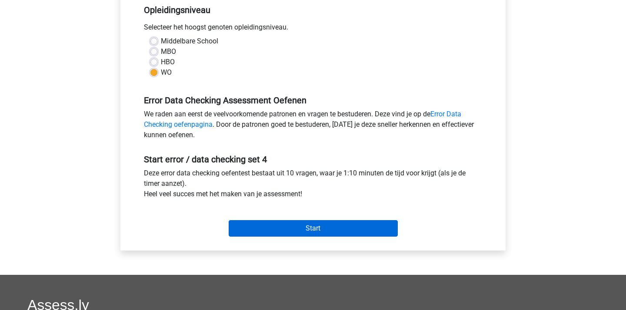
scroll to position [187, 0]
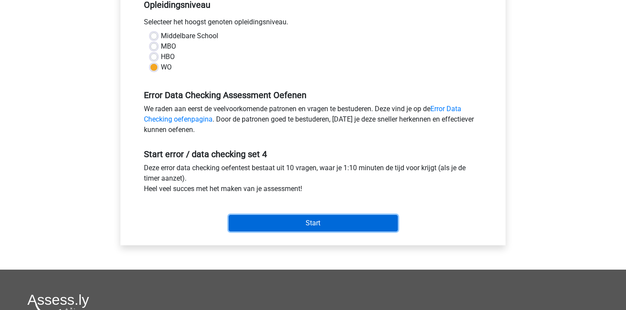
click at [314, 225] on input "Start" at bounding box center [313, 223] width 169 height 17
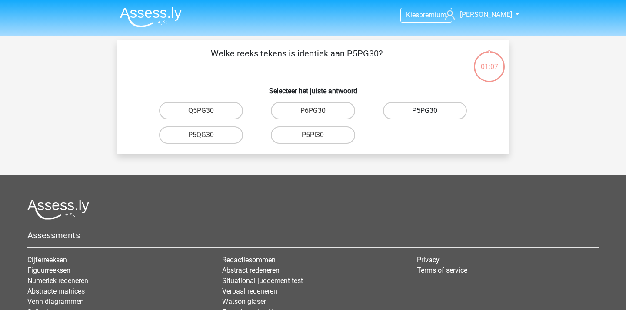
click at [403, 112] on label "P5PG30" at bounding box center [425, 110] width 84 height 17
click at [424, 112] on input "P5PG30" at bounding box center [427, 114] width 6 height 6
radio input "true"
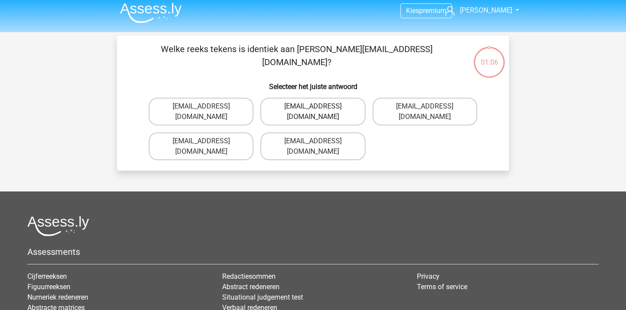
scroll to position [3, 0]
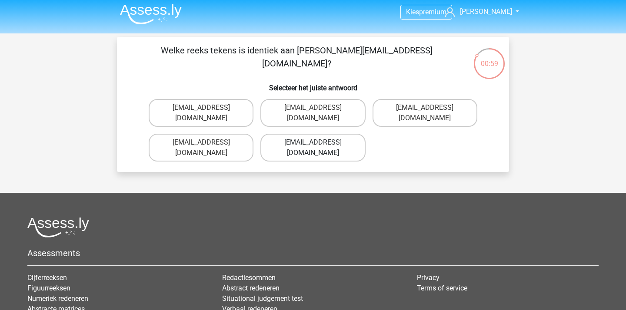
click at [328, 134] on label "[EMAIL_ADDRESS][DOMAIN_NAME]" at bounding box center [312, 148] width 105 height 28
click at [318, 143] on input "[EMAIL_ADDRESS][DOMAIN_NAME]" at bounding box center [316, 146] width 6 height 6
radio input "true"
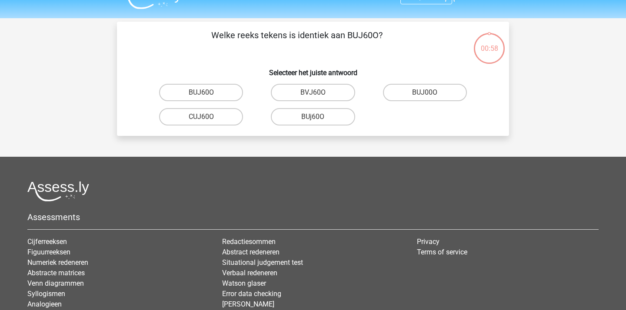
scroll to position [14, 0]
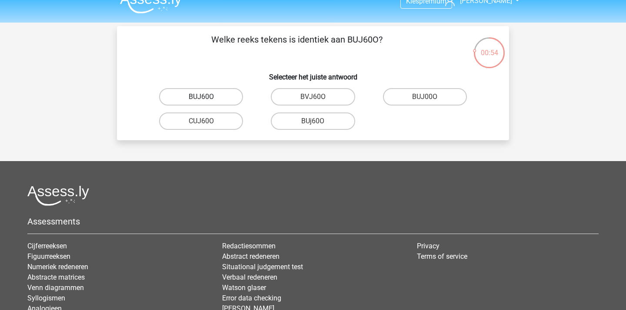
click at [207, 99] on label "BUJ60O" at bounding box center [201, 96] width 84 height 17
click at [207, 99] on input "BUJ60O" at bounding box center [204, 100] width 6 height 6
radio input "true"
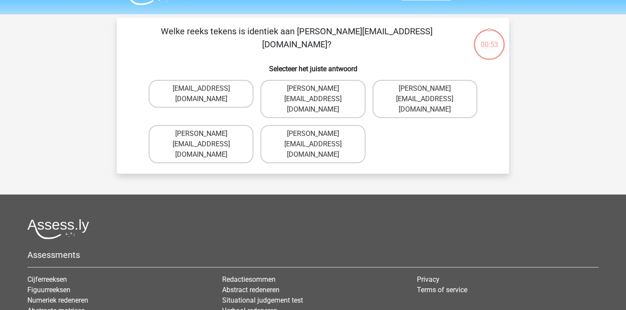
scroll to position [14, 0]
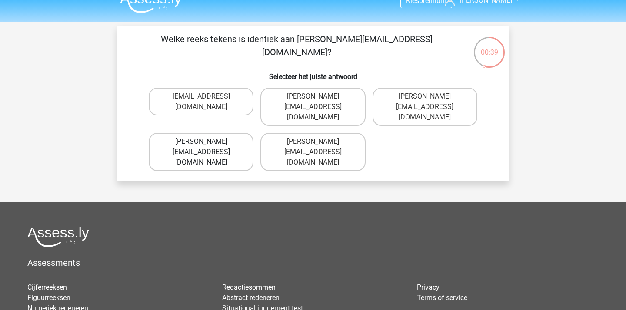
click at [196, 133] on label "[PERSON_NAME][EMAIL_ADDRESS][DOMAIN_NAME]" at bounding box center [201, 152] width 105 height 38
click at [201, 142] on input "[PERSON_NAME][EMAIL_ADDRESS][DOMAIN_NAME]" at bounding box center [204, 145] width 6 height 6
radio input "true"
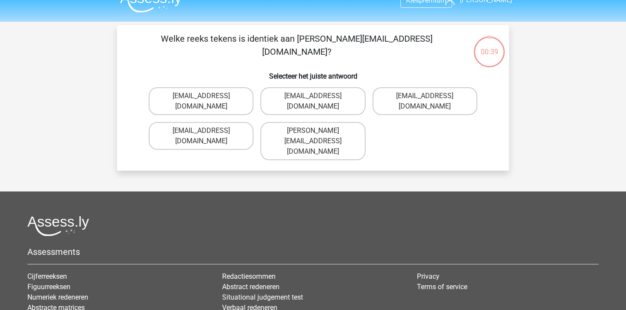
scroll to position [12, 0]
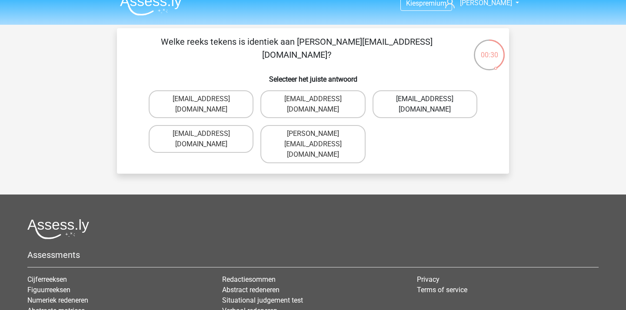
click at [434, 97] on label "[EMAIL_ADDRESS][DOMAIN_NAME]" at bounding box center [424, 104] width 105 height 28
click at [430, 99] on input "[EMAIL_ADDRESS][DOMAIN_NAME]" at bounding box center [427, 102] width 6 height 6
radio input "true"
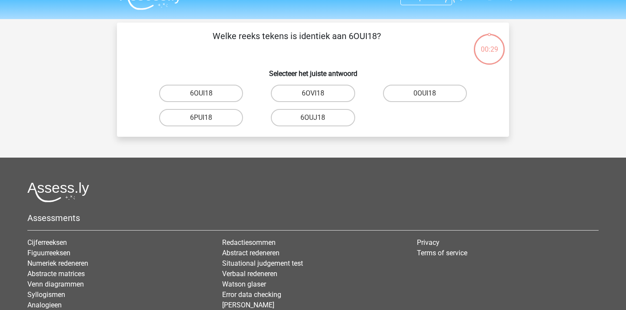
scroll to position [6, 0]
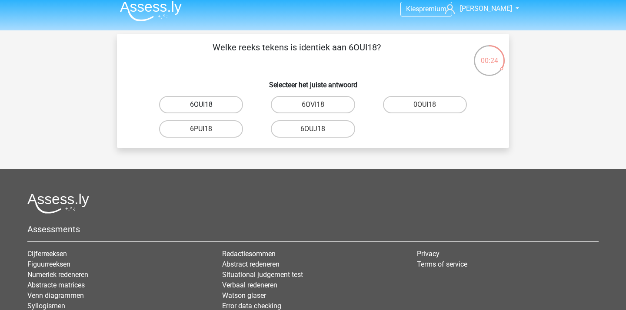
click at [219, 106] on label "6OUI18" at bounding box center [201, 104] width 84 height 17
click at [207, 106] on input "6OUI18" at bounding box center [204, 108] width 6 height 6
radio input "true"
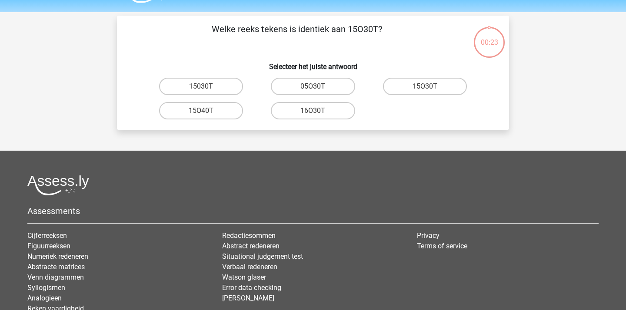
scroll to position [22, 0]
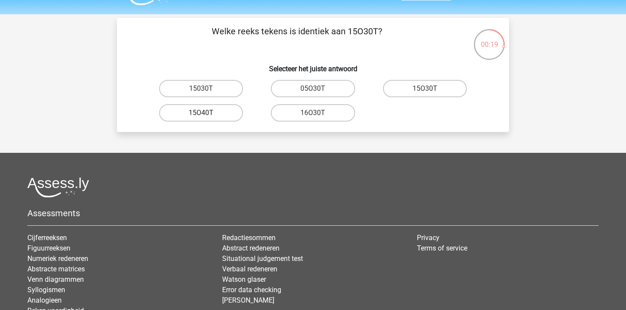
click at [229, 113] on label "15O40T" at bounding box center [201, 112] width 84 height 17
click at [207, 113] on input "15O40T" at bounding box center [204, 116] width 6 height 6
radio input "true"
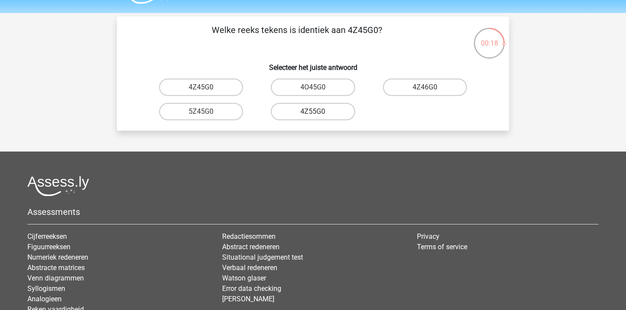
scroll to position [23, 0]
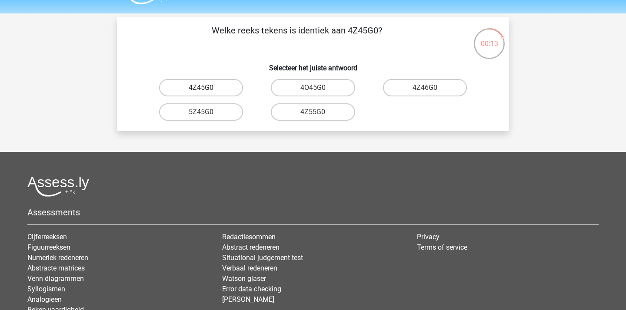
click at [235, 91] on label "4Z45G0" at bounding box center [201, 87] width 84 height 17
click at [207, 91] on input "4Z45G0" at bounding box center [204, 91] width 6 height 6
radio input "true"
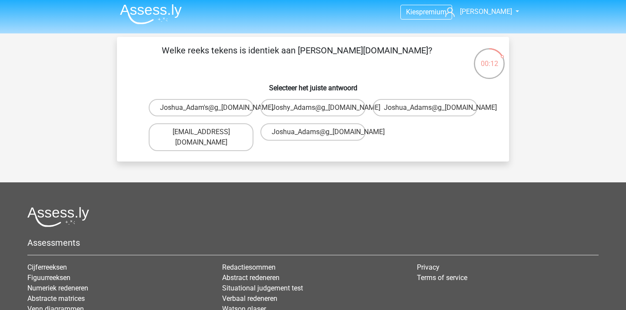
scroll to position [3, 0]
click at [350, 131] on label "Joshua_Adams@g_[DOMAIN_NAME]" at bounding box center [312, 131] width 105 height 17
click at [318, 132] on input "Joshua_Adams@g_[DOMAIN_NAME]" at bounding box center [316, 135] width 6 height 6
radio input "true"
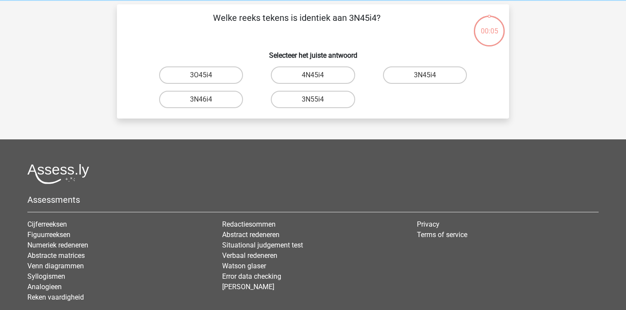
scroll to position [40, 0]
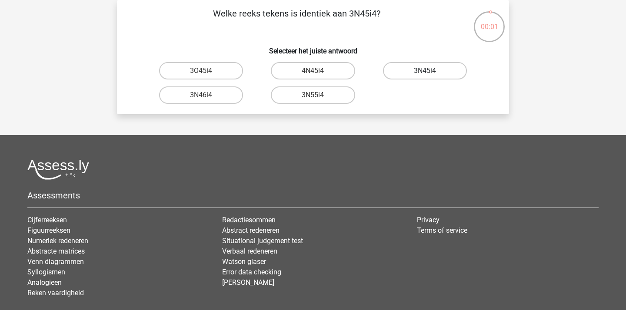
click at [405, 72] on label "3N45i4" at bounding box center [425, 70] width 84 height 17
click at [424, 72] on input "3N45i4" at bounding box center [427, 74] width 6 height 6
radio input "true"
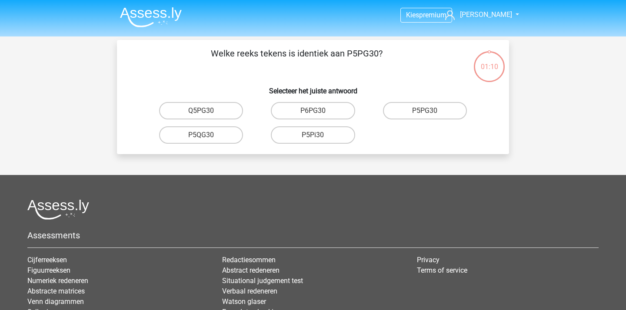
scroll to position [40, 0]
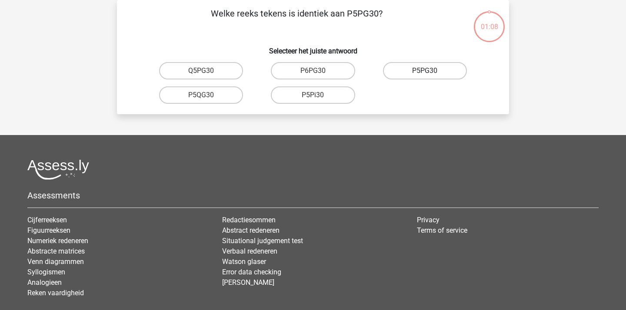
click at [417, 76] on label "P5PG30" at bounding box center [425, 70] width 84 height 17
click at [424, 76] on input "P5PG30" at bounding box center [427, 74] width 6 height 6
radio input "true"
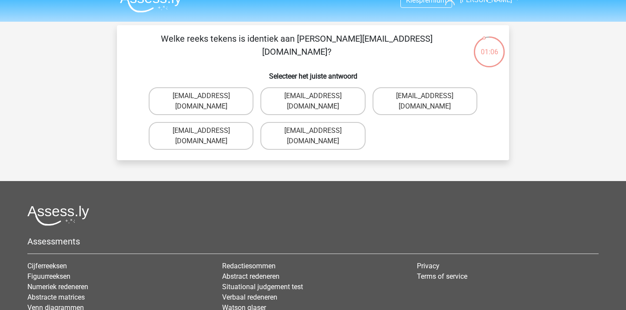
scroll to position [0, 0]
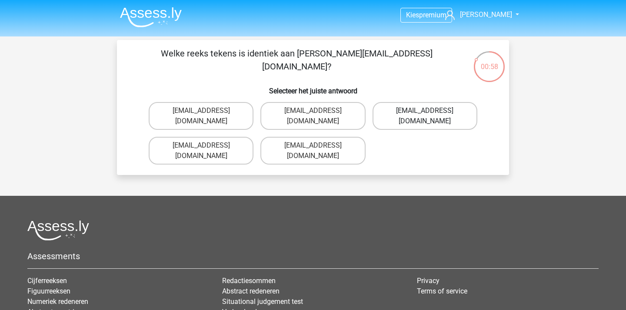
click at [412, 112] on label "[EMAIL_ADDRESS][DOMAIN_NAME]" at bounding box center [424, 116] width 105 height 28
click at [424, 112] on input "[EMAIL_ADDRESS][DOMAIN_NAME]" at bounding box center [427, 114] width 6 height 6
radio input "true"
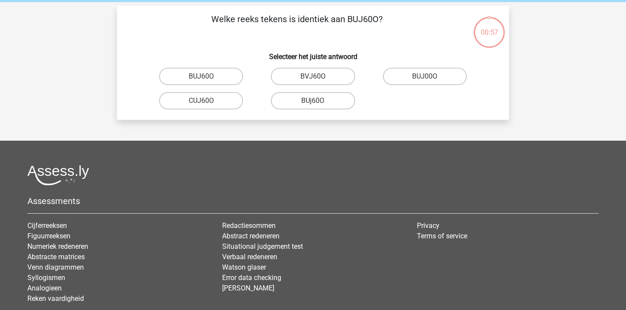
scroll to position [40, 0]
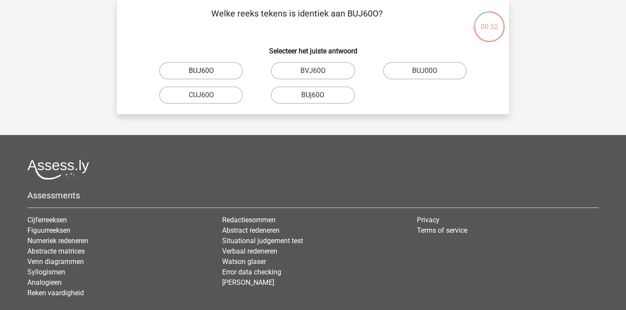
click at [227, 73] on label "BUJ60O" at bounding box center [201, 70] width 84 height 17
click at [207, 73] on input "BUJ60O" at bounding box center [204, 74] width 6 height 6
radio input "true"
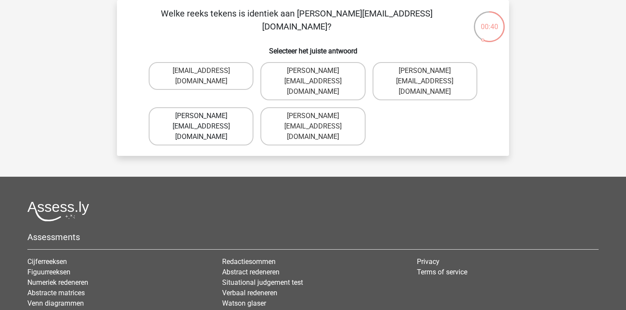
click at [236, 107] on label "[PERSON_NAME][EMAIL_ADDRESS][DOMAIN_NAME]" at bounding box center [201, 126] width 105 height 38
click at [207, 116] on input "[PERSON_NAME][EMAIL_ADDRESS][DOMAIN_NAME]" at bounding box center [204, 119] width 6 height 6
radio input "true"
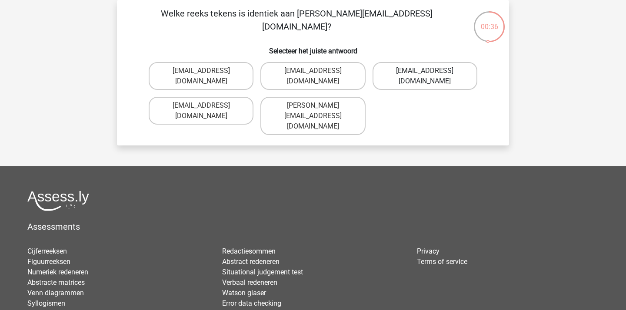
click at [406, 71] on label "[EMAIL_ADDRESS][DOMAIN_NAME]" at bounding box center [424, 76] width 105 height 28
click at [424, 71] on input "[EMAIL_ADDRESS][DOMAIN_NAME]" at bounding box center [427, 74] width 6 height 6
radio input "true"
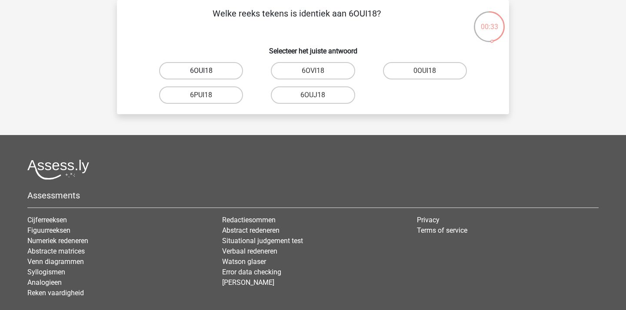
click at [229, 71] on label "6OUI18" at bounding box center [201, 70] width 84 height 17
click at [207, 71] on input "6OUI18" at bounding box center [204, 74] width 6 height 6
radio input "true"
click at [413, 74] on label "15O30T" at bounding box center [425, 70] width 84 height 17
click at [424, 74] on input "15O30T" at bounding box center [427, 74] width 6 height 6
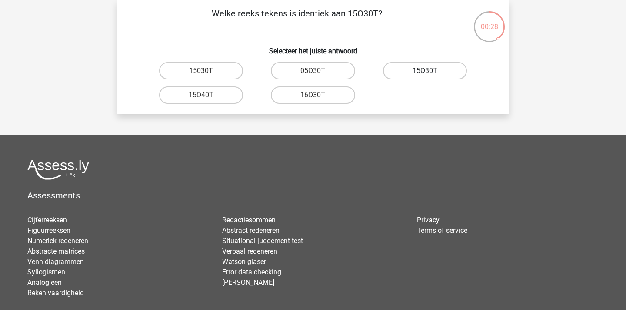
radio input "true"
click at [222, 73] on label "4Z45G0" at bounding box center [201, 70] width 84 height 17
click at [207, 73] on input "4Z45G0" at bounding box center [204, 74] width 6 height 6
radio input "true"
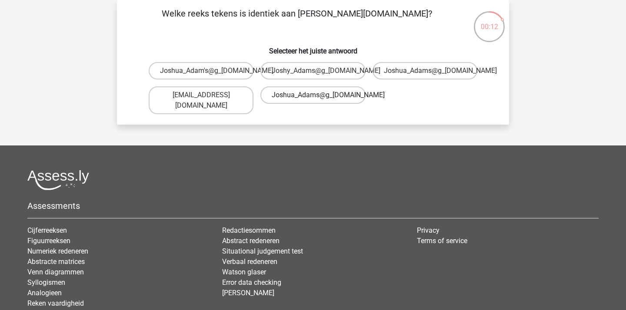
click at [302, 96] on label "Joshua_Adams@g_mail.co.uk" at bounding box center [312, 94] width 105 height 17
click at [313, 96] on input "Joshua_Adams@g_mail.co.uk" at bounding box center [316, 98] width 6 height 6
radio input "true"
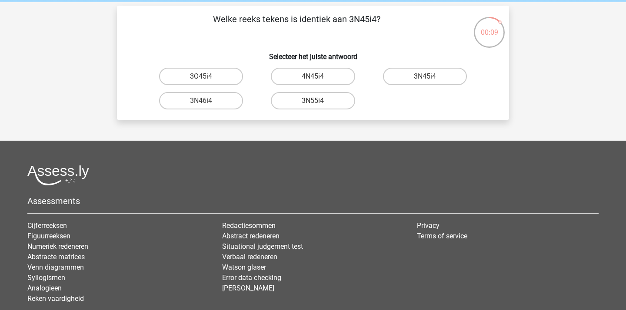
scroll to position [32, 0]
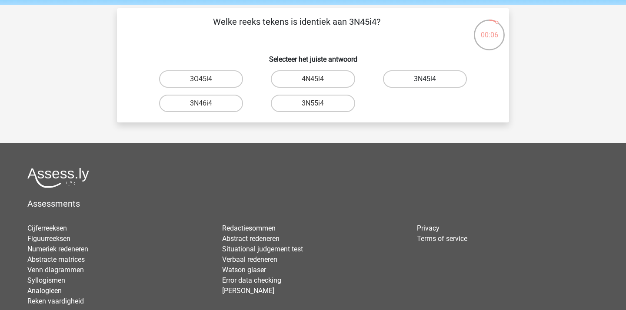
click at [402, 82] on label "3N45i4" at bounding box center [425, 78] width 84 height 17
click at [424, 82] on input "3N45i4" at bounding box center [427, 82] width 6 height 6
radio input "true"
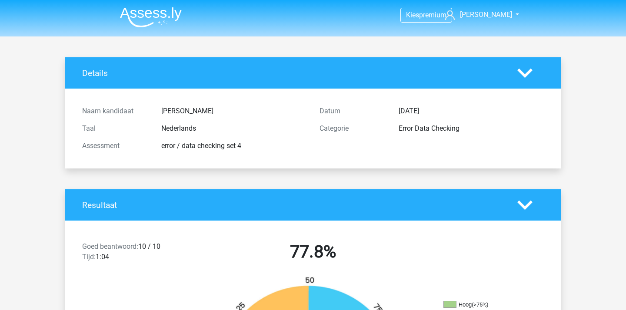
click at [146, 19] on img at bounding box center [151, 17] width 62 height 20
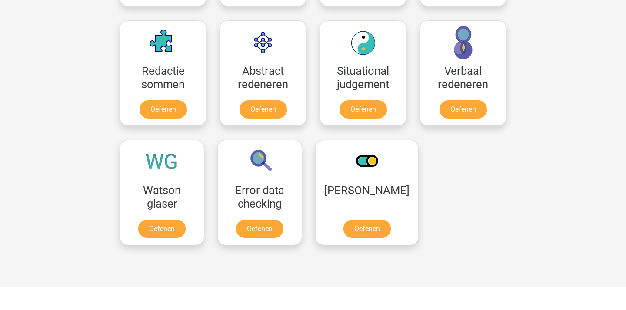
scroll to position [626, 0]
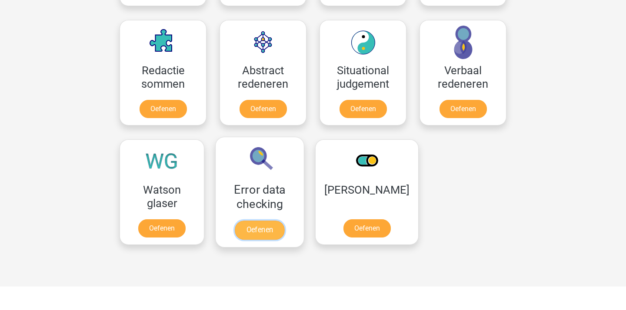
click at [274, 221] on link "Oefenen" at bounding box center [260, 230] width 50 height 19
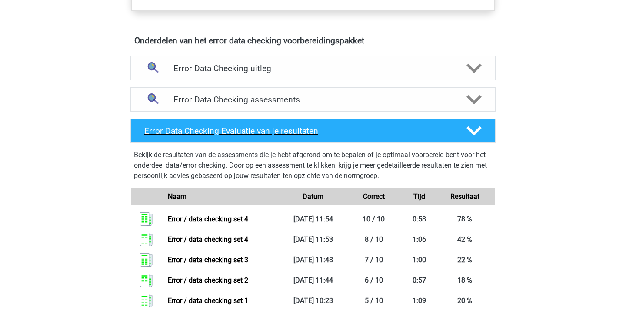
scroll to position [487, 0]
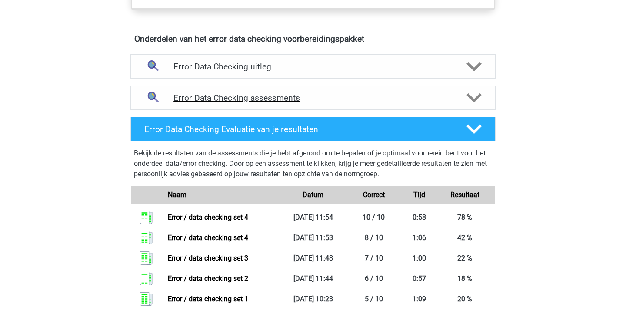
click at [322, 93] on h4 "Error Data Checking assessments" at bounding box center [312, 98] width 279 height 10
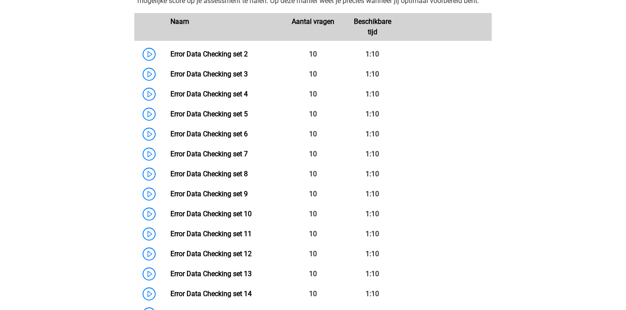
scroll to position [682, 0]
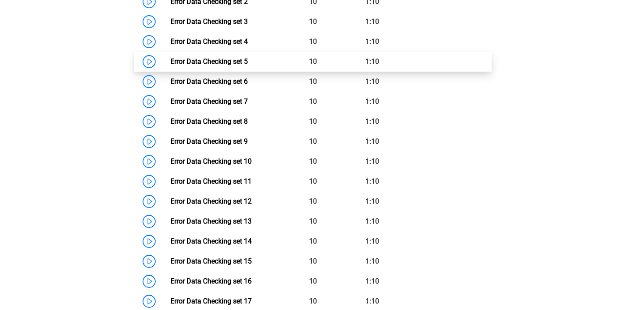
click at [248, 58] on link "Error Data Checking set 5" at bounding box center [208, 61] width 77 height 8
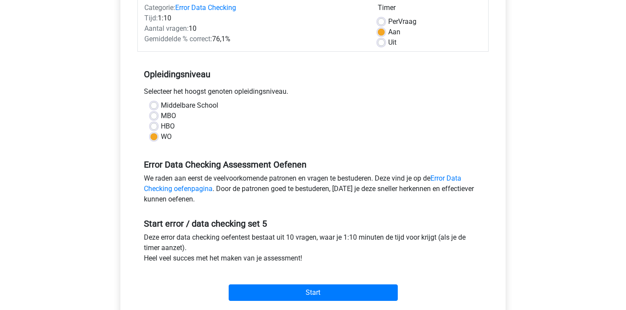
scroll to position [115, 0]
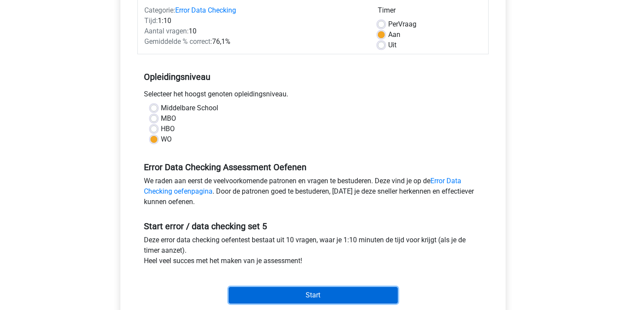
click at [319, 297] on input "Start" at bounding box center [313, 295] width 169 height 17
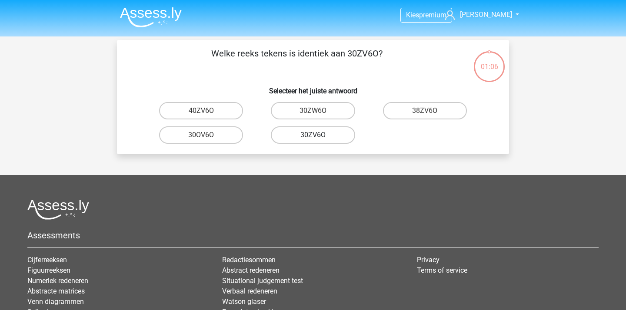
click at [319, 138] on label "30ZV6O" at bounding box center [313, 134] width 84 height 17
click at [318, 138] on input "30ZV6O" at bounding box center [316, 138] width 6 height 6
radio input "true"
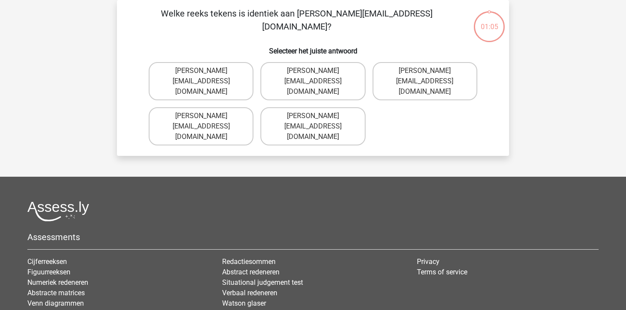
scroll to position [5, 0]
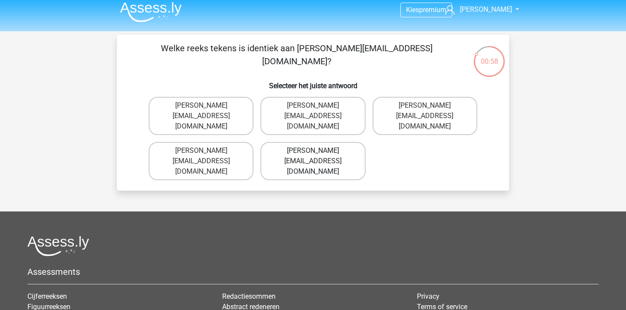
click at [347, 142] on label "[PERSON_NAME][EMAIL_ADDRESS][DOMAIN_NAME]" at bounding box center [312, 161] width 105 height 38
click at [318, 151] on input "[PERSON_NAME][EMAIL_ADDRESS][DOMAIN_NAME]" at bounding box center [316, 154] width 6 height 6
radio input "true"
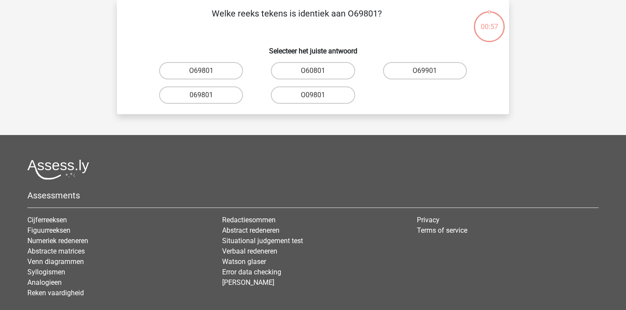
scroll to position [25, 0]
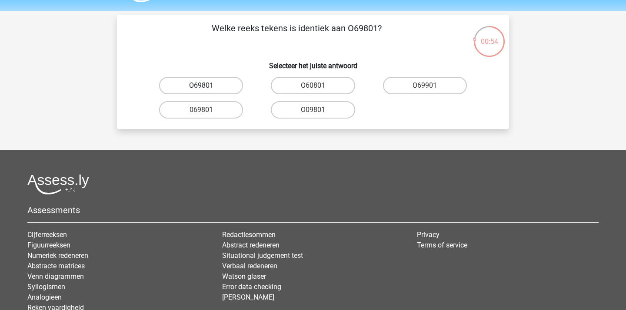
click at [227, 87] on label "O69801" at bounding box center [201, 85] width 84 height 17
click at [207, 87] on input "O69801" at bounding box center [204, 89] width 6 height 6
radio input "true"
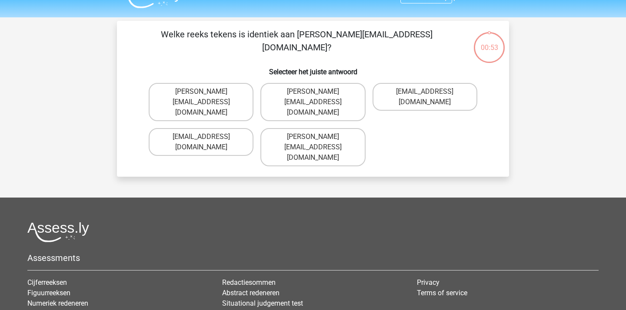
scroll to position [20, 0]
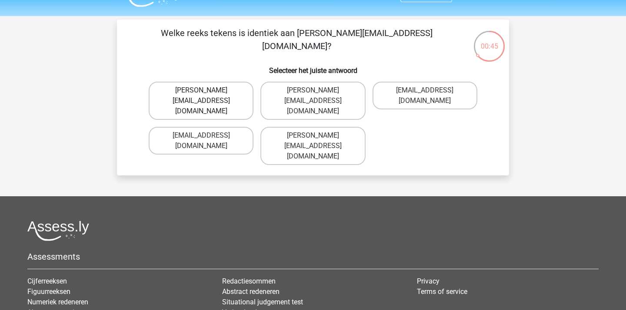
click at [239, 98] on label "[PERSON_NAME][EMAIL_ADDRESS][DOMAIN_NAME]" at bounding box center [201, 101] width 105 height 38
click at [207, 96] on input "[PERSON_NAME][EMAIL_ADDRESS][DOMAIN_NAME]" at bounding box center [204, 93] width 6 height 6
radio input "true"
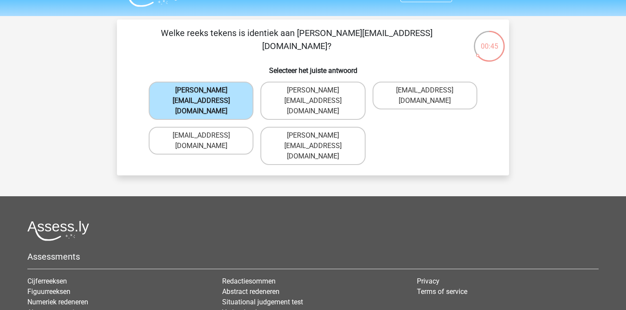
scroll to position [40, 0]
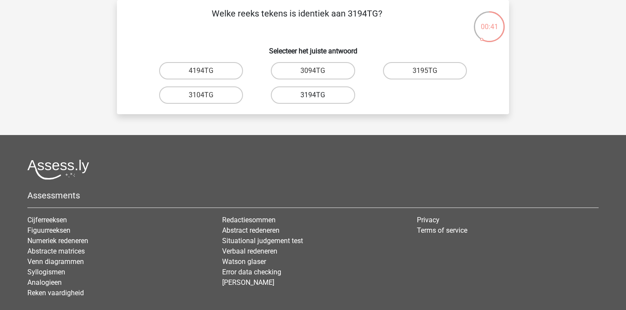
click at [341, 95] on label "3194TG" at bounding box center [313, 94] width 84 height 17
click at [318, 95] on input "3194TG" at bounding box center [316, 98] width 6 height 6
radio input "true"
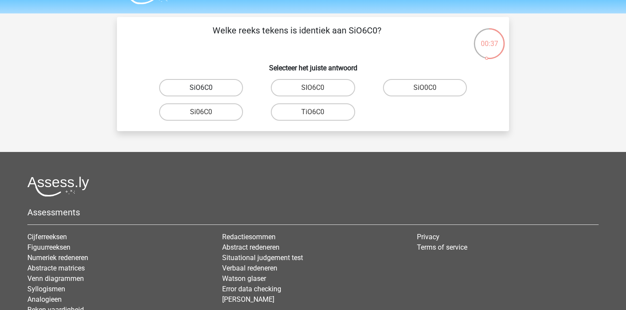
click at [213, 87] on label "SiO6C0" at bounding box center [201, 87] width 84 height 17
click at [207, 88] on input "SiO6C0" at bounding box center [204, 91] width 6 height 6
radio input "true"
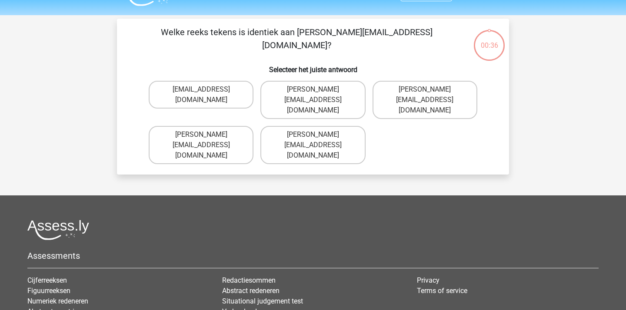
scroll to position [20, 0]
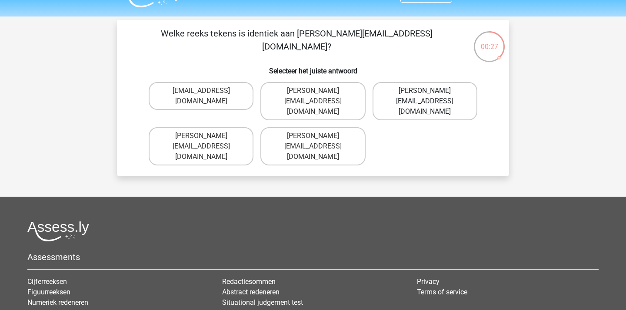
click at [417, 89] on label "[PERSON_NAME][EMAIL_ADDRESS][DOMAIN_NAME]" at bounding box center [424, 101] width 105 height 38
click at [424, 91] on input "[PERSON_NAME][EMAIL_ADDRESS][DOMAIN_NAME]" at bounding box center [427, 94] width 6 height 6
radio input "true"
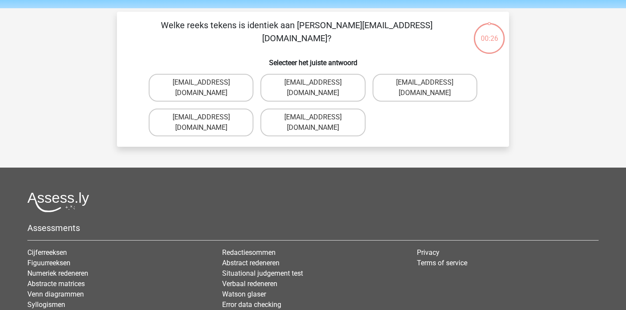
scroll to position [22, 0]
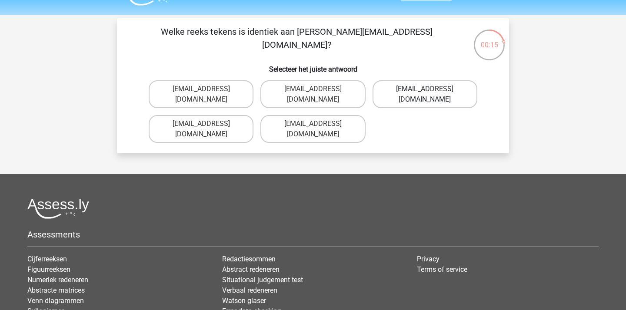
click at [421, 89] on label "[EMAIL_ADDRESS][DOMAIN_NAME]" at bounding box center [424, 94] width 105 height 28
click at [424, 89] on input "[EMAIL_ADDRESS][DOMAIN_NAME]" at bounding box center [427, 92] width 6 height 6
radio input "true"
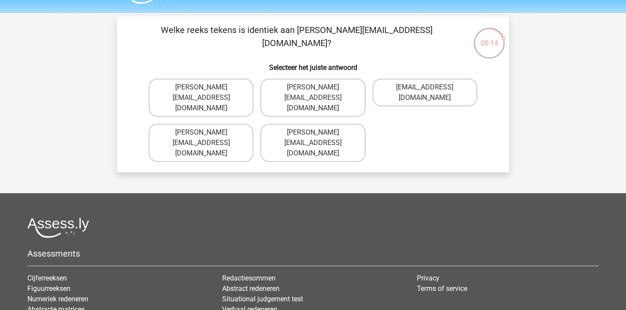
scroll to position [24, 0]
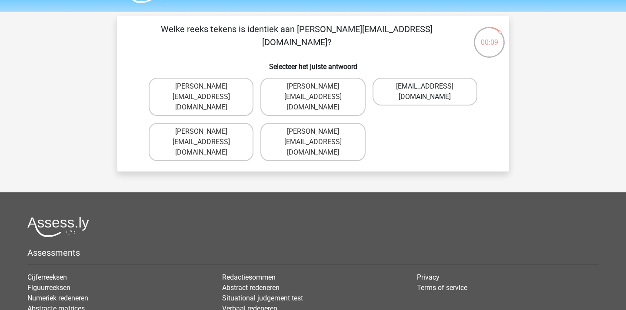
click at [421, 89] on label "[EMAIL_ADDRESS][DOMAIN_NAME]" at bounding box center [424, 92] width 105 height 28
click at [424, 89] on input "[EMAIL_ADDRESS][DOMAIN_NAME]" at bounding box center [427, 89] width 6 height 6
radio input "true"
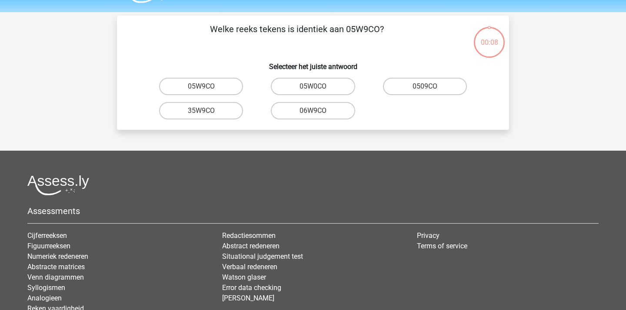
scroll to position [40, 0]
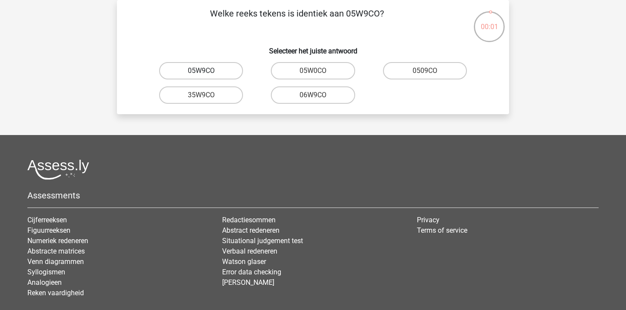
click at [223, 74] on label "05W9CO" at bounding box center [201, 70] width 84 height 17
click at [207, 74] on input "05W9CO" at bounding box center [204, 74] width 6 height 6
radio input "true"
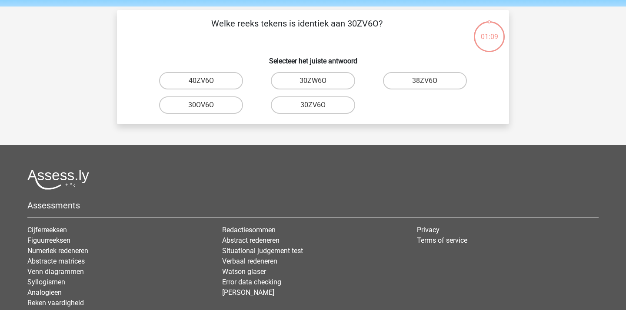
scroll to position [30, 0]
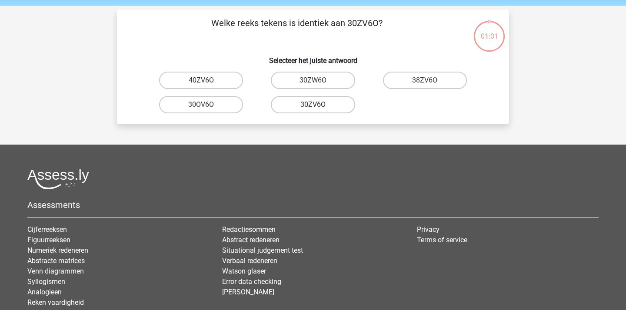
click at [333, 106] on label "30ZV6O" at bounding box center [313, 104] width 84 height 17
click at [318, 106] on input "30ZV6O" at bounding box center [316, 108] width 6 height 6
radio input "true"
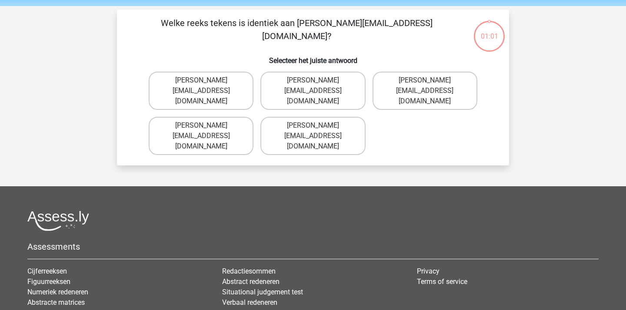
scroll to position [40, 0]
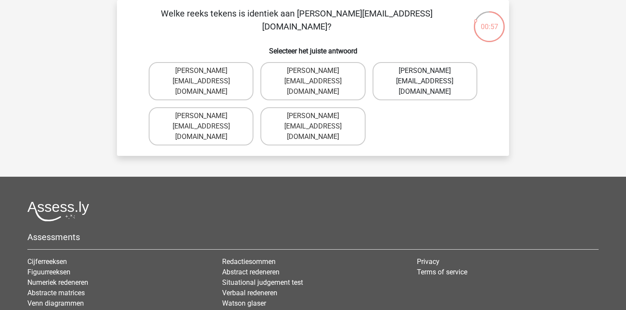
click at [404, 73] on label "[PERSON_NAME][EMAIL_ADDRESS][DOMAIN_NAME]" at bounding box center [424, 81] width 105 height 38
click at [424, 73] on input "[PERSON_NAME][EMAIL_ADDRESS][DOMAIN_NAME]" at bounding box center [427, 74] width 6 height 6
radio input "true"
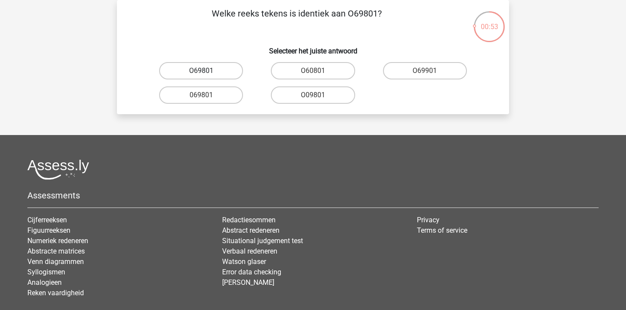
click at [222, 73] on label "O69801" at bounding box center [201, 70] width 84 height 17
click at [207, 73] on input "O69801" at bounding box center [204, 74] width 6 height 6
radio input "true"
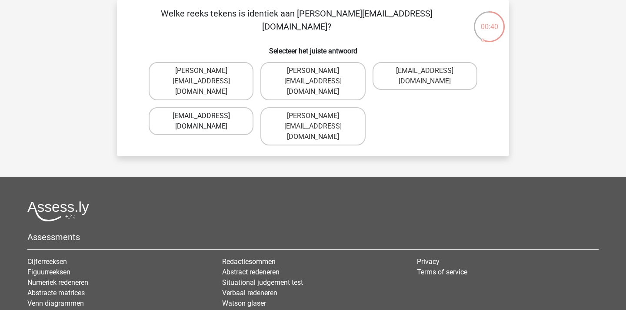
click at [193, 115] on label "George-Churchil@jointmail.com.co" at bounding box center [201, 121] width 105 height 28
click at [201, 116] on input "George-Churchil@jointmail.com.co" at bounding box center [204, 119] width 6 height 6
radio input "true"
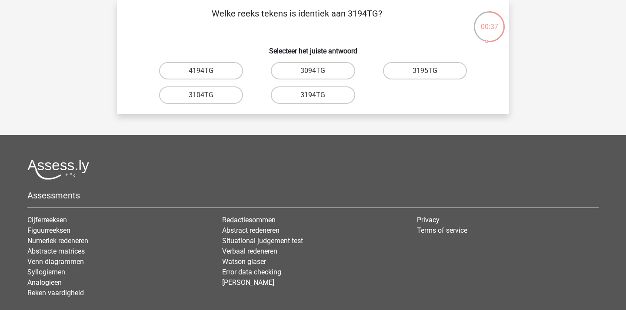
click at [325, 99] on label "3194TG" at bounding box center [313, 94] width 84 height 17
click at [318, 99] on input "3194TG" at bounding box center [316, 98] width 6 height 6
radio input "true"
click at [232, 68] on label "SiO6C0" at bounding box center [201, 70] width 84 height 17
click at [207, 71] on input "SiO6C0" at bounding box center [204, 74] width 6 height 6
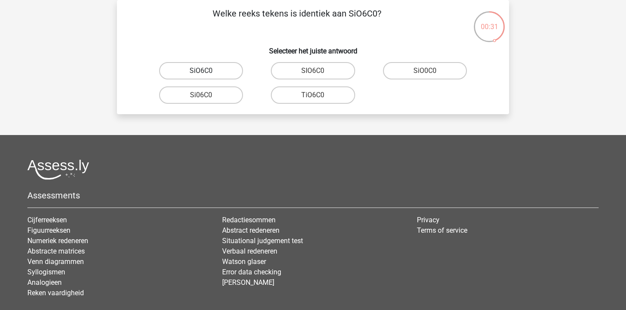
radio input "true"
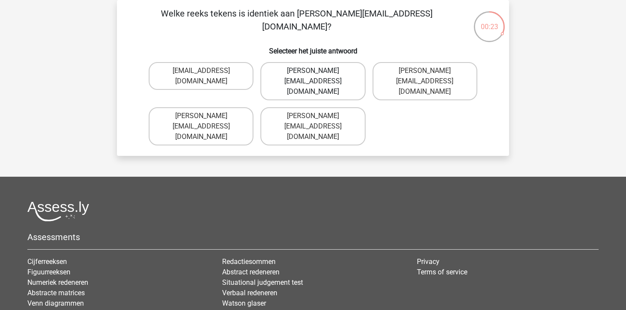
click at [336, 75] on label "Connor.Clarke@hotmail.gr" at bounding box center [312, 81] width 105 height 38
click at [318, 75] on input "Connor.Clarke@hotmail.gr" at bounding box center [316, 74] width 6 height 6
radio input "true"
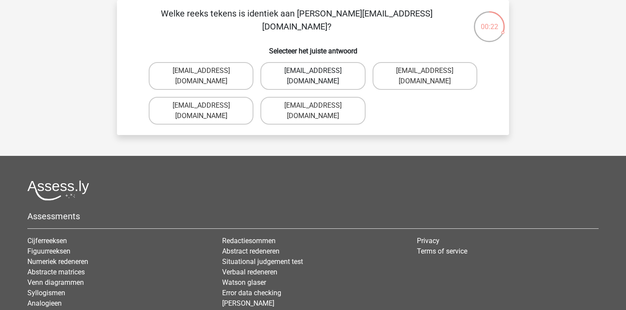
scroll to position [17, 0]
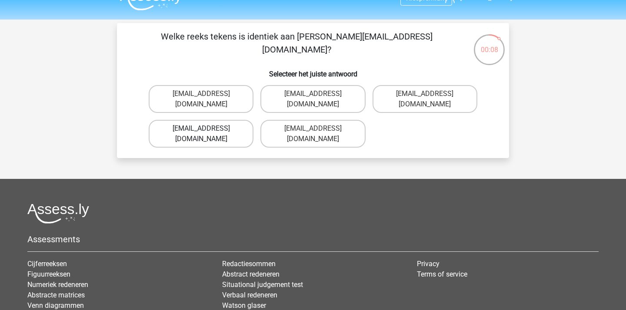
click at [223, 120] on label "Ella-Clay@email.uk.co" at bounding box center [201, 134] width 105 height 28
click at [207, 129] on input "Ella-Clay@email.uk.co" at bounding box center [204, 132] width 6 height 6
radio input "true"
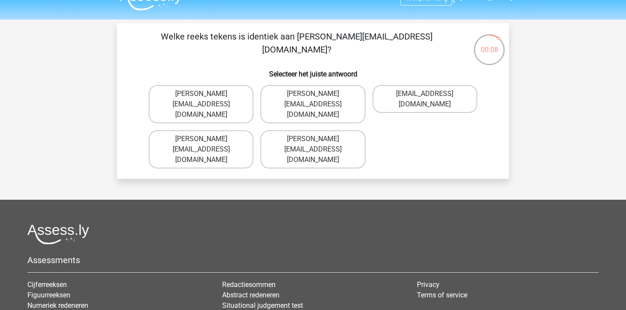
scroll to position [40, 0]
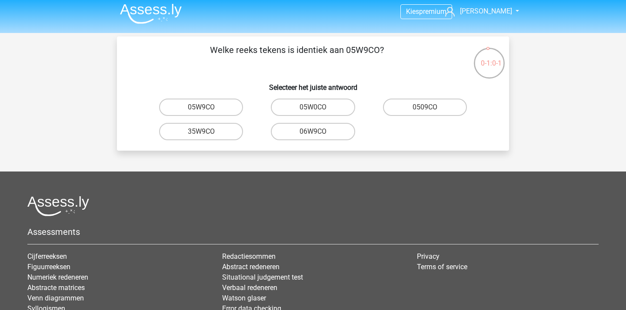
scroll to position [1, 0]
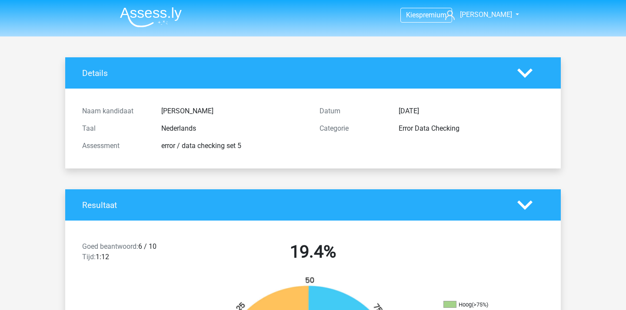
click at [163, 23] on img at bounding box center [151, 17] width 62 height 20
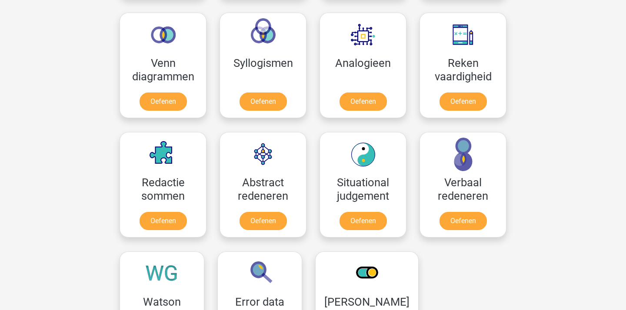
scroll to position [516, 0]
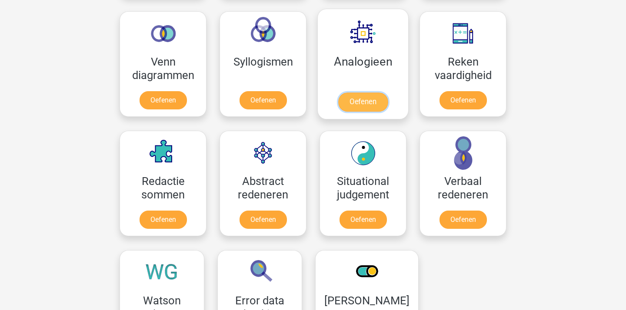
click at [362, 93] on link "Oefenen" at bounding box center [363, 102] width 50 height 19
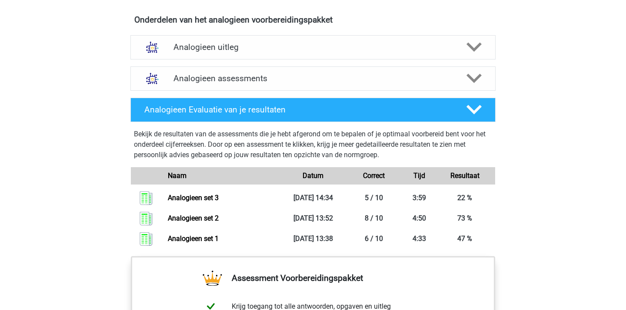
scroll to position [512, 0]
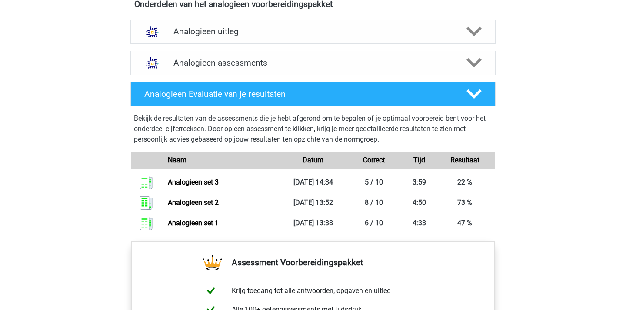
click at [327, 71] on div "Analogieen assessments" at bounding box center [312, 63] width 365 height 24
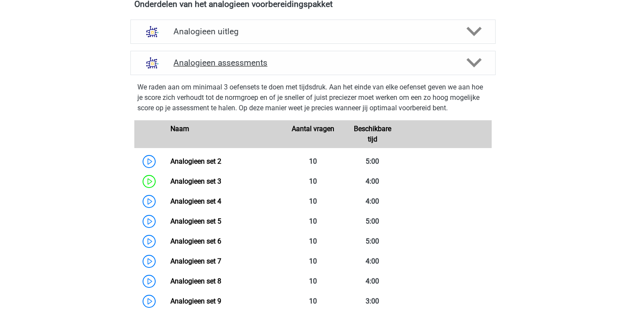
click at [327, 71] on div "Analogieen assessments" at bounding box center [312, 63] width 365 height 24
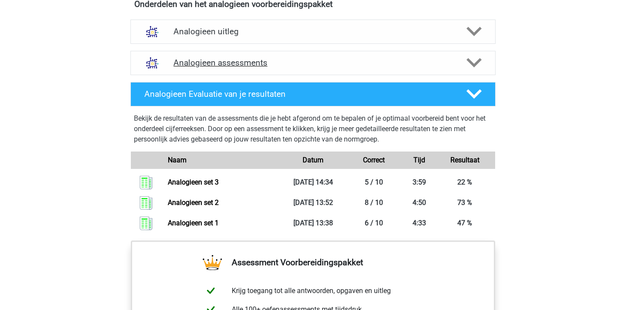
click at [327, 71] on div "Analogieen assessments" at bounding box center [312, 63] width 365 height 24
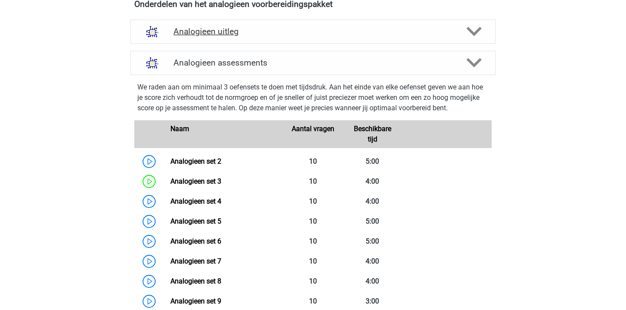
click at [311, 42] on div "Analogieen uitleg" at bounding box center [312, 32] width 365 height 24
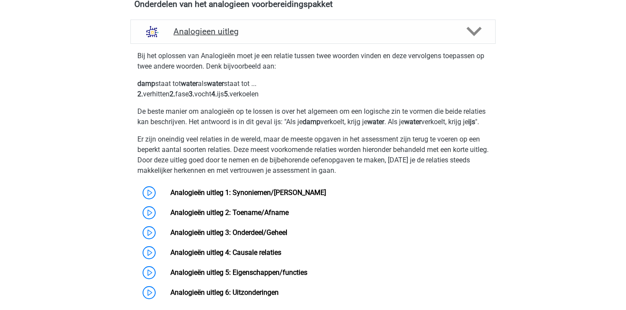
click at [311, 42] on div "Analogieen uitleg" at bounding box center [312, 32] width 365 height 24
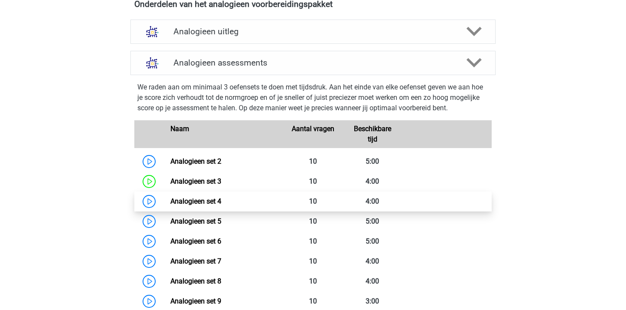
click at [208, 202] on link "Analogieen set 4" at bounding box center [195, 201] width 51 height 8
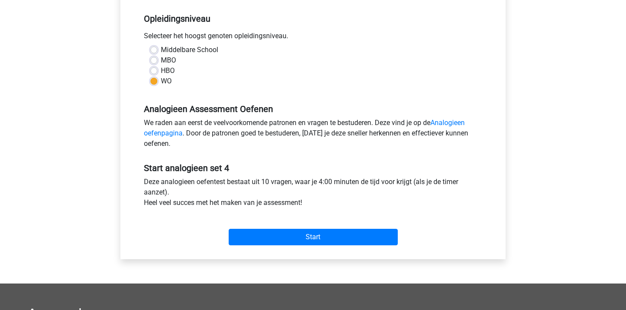
scroll to position [211, 0]
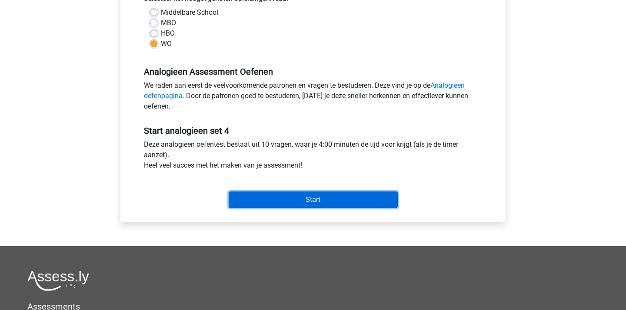
click at [312, 199] on input "Start" at bounding box center [313, 200] width 169 height 17
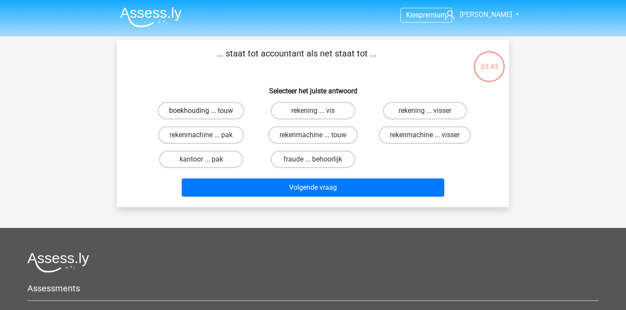
click at [207, 110] on label "boekhouding ... touw" at bounding box center [201, 110] width 86 height 17
click at [207, 111] on input "boekhouding ... touw" at bounding box center [204, 114] width 6 height 6
radio input "true"
click at [409, 135] on label "rekenmachine ... visser" at bounding box center [424, 134] width 92 height 17
click at [424, 135] on input "rekenmachine ... visser" at bounding box center [427, 138] width 6 height 6
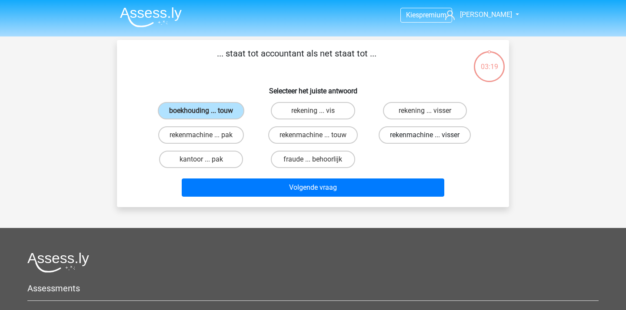
radio input "true"
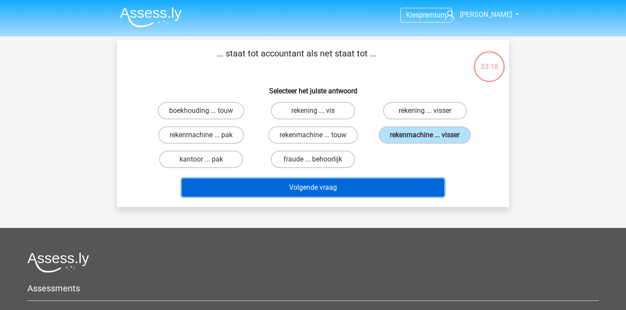
click at [345, 186] on button "Volgende vraag" at bounding box center [313, 188] width 263 height 18
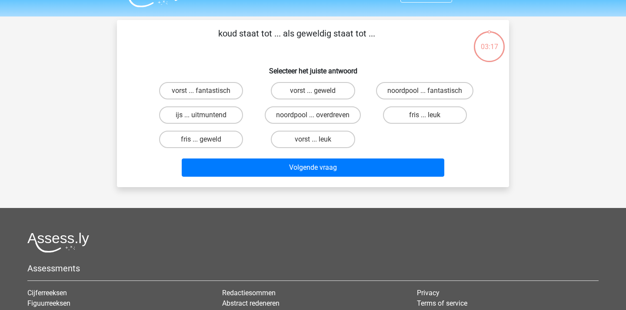
scroll to position [14, 0]
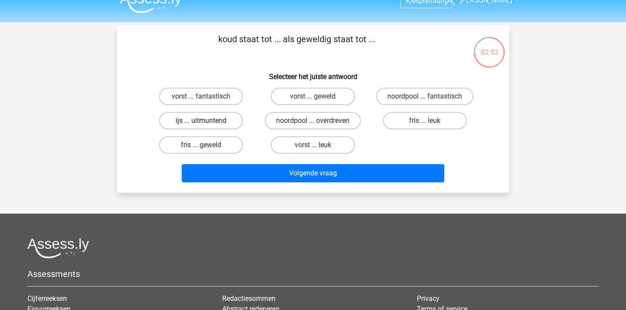
click at [212, 121] on label "ijs ... uitmuntend" at bounding box center [201, 120] width 84 height 17
click at [207, 121] on input "ijs ... uitmuntend" at bounding box center [204, 124] width 6 height 6
radio input "true"
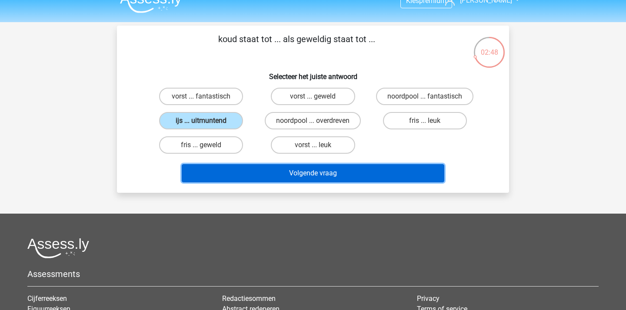
click at [316, 172] on button "Volgende vraag" at bounding box center [313, 173] width 263 height 18
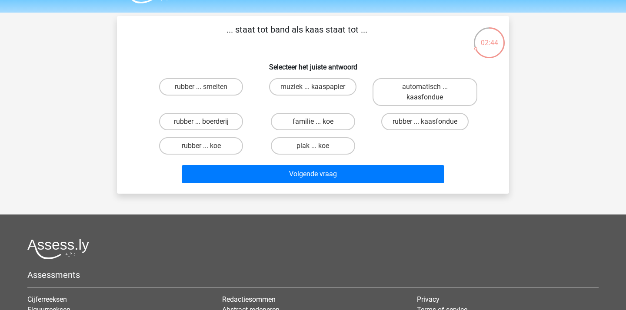
scroll to position [25, 0]
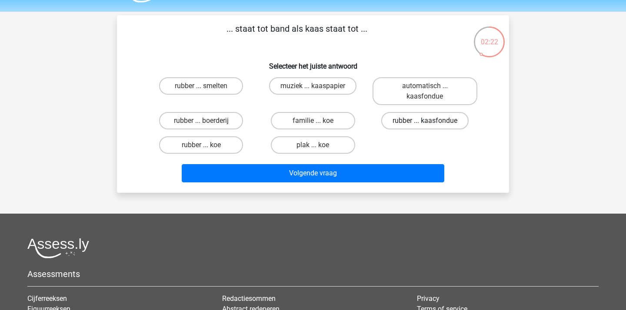
click at [397, 122] on label "rubber ... kaasfondue" at bounding box center [424, 120] width 87 height 17
click at [424, 122] on input "rubber ... kaasfondue" at bounding box center [427, 124] width 6 height 6
radio input "true"
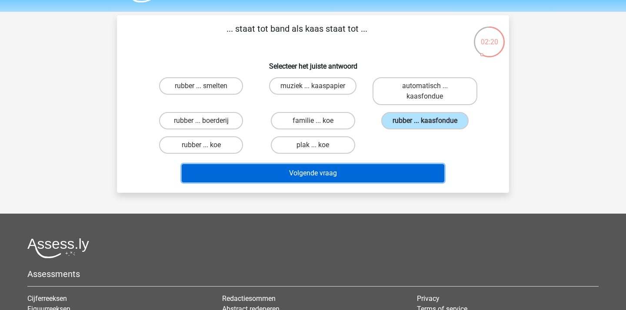
click at [364, 173] on button "Volgende vraag" at bounding box center [313, 173] width 263 height 18
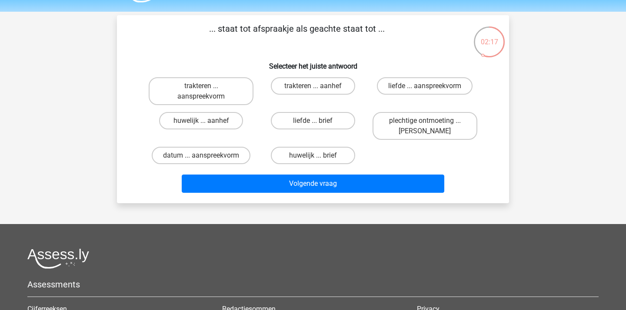
scroll to position [20, 0]
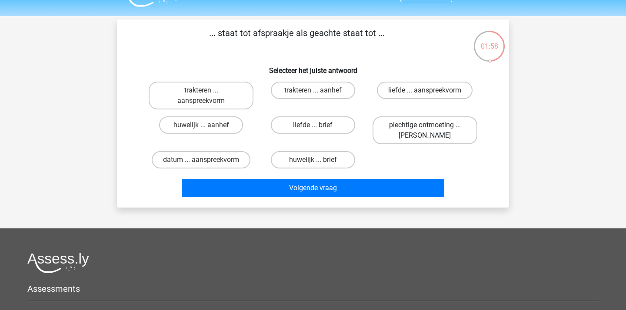
click at [391, 133] on label "plechtige ontmoeting ... hoi" at bounding box center [424, 130] width 105 height 28
click at [424, 131] on input "plechtige ontmoeting ... hoi" at bounding box center [427, 128] width 6 height 6
radio input "true"
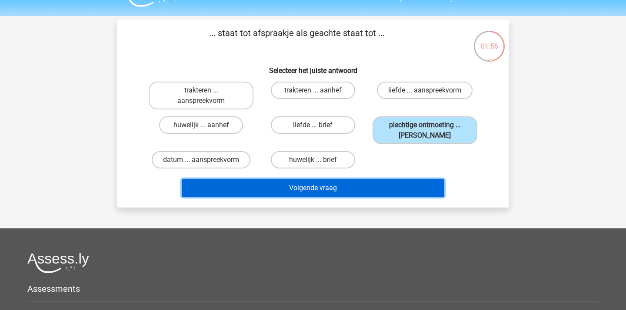
click at [375, 190] on button "Volgende vraag" at bounding box center [313, 188] width 263 height 18
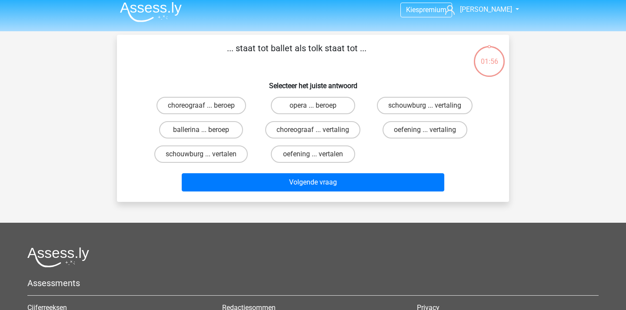
scroll to position [1, 0]
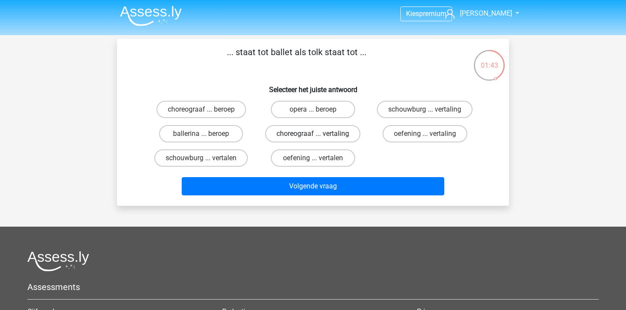
click at [319, 133] on label "choreograaf ... vertaling" at bounding box center [312, 133] width 95 height 17
click at [318, 134] on input "choreograaf ... vertaling" at bounding box center [316, 137] width 6 height 6
radio input "true"
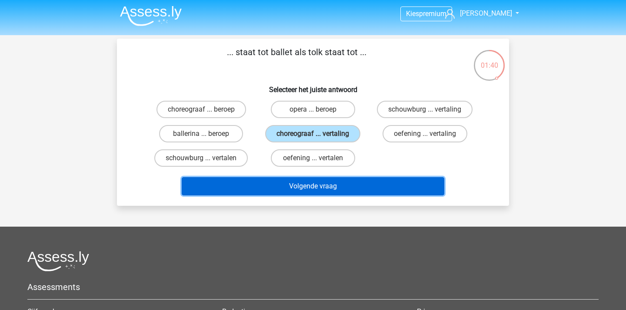
click at [310, 192] on button "Volgende vraag" at bounding box center [313, 186] width 263 height 18
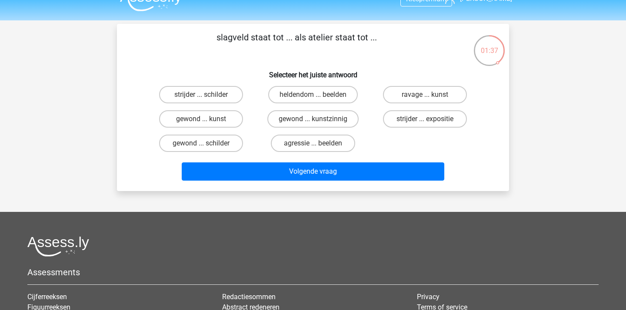
scroll to position [15, 0]
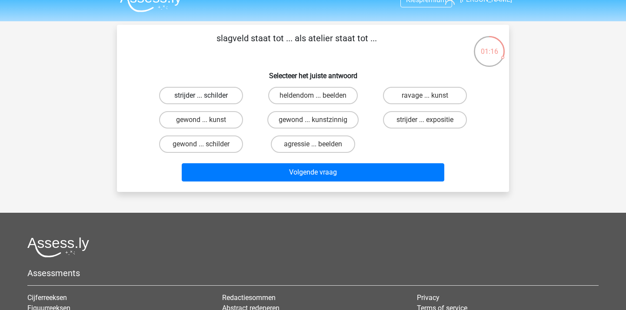
click at [216, 99] on label "strijder ... schilder" at bounding box center [201, 95] width 84 height 17
click at [207, 99] on input "strijder ... schilder" at bounding box center [204, 99] width 6 height 6
radio input "true"
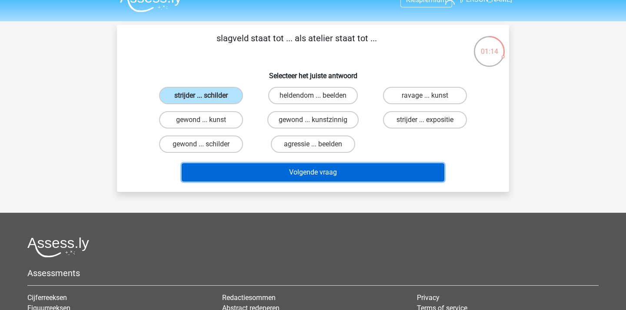
click at [286, 172] on button "Volgende vraag" at bounding box center [313, 172] width 263 height 18
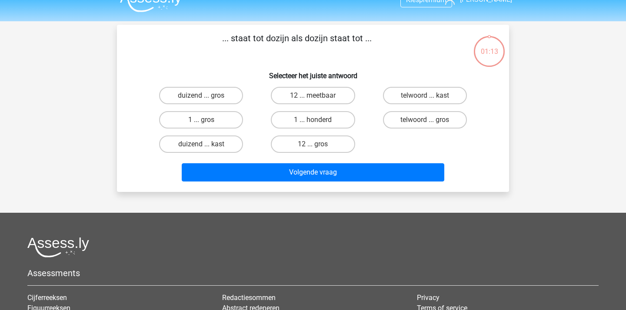
scroll to position [40, 0]
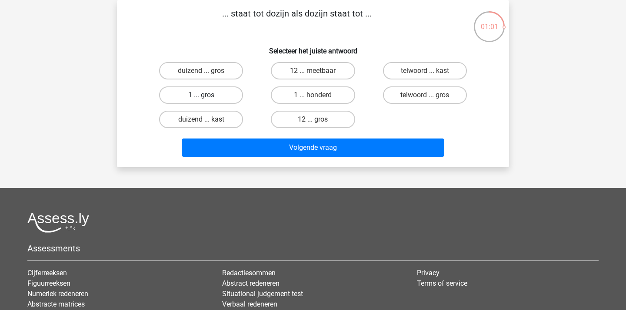
click at [229, 94] on label "1 ... gros" at bounding box center [201, 94] width 84 height 17
click at [207, 95] on input "1 ... gros" at bounding box center [204, 98] width 6 height 6
radio input "true"
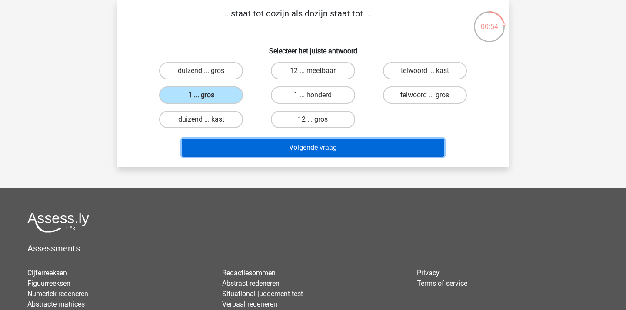
click at [293, 142] on button "Volgende vraag" at bounding box center [313, 148] width 263 height 18
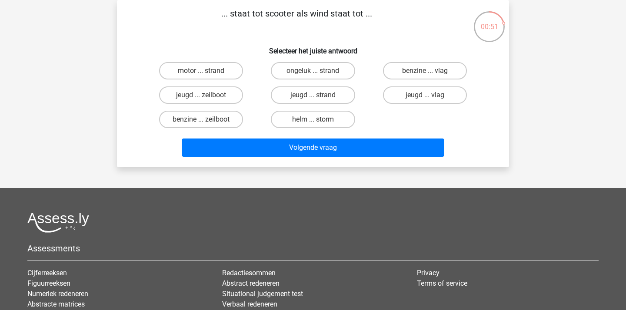
scroll to position [19, 0]
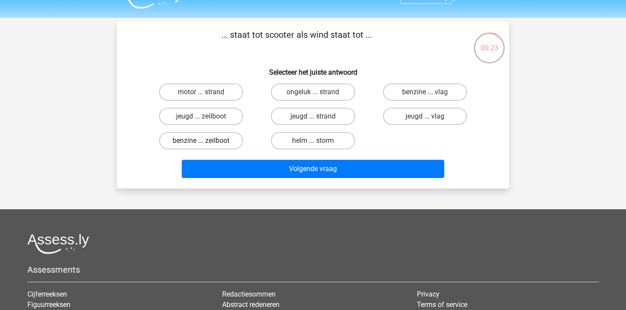
click at [213, 138] on label "benzine ... zeilboot" at bounding box center [201, 140] width 84 height 17
click at [207, 141] on input "benzine ... zeilboot" at bounding box center [204, 144] width 6 height 6
radio input "true"
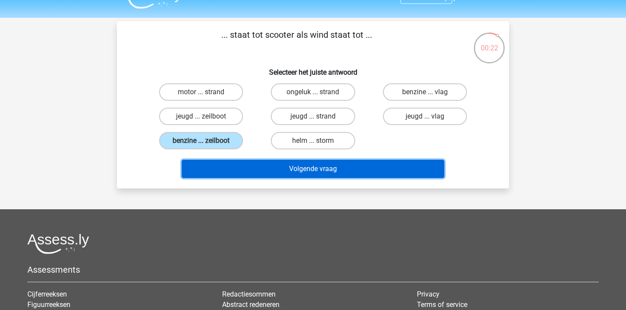
click at [263, 166] on button "Volgende vraag" at bounding box center [313, 169] width 263 height 18
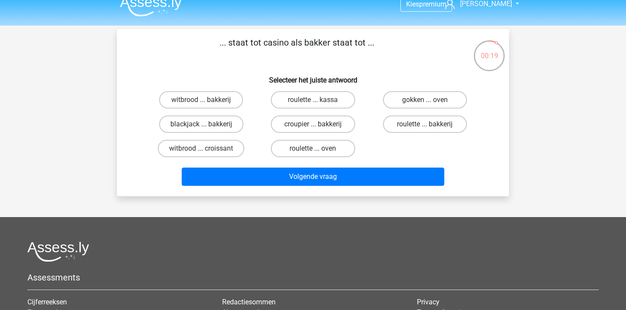
scroll to position [8, 0]
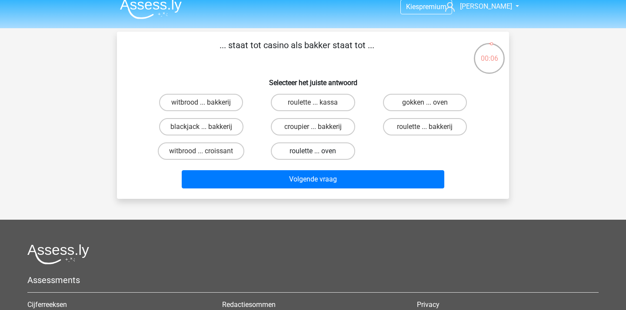
click at [300, 150] on label "roulette ... oven" at bounding box center [313, 151] width 84 height 17
click at [313, 151] on input "roulette ... oven" at bounding box center [316, 154] width 6 height 6
radio input "true"
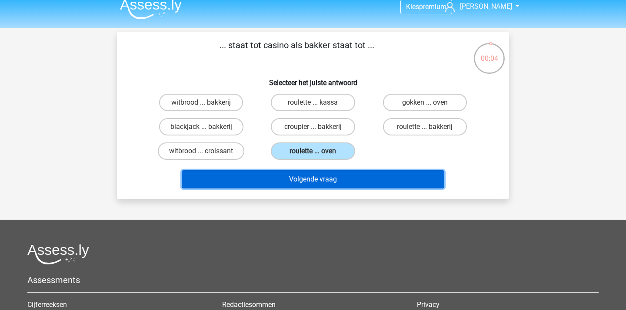
click at [271, 176] on button "Volgende vraag" at bounding box center [313, 179] width 263 height 18
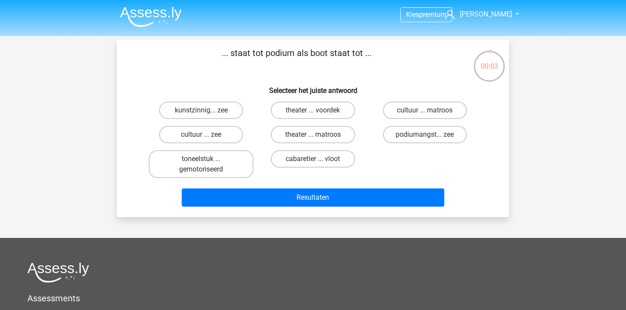
scroll to position [0, 0]
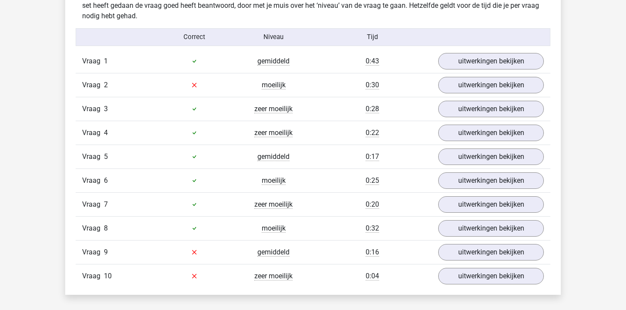
scroll to position [700, 0]
click at [468, 63] on link "uitwerkingen bekijken" at bounding box center [490, 61] width 121 height 19
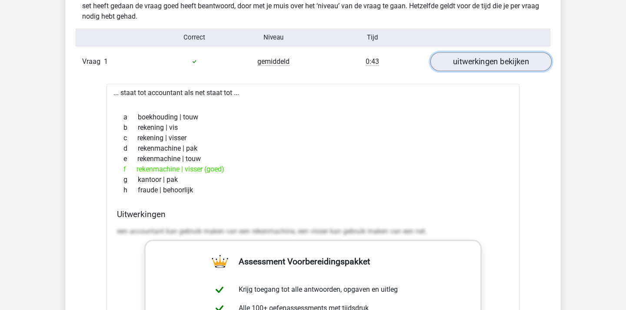
click at [468, 63] on link "uitwerkingen bekijken" at bounding box center [490, 61] width 121 height 19
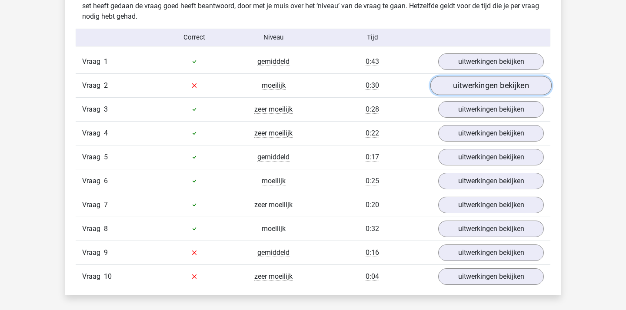
click at [467, 83] on link "uitwerkingen bekijken" at bounding box center [490, 85] width 121 height 19
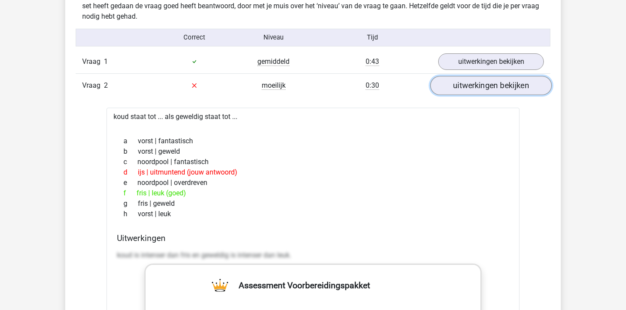
click at [467, 83] on link "uitwerkingen bekijken" at bounding box center [490, 85] width 121 height 19
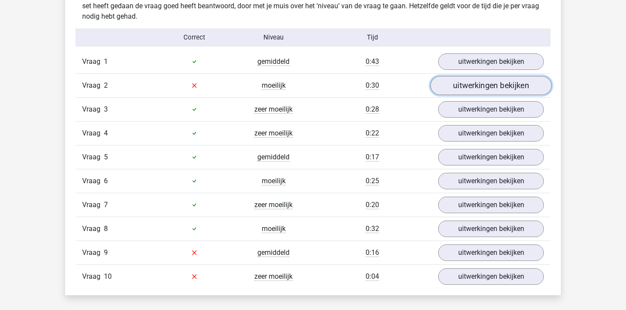
click at [467, 83] on link "uitwerkingen bekijken" at bounding box center [490, 85] width 121 height 19
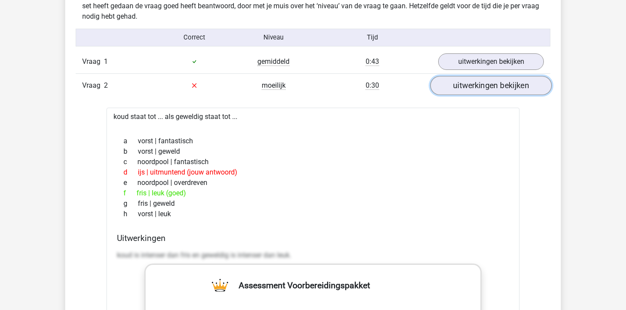
click at [467, 83] on link "uitwerkingen bekijken" at bounding box center [490, 85] width 121 height 19
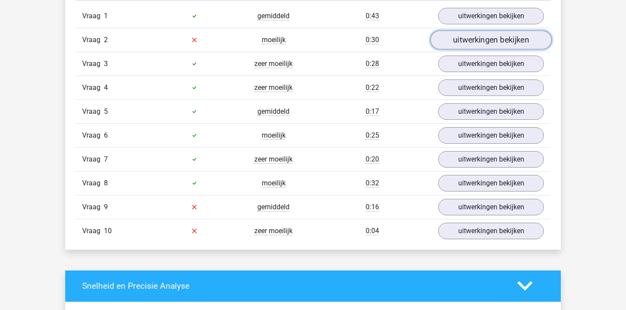
scroll to position [753, 0]
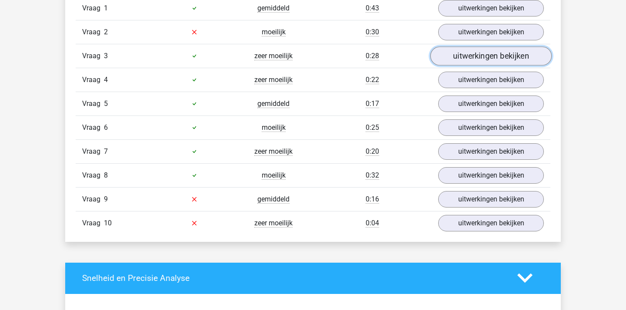
click at [462, 62] on link "uitwerkingen bekijken" at bounding box center [490, 55] width 121 height 19
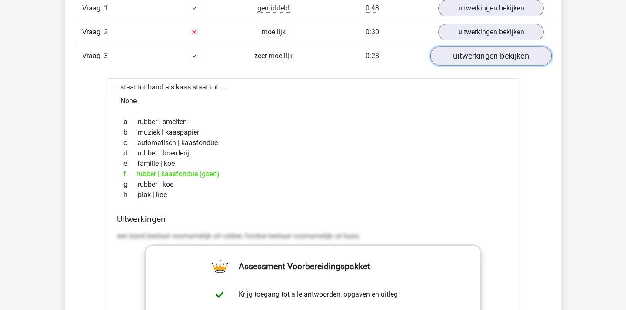
click at [462, 62] on link "uitwerkingen bekijken" at bounding box center [490, 55] width 121 height 19
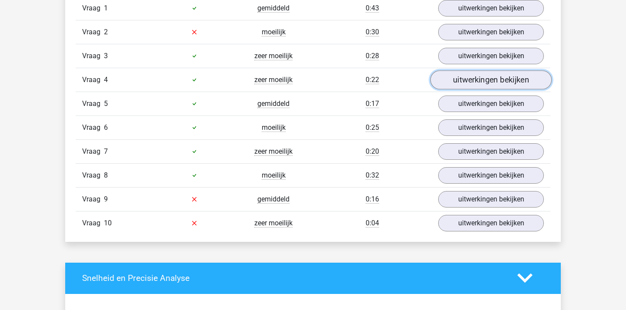
click at [458, 76] on link "uitwerkingen bekijken" at bounding box center [490, 79] width 121 height 19
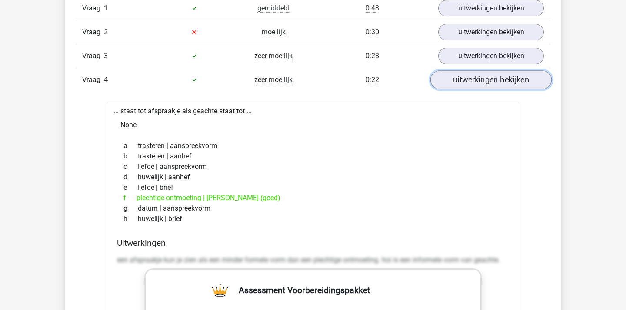
click at [458, 76] on link "uitwerkingen bekijken" at bounding box center [490, 79] width 121 height 19
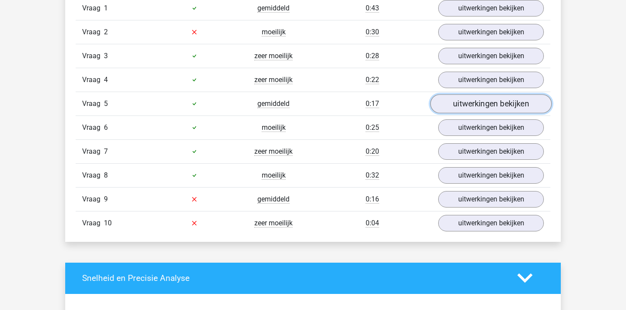
click at [461, 107] on link "uitwerkingen bekijken" at bounding box center [490, 103] width 121 height 19
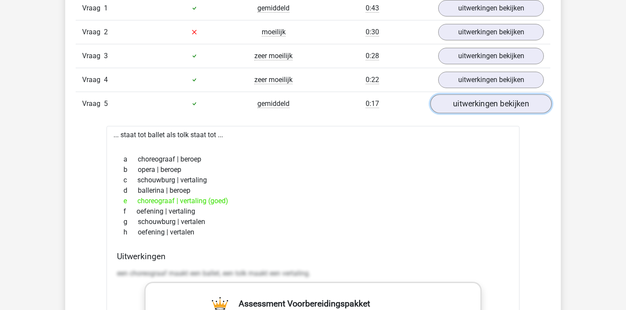
click at [461, 107] on link "uitwerkingen bekijken" at bounding box center [490, 103] width 121 height 19
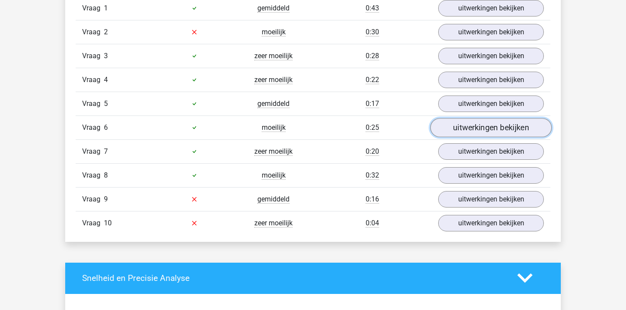
click at [462, 125] on link "uitwerkingen bekijken" at bounding box center [490, 127] width 121 height 19
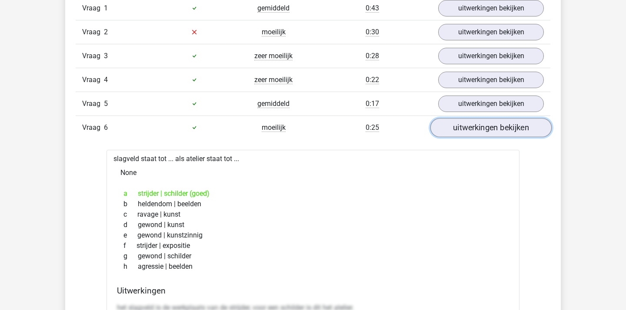
click at [462, 125] on link "uitwerkingen bekijken" at bounding box center [490, 127] width 121 height 19
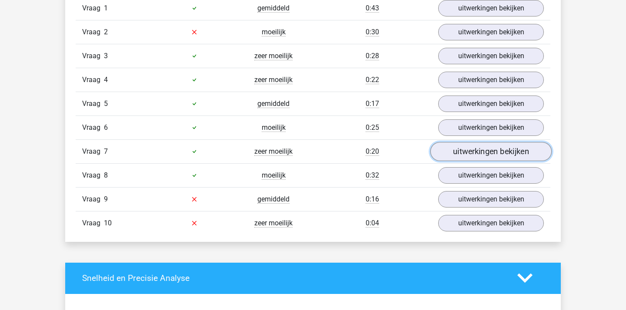
click at [463, 153] on link "uitwerkingen bekijken" at bounding box center [490, 151] width 121 height 19
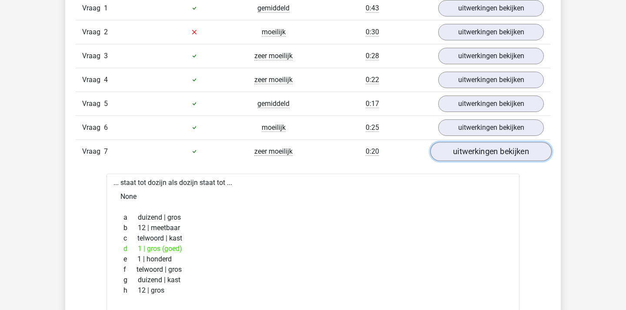
click at [463, 153] on link "uitwerkingen bekijken" at bounding box center [490, 151] width 121 height 19
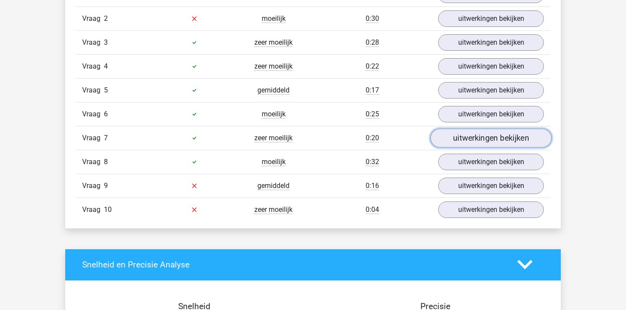
scroll to position [769, 0]
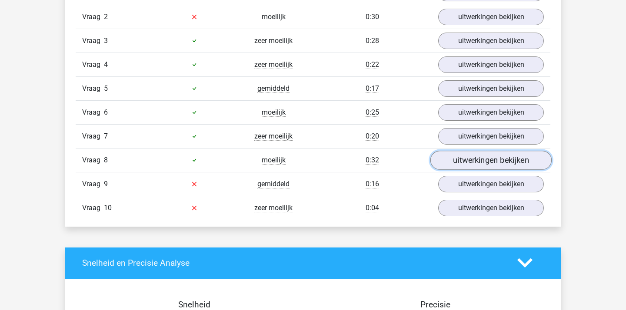
click at [463, 159] on link "uitwerkingen bekijken" at bounding box center [490, 160] width 121 height 19
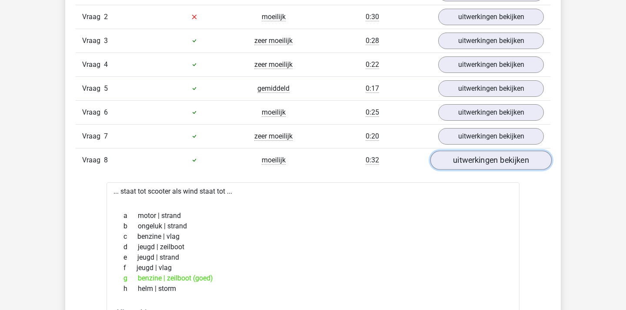
click at [463, 159] on link "uitwerkingen bekijken" at bounding box center [490, 160] width 121 height 19
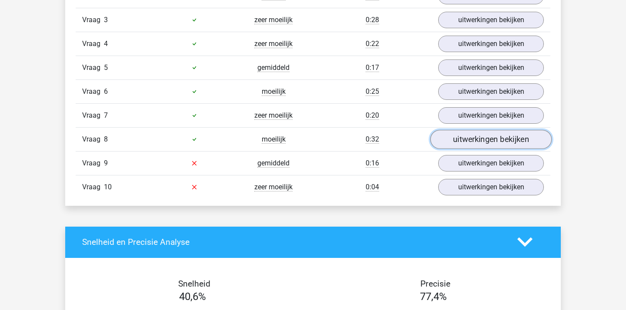
scroll to position [792, 0]
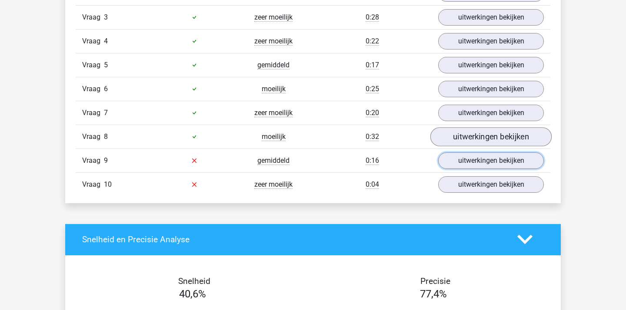
click at [463, 159] on link "uitwerkingen bekijken" at bounding box center [491, 160] width 106 height 17
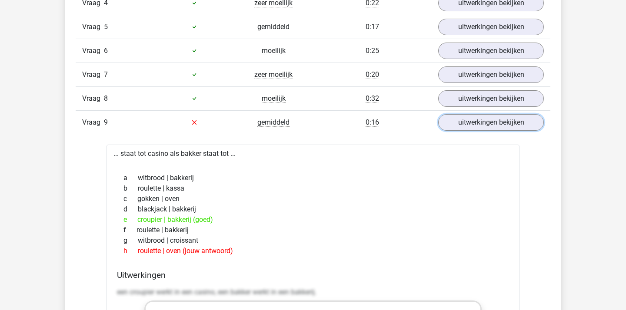
scroll to position [837, 0]
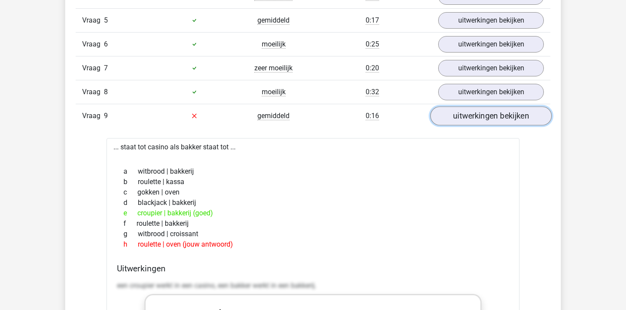
click at [461, 118] on link "uitwerkingen bekijken" at bounding box center [490, 115] width 121 height 19
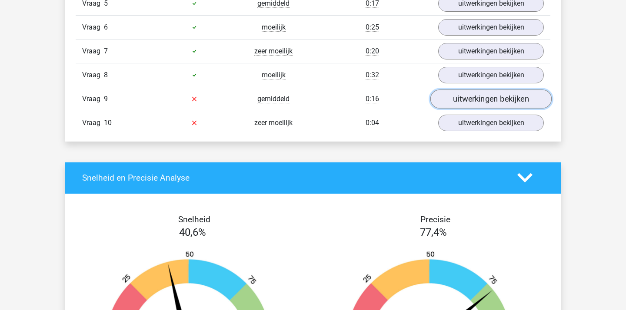
scroll to position [854, 0]
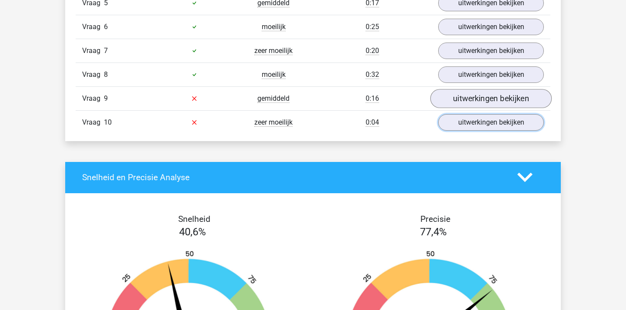
click at [461, 118] on link "uitwerkingen bekijken" at bounding box center [491, 122] width 106 height 17
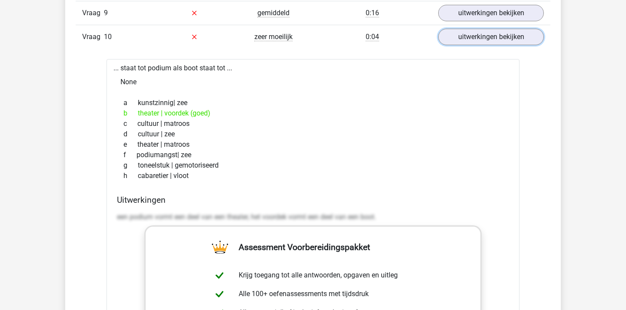
scroll to position [873, 0]
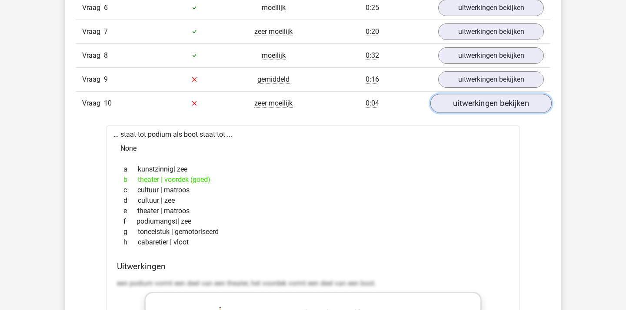
click at [463, 107] on link "uitwerkingen bekijken" at bounding box center [490, 103] width 121 height 19
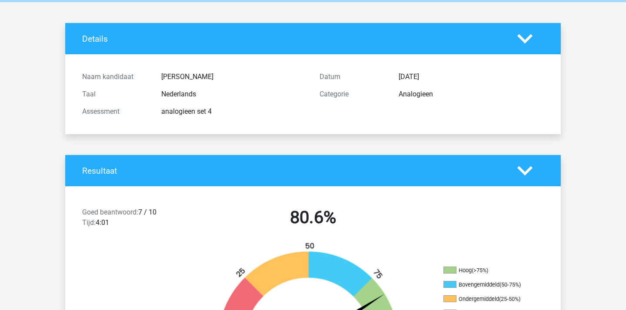
scroll to position [0, 0]
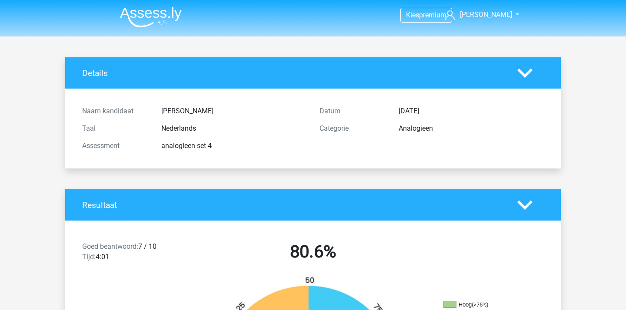
click at [150, 27] on img at bounding box center [151, 17] width 62 height 20
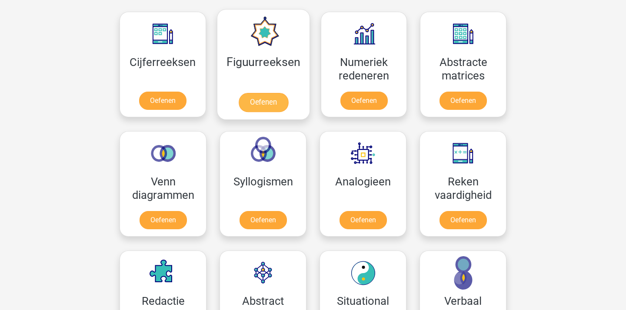
scroll to position [414, 0]
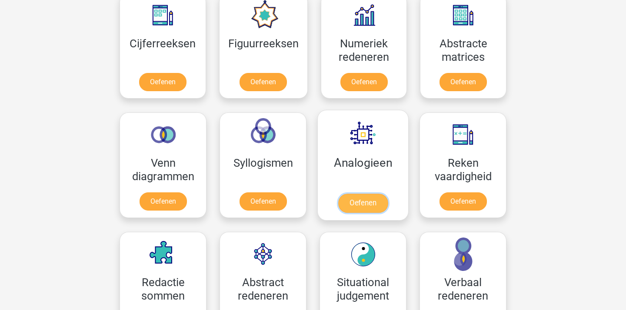
click at [338, 194] on link "Oefenen" at bounding box center [363, 203] width 50 height 19
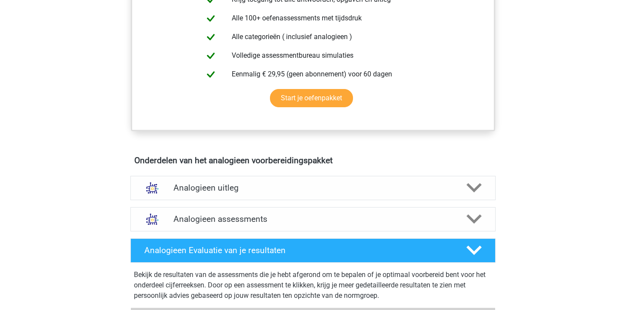
scroll to position [389, 0]
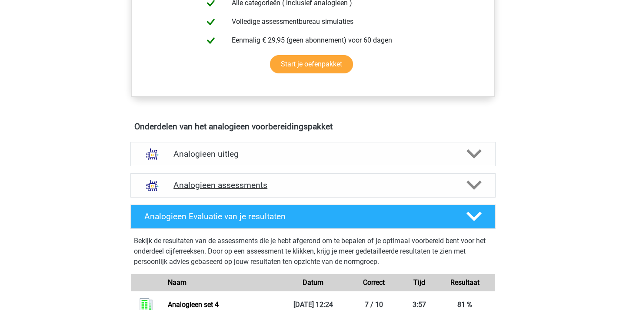
click at [338, 183] on h4 "Analogieen assessments" at bounding box center [312, 185] width 279 height 10
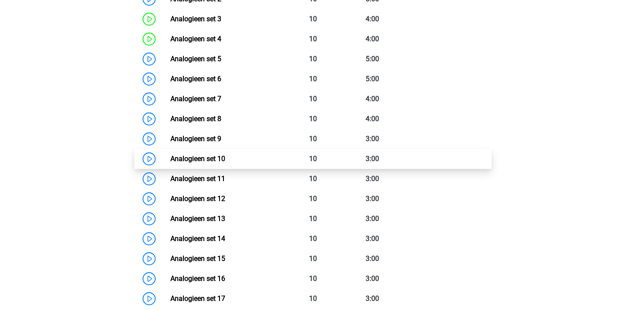
scroll to position [663, 0]
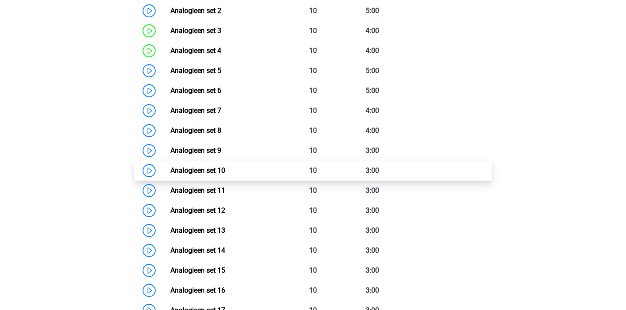
click at [221, 75] on link "Analogieen set 5" at bounding box center [195, 70] width 51 height 8
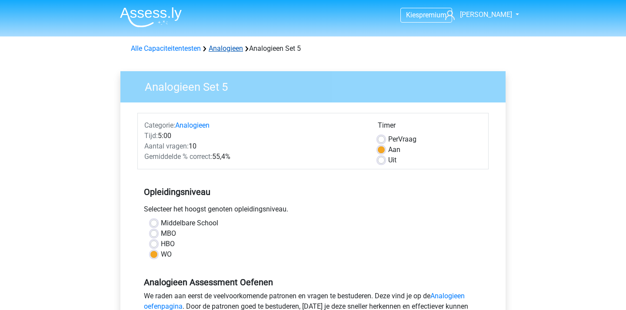
click at [236, 49] on link "Analogieen" at bounding box center [226, 48] width 34 height 8
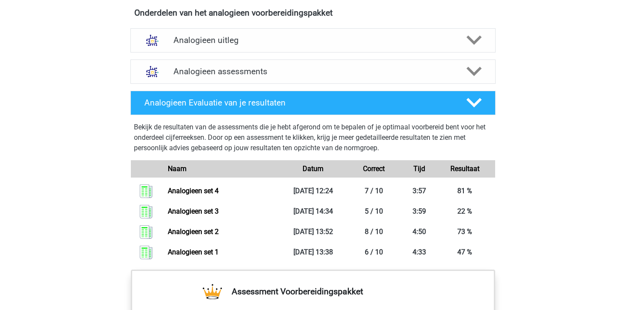
scroll to position [459, 0]
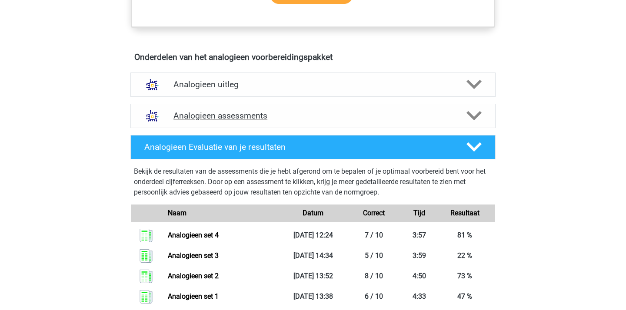
click at [256, 119] on h4 "Analogieen assessments" at bounding box center [312, 116] width 279 height 10
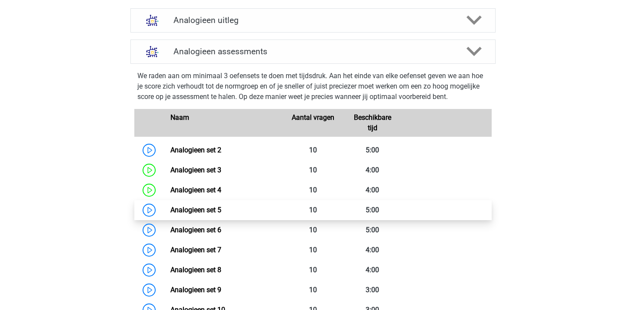
scroll to position [493, 0]
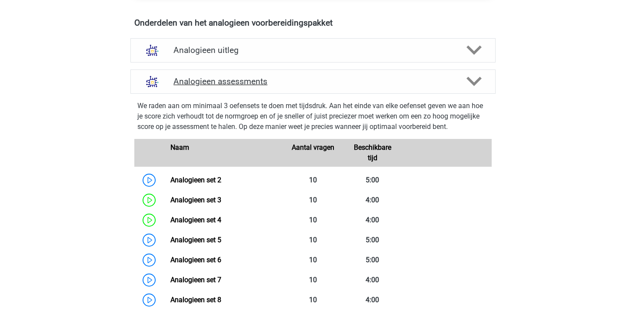
click at [262, 82] on h4 "Analogieen assessments" at bounding box center [312, 81] width 279 height 10
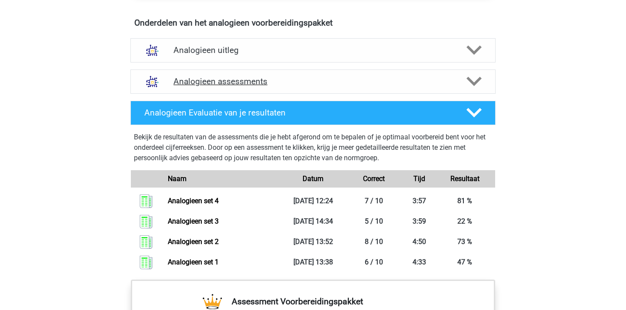
click at [253, 87] on div "Analogieen assessments" at bounding box center [312, 82] width 365 height 24
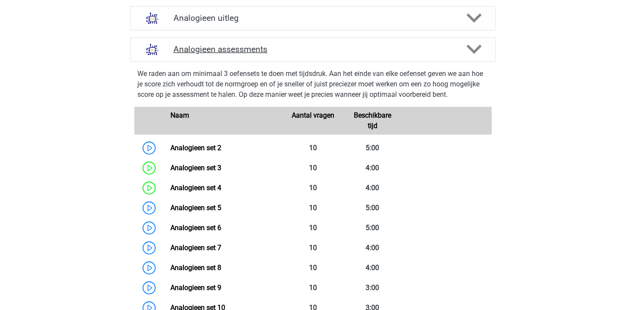
scroll to position [597, 0]
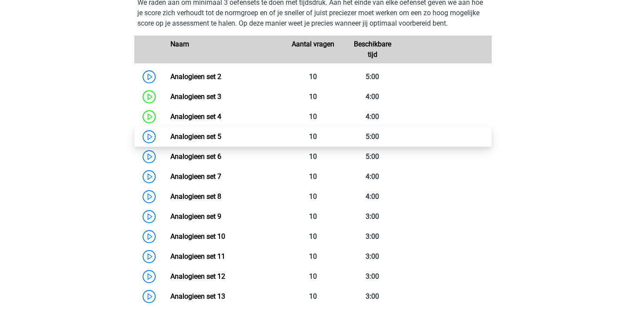
click at [221, 134] on link "Analogieen set 5" at bounding box center [195, 137] width 51 height 8
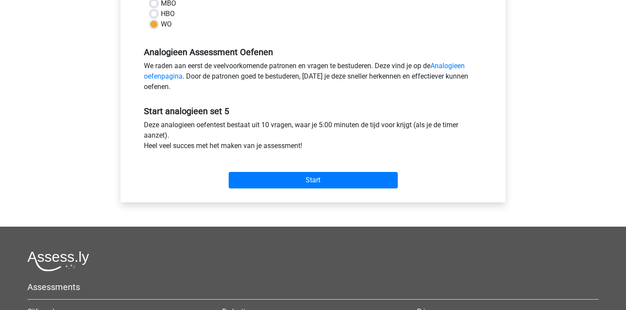
scroll to position [232, 0]
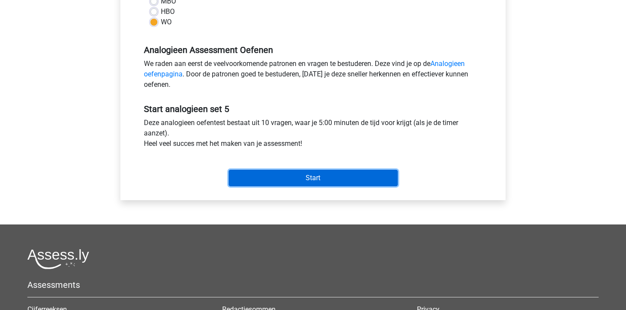
click at [295, 181] on input "Start" at bounding box center [313, 178] width 169 height 17
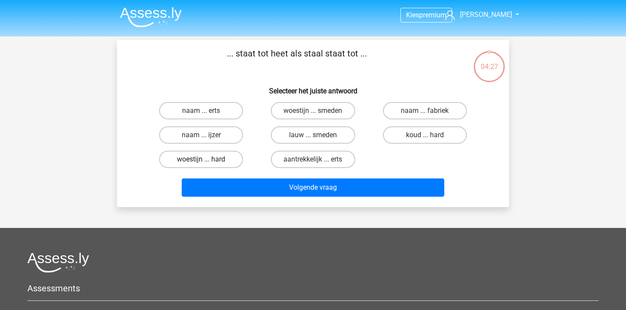
click at [217, 158] on label "woestijn ... hard" at bounding box center [201, 159] width 84 height 17
click at [207, 159] on input "woestijn ... hard" at bounding box center [204, 162] width 6 height 6
radio input "true"
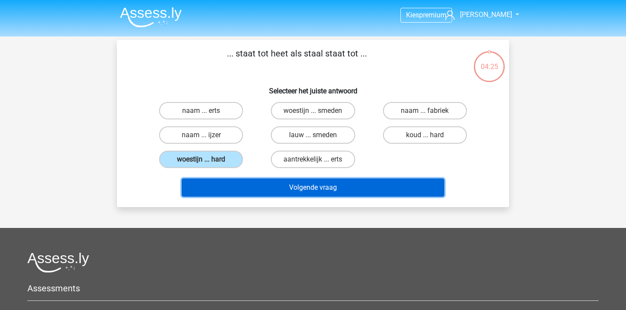
click at [270, 181] on button "Volgende vraag" at bounding box center [313, 188] width 263 height 18
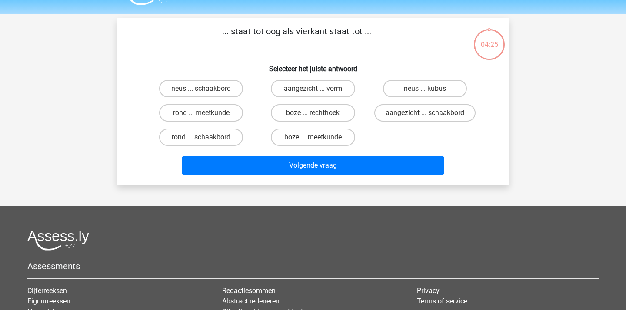
scroll to position [12, 0]
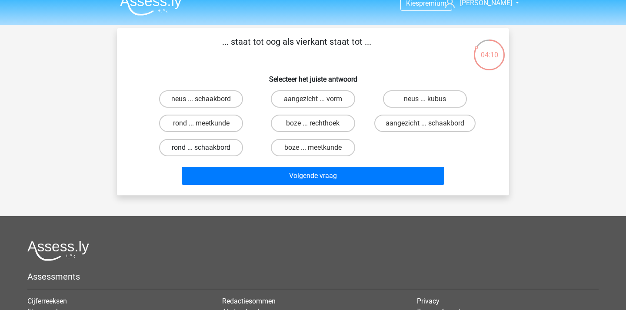
click at [214, 149] on label "rond ... schaakbord" at bounding box center [201, 147] width 84 height 17
click at [207, 149] on input "rond ... schaakbord" at bounding box center [204, 151] width 6 height 6
radio input "true"
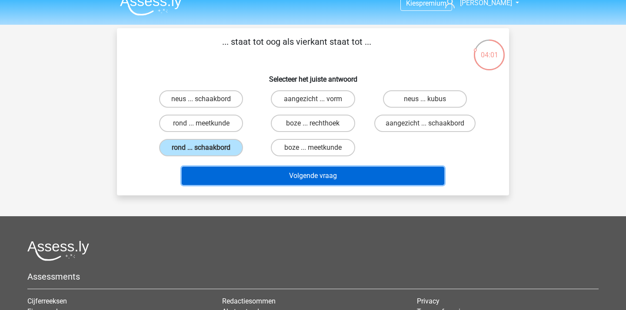
click at [336, 175] on button "Volgende vraag" at bounding box center [313, 176] width 263 height 18
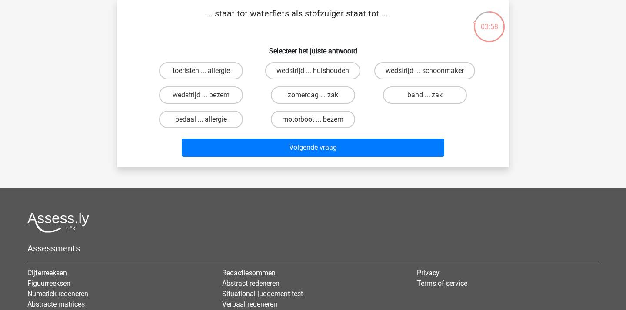
scroll to position [14, 0]
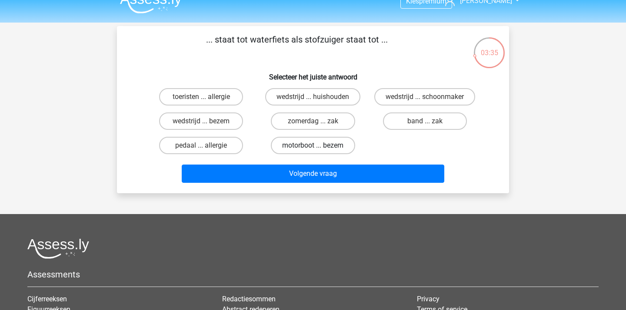
click at [340, 145] on label "motorboot ... bezem" at bounding box center [313, 145] width 84 height 17
click at [318, 146] on input "motorboot ... bezem" at bounding box center [316, 149] width 6 height 6
radio input "true"
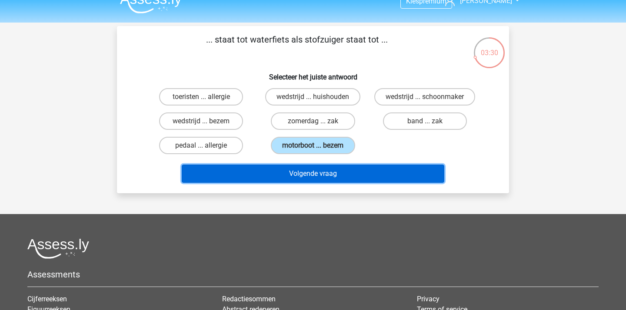
click at [336, 176] on button "Volgende vraag" at bounding box center [313, 174] width 263 height 18
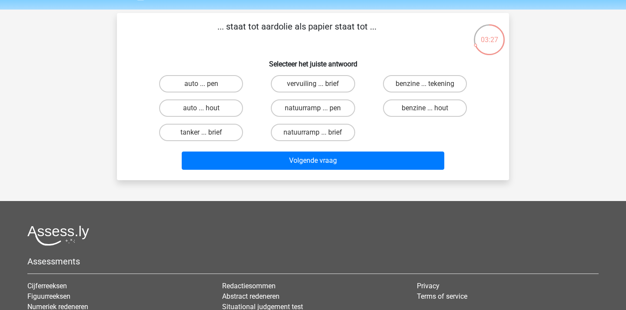
scroll to position [23, 0]
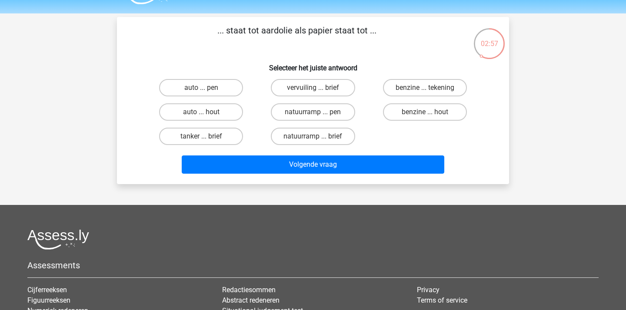
click at [427, 112] on input "benzine ... hout" at bounding box center [427, 115] width 6 height 6
radio input "true"
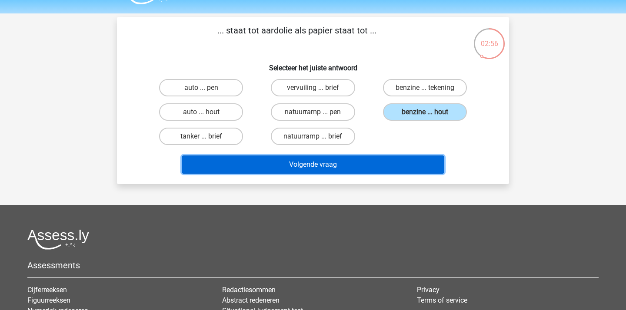
click at [375, 160] on button "Volgende vraag" at bounding box center [313, 165] width 263 height 18
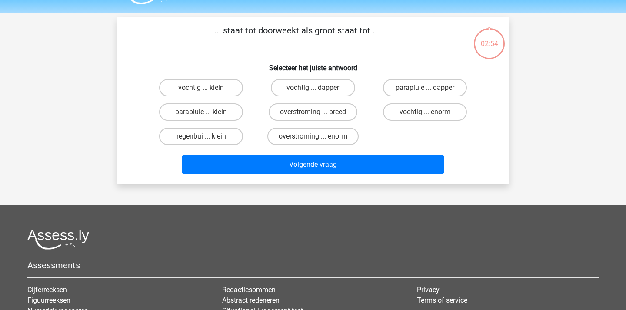
scroll to position [40, 0]
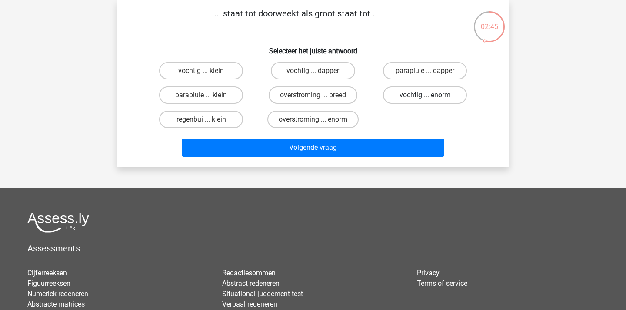
click at [417, 96] on label "vochtig ... enorm" at bounding box center [425, 94] width 84 height 17
click at [424, 96] on input "vochtig ... enorm" at bounding box center [427, 98] width 6 height 6
radio input "true"
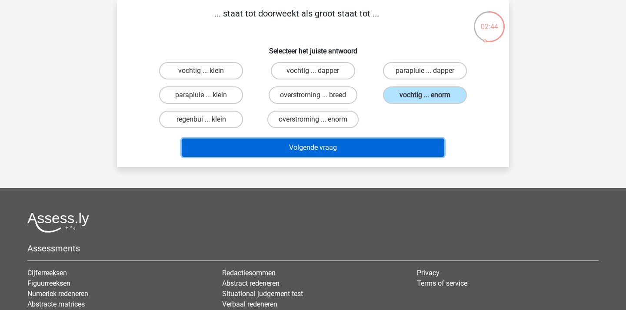
click at [378, 147] on button "Volgende vraag" at bounding box center [313, 148] width 263 height 18
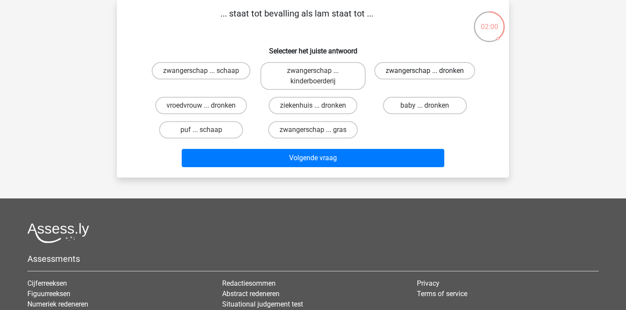
click at [407, 63] on label "zwangerschap ... dronken" at bounding box center [424, 70] width 101 height 17
click at [424, 71] on input "zwangerschap ... dronken" at bounding box center [427, 74] width 6 height 6
radio input "true"
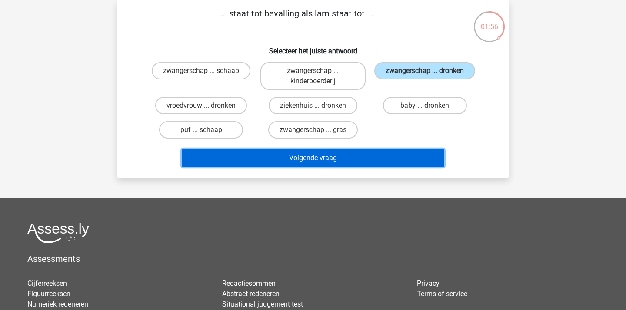
click at [294, 150] on button "Volgende vraag" at bounding box center [313, 158] width 263 height 18
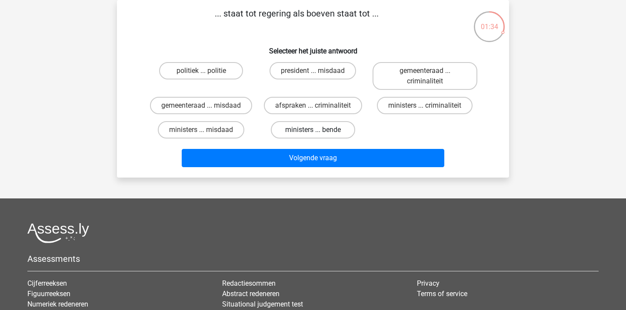
click at [322, 133] on label "ministers ... bende" at bounding box center [313, 129] width 84 height 17
click at [318, 133] on input "ministers ... bende" at bounding box center [316, 133] width 6 height 6
radio input "true"
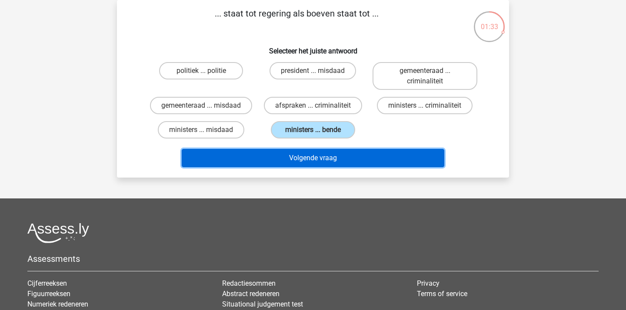
click at [323, 159] on button "Volgende vraag" at bounding box center [313, 158] width 263 height 18
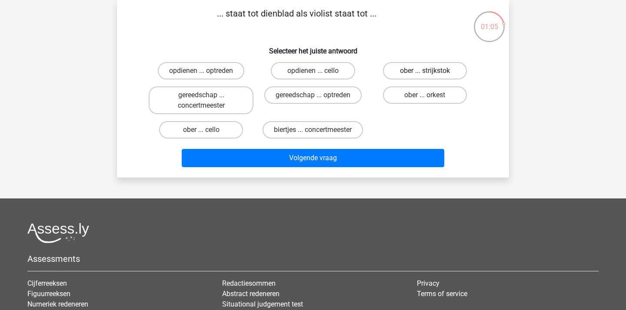
click at [437, 67] on label "ober ... strijkstok" at bounding box center [425, 70] width 84 height 17
click at [430, 71] on input "ober ... strijkstok" at bounding box center [427, 74] width 6 height 6
radio input "true"
click at [210, 131] on label "ober ... cello" at bounding box center [201, 129] width 84 height 17
click at [207, 131] on input "ober ... cello" at bounding box center [204, 133] width 6 height 6
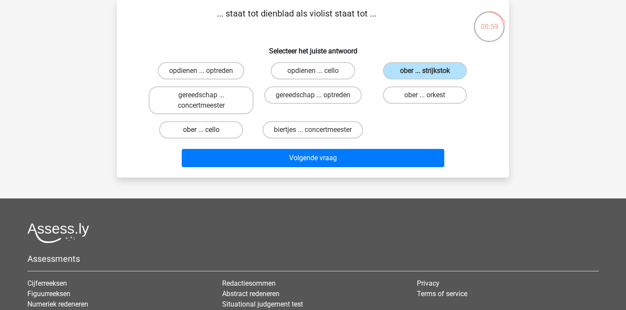
radio input "true"
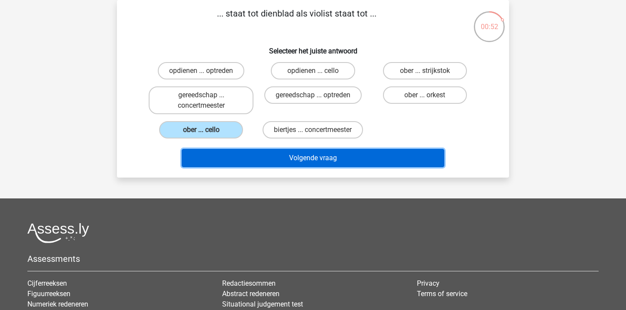
click at [344, 160] on button "Volgende vraag" at bounding box center [313, 158] width 263 height 18
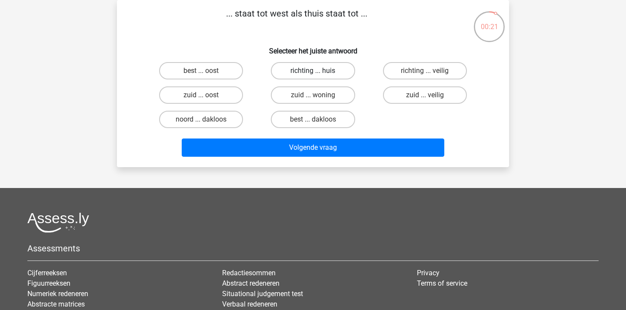
click at [328, 71] on label "richting ... huis" at bounding box center [313, 70] width 84 height 17
click at [318, 71] on input "richting ... huis" at bounding box center [316, 74] width 6 height 6
radio input "true"
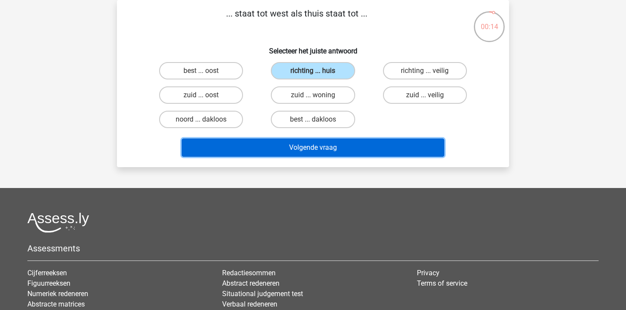
click at [272, 148] on button "Volgende vraag" at bounding box center [313, 148] width 263 height 18
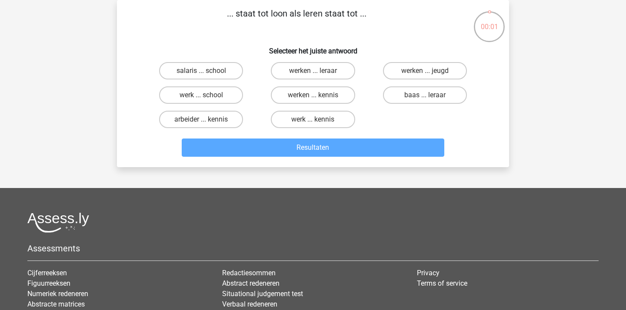
click at [315, 96] on input "werken ... kennis" at bounding box center [316, 98] width 6 height 6
radio input "true"
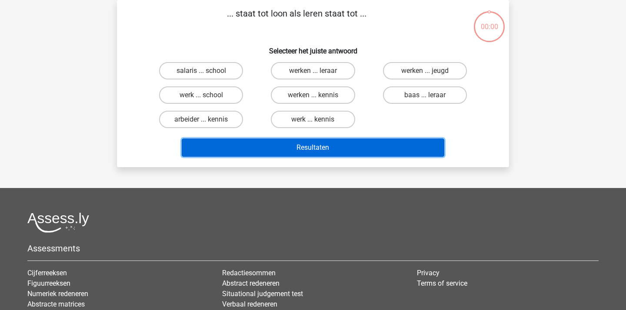
click at [378, 146] on button "Resultaten" at bounding box center [313, 148] width 263 height 18
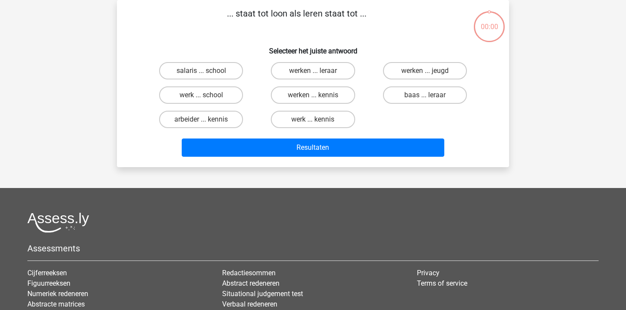
scroll to position [40, 0]
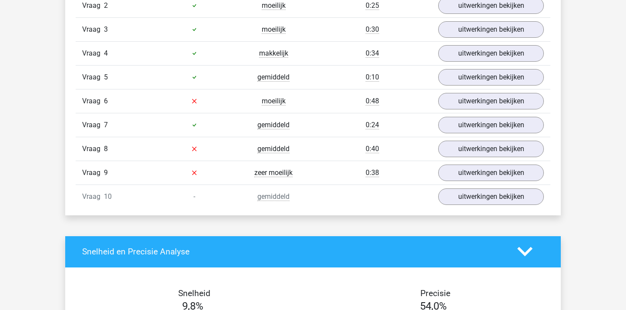
scroll to position [732, 0]
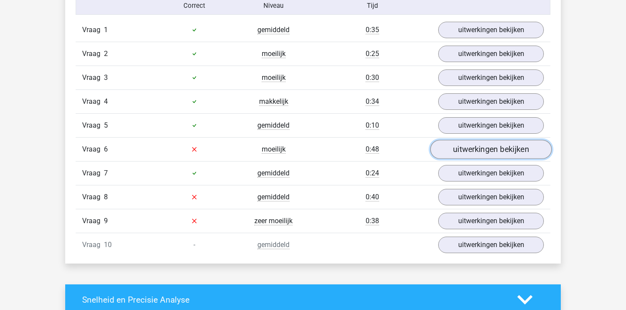
click at [519, 155] on link "uitwerkingen bekijken" at bounding box center [490, 149] width 121 height 19
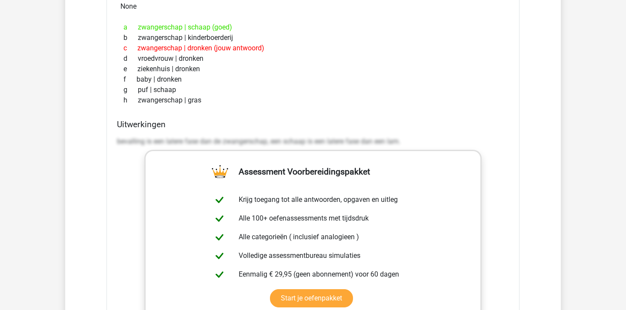
scroll to position [880, 0]
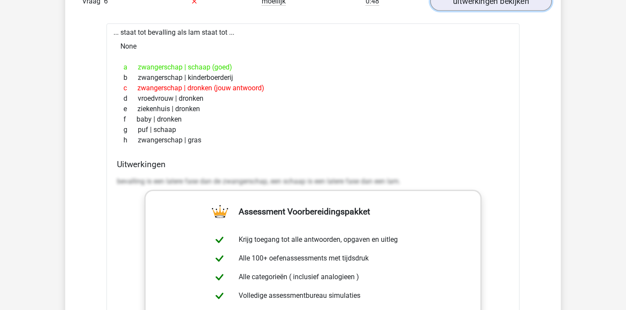
click at [507, 6] on link "uitwerkingen bekijken" at bounding box center [490, 1] width 121 height 19
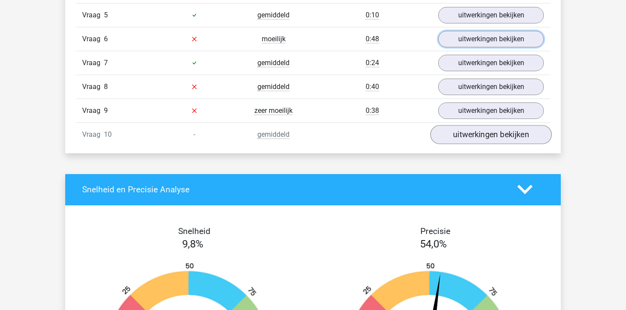
scroll to position [842, 0]
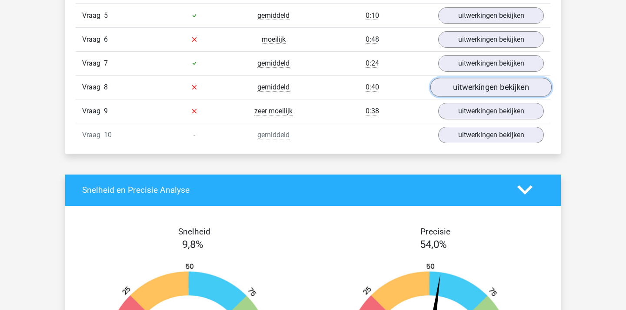
click at [473, 91] on link "uitwerkingen bekijken" at bounding box center [490, 87] width 121 height 19
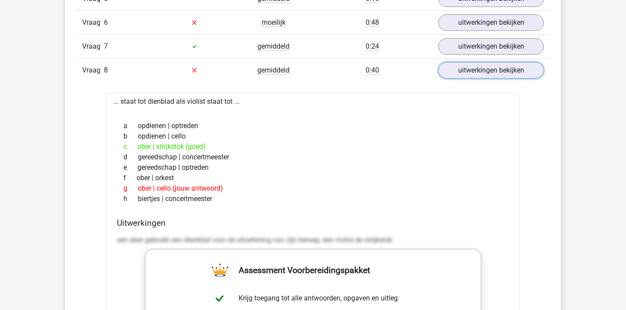
scroll to position [864, 0]
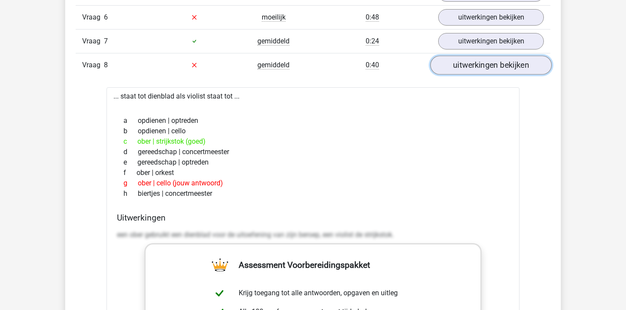
click at [480, 67] on link "uitwerkingen bekijken" at bounding box center [490, 65] width 121 height 19
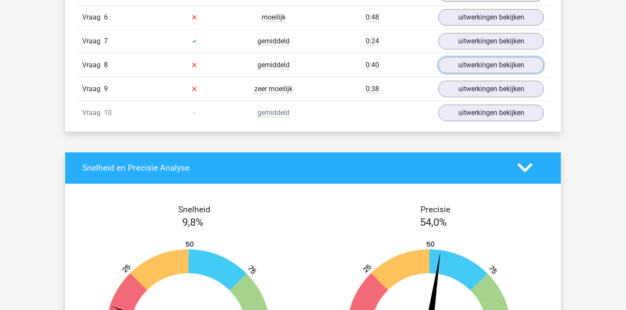
scroll to position [877, 0]
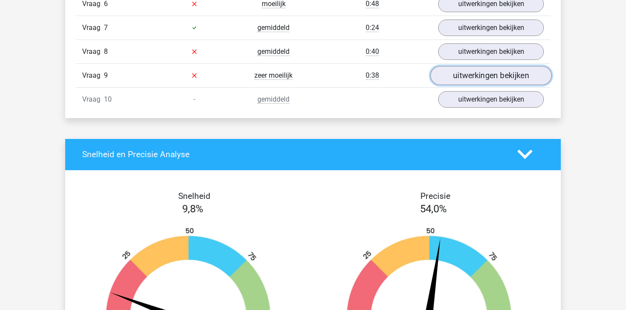
click at [471, 75] on link "uitwerkingen bekijken" at bounding box center [490, 75] width 121 height 19
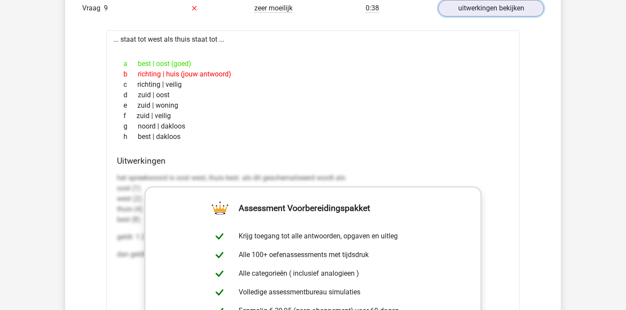
scroll to position [871, 0]
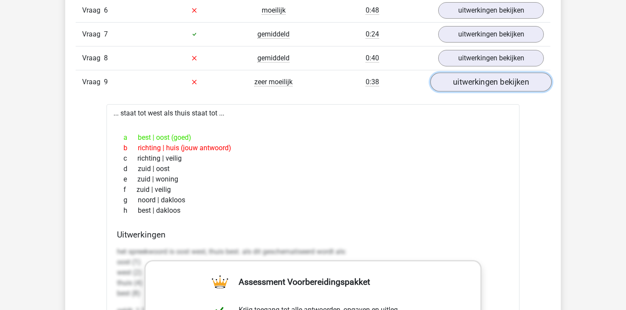
click at [455, 74] on link "uitwerkingen bekijken" at bounding box center [490, 82] width 121 height 19
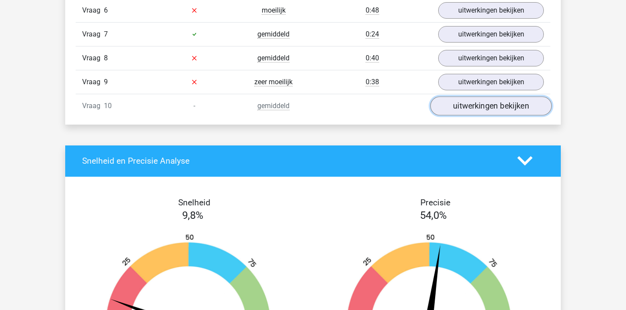
click at [452, 111] on link "uitwerkingen bekijken" at bounding box center [490, 105] width 121 height 19
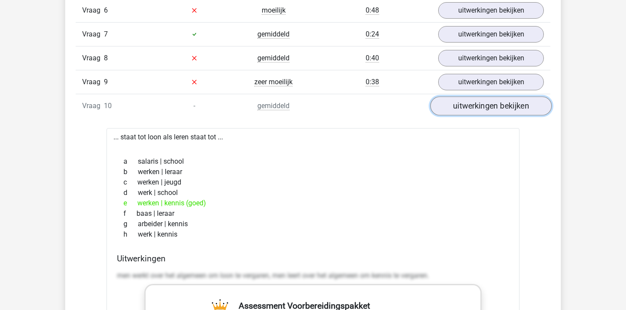
click at [452, 111] on link "uitwerkingen bekijken" at bounding box center [490, 105] width 121 height 19
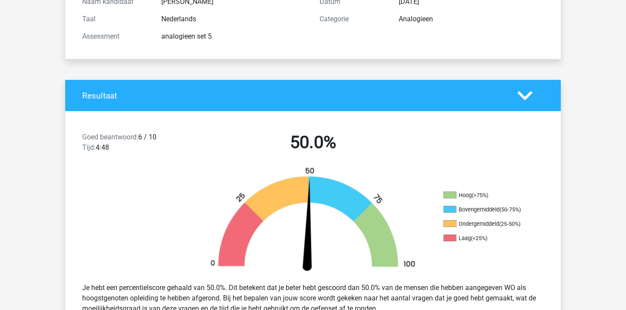
scroll to position [0, 0]
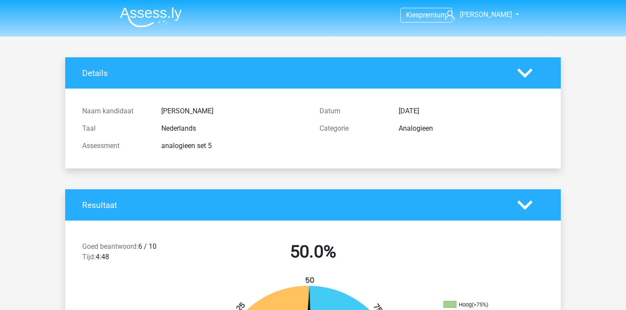
click at [141, 19] on img at bounding box center [151, 17] width 62 height 20
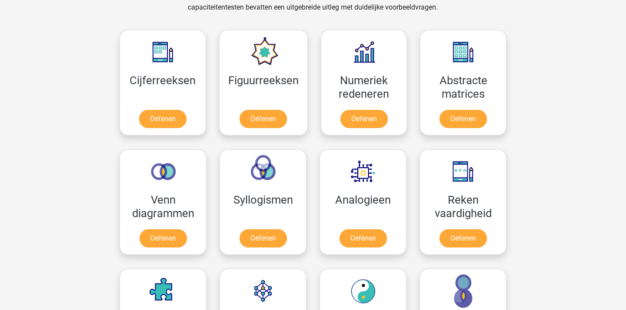
scroll to position [479, 0]
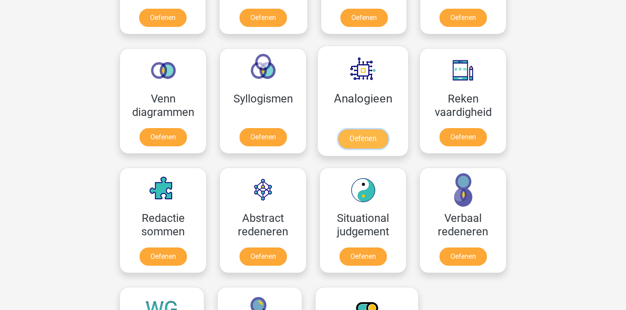
click at [355, 129] on link "Oefenen" at bounding box center [363, 138] width 50 height 19
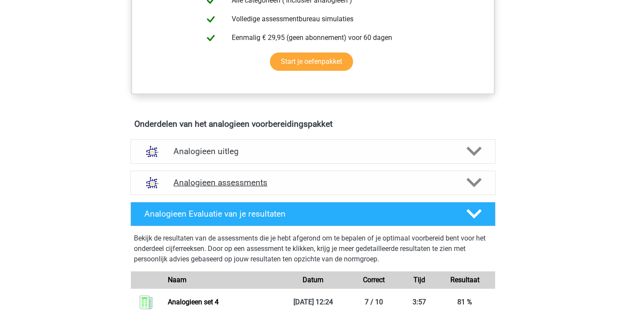
click at [271, 180] on h4 "Analogieen assessments" at bounding box center [312, 183] width 279 height 10
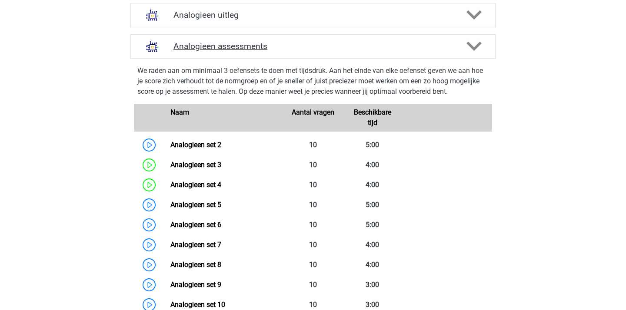
scroll to position [527, 0]
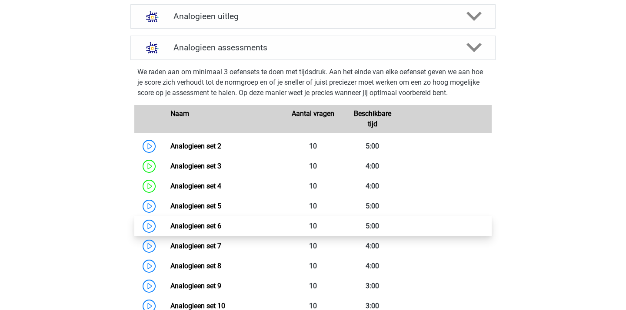
click at [221, 226] on link "Analogieen set 6" at bounding box center [195, 226] width 51 height 8
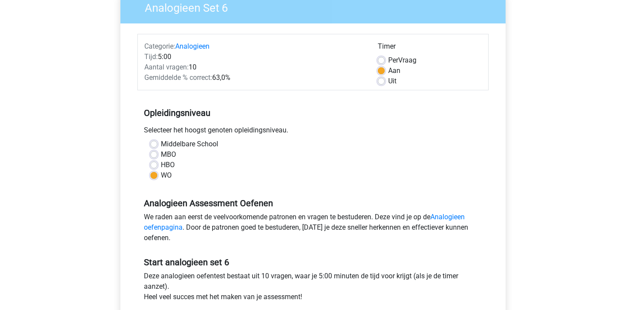
scroll to position [43, 0]
